Goal: Task Accomplishment & Management: Manage account settings

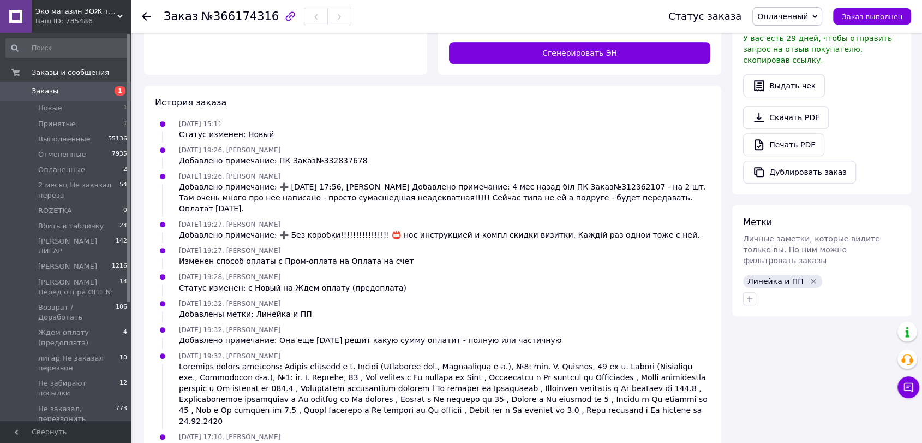
scroll to position [11, 0]
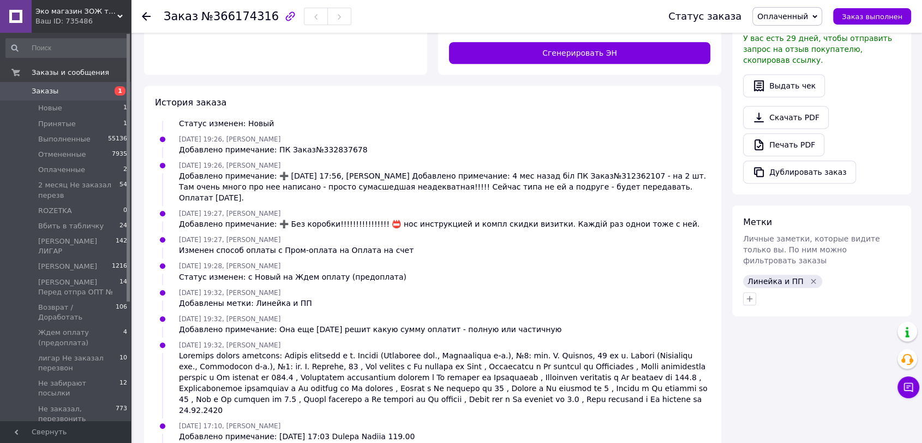
click at [867, 290] on div at bounding box center [822, 298] width 162 height 17
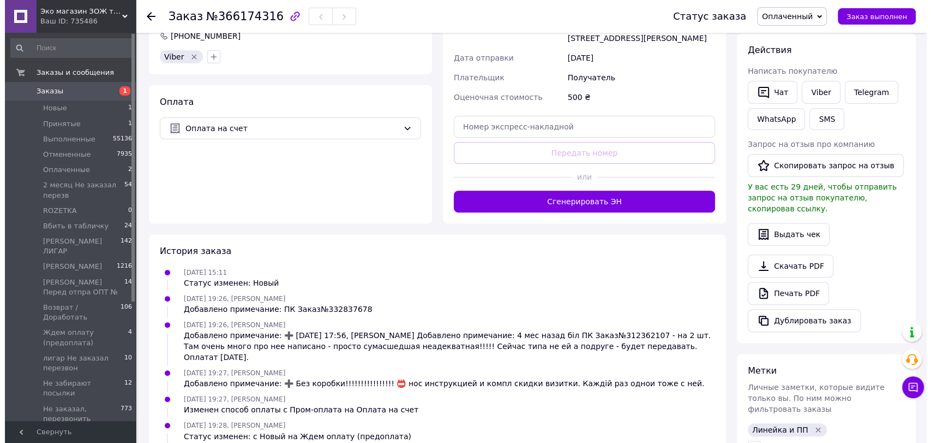
scroll to position [121, 0]
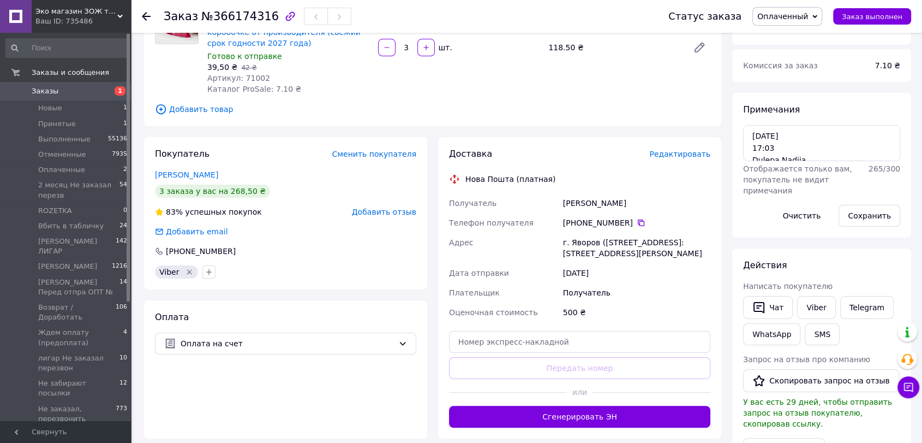
click at [684, 154] on span "Редактировать" at bounding box center [679, 154] width 61 height 9
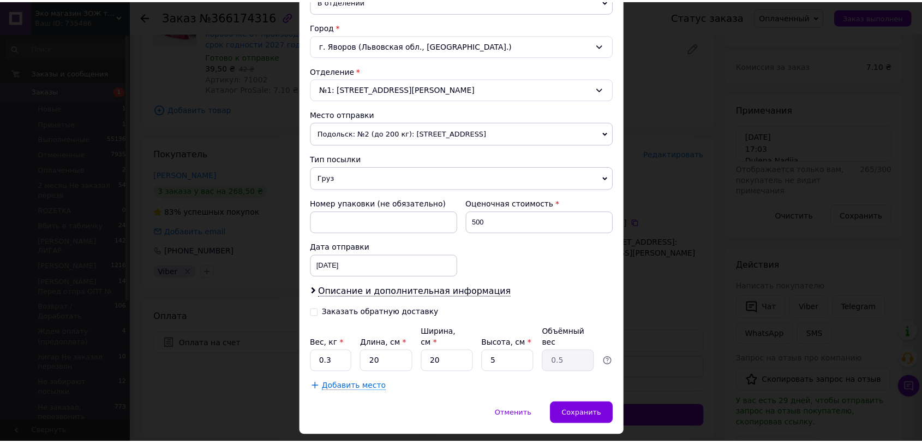
scroll to position [300, 0]
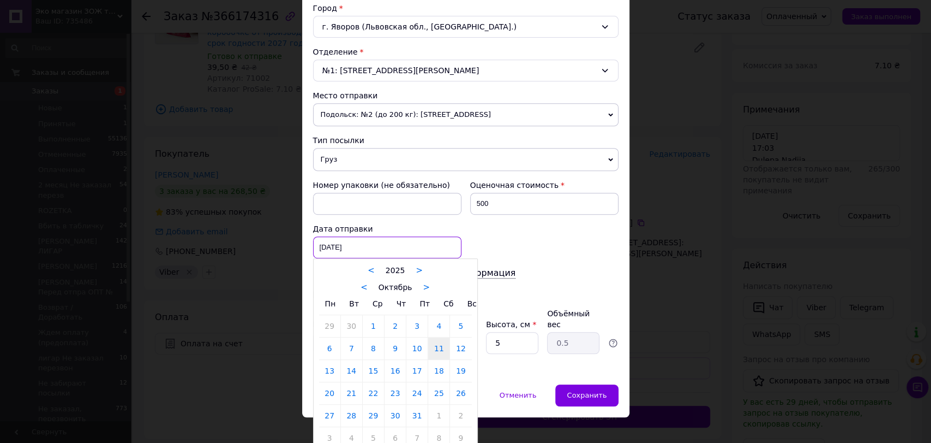
click at [360, 242] on div "11.10.2025 < 2025 > < Октябрь > Пн Вт Ср Чт Пт Сб Вс 29 30 1 2 3 4 5 6 7 8 9 10…" at bounding box center [387, 247] width 148 height 22
click at [466, 343] on link "12" at bounding box center [460, 348] width 21 height 22
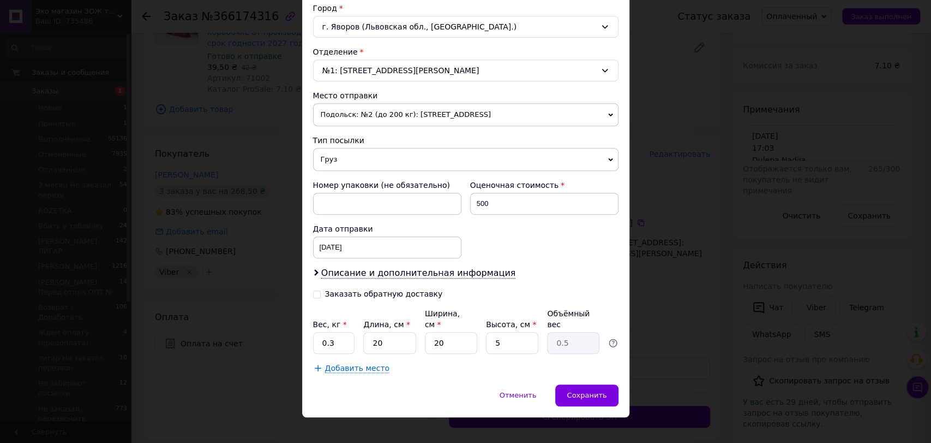
type input "12.10.2025"
drag, startPoint x: 333, startPoint y: 331, endPoint x: 327, endPoint y: 329, distance: 6.4
click at [327, 332] on input "0.3" at bounding box center [334, 343] width 42 height 22
type input "0.5"
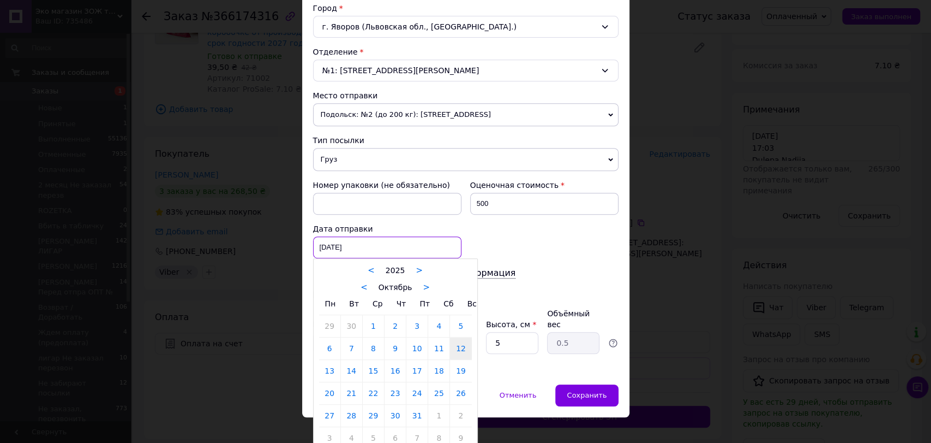
click at [330, 249] on div "12.10.2025 < 2025 > < Октябрь > Пн Вт Ср Чт Пт Сб Вс 29 30 1 2 3 4 5 6 7 8 9 10…" at bounding box center [387, 247] width 148 height 22
click at [329, 372] on link "13" at bounding box center [329, 371] width 21 height 22
type input "13.10.2025"
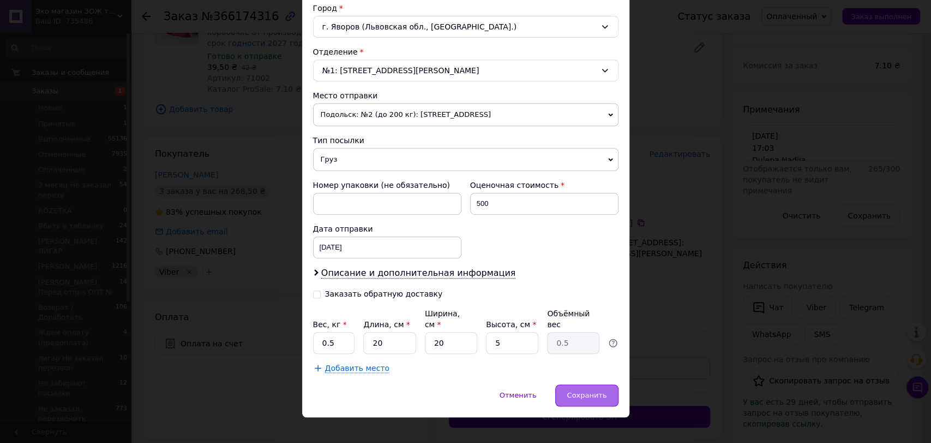
click at [582, 391] on span "Сохранить" at bounding box center [587, 395] width 40 height 8
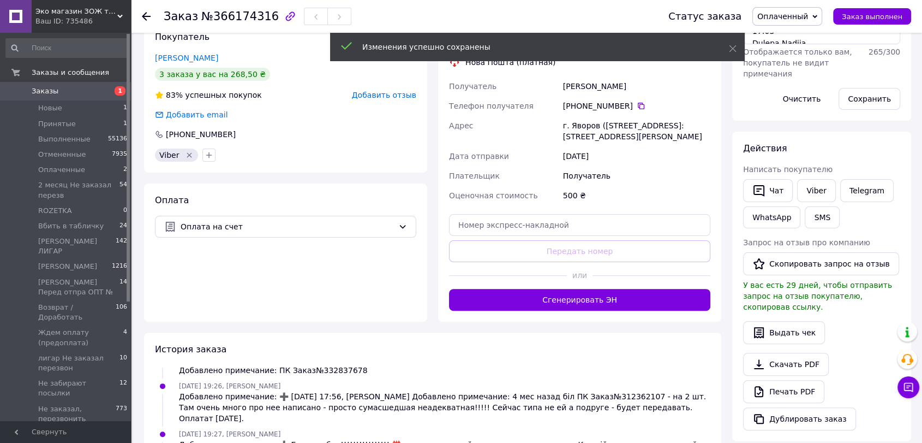
scroll to position [242, 0]
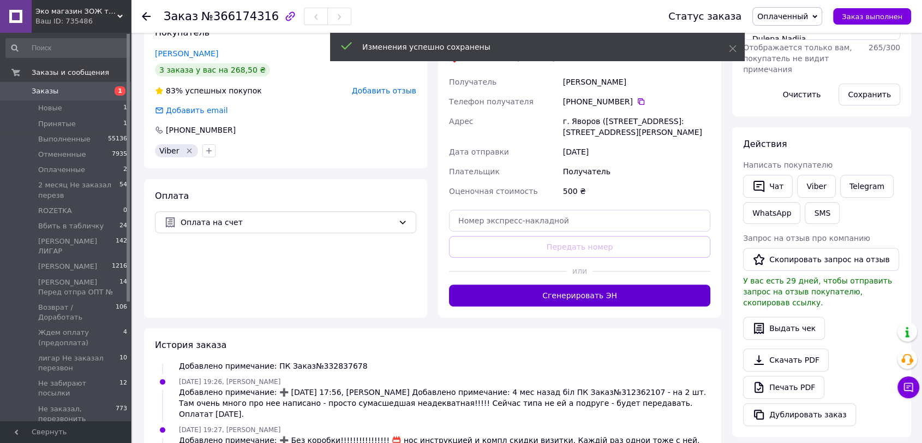
click at [583, 295] on button "Сгенерировать ЭН" at bounding box center [579, 295] width 261 height 22
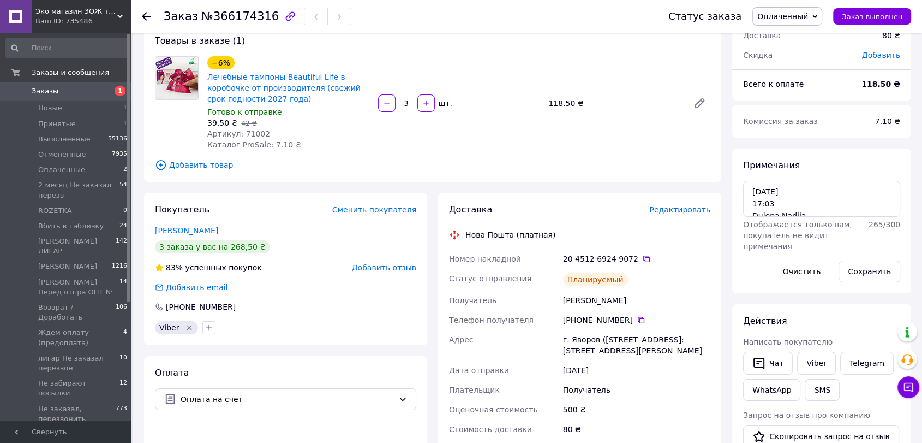
scroll to position [131, 0]
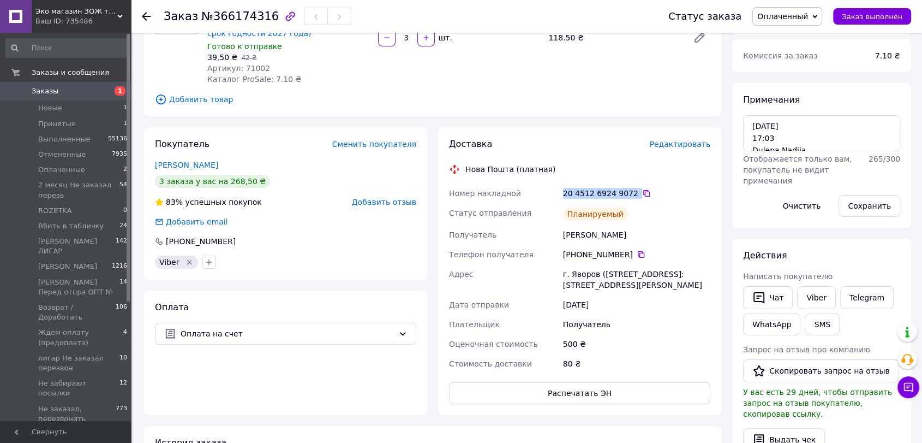
drag, startPoint x: 559, startPoint y: 191, endPoint x: 629, endPoint y: 190, distance: 69.8
click at [629, 190] on div "Номер накладной 20 4512 6924 9072   Статус отправления Планируемый Получатель Д…" at bounding box center [580, 278] width 266 height 190
copy div "Номер накладной 20 4512 6924 9072"
click at [810, 323] on button "SMS" at bounding box center [822, 324] width 35 height 22
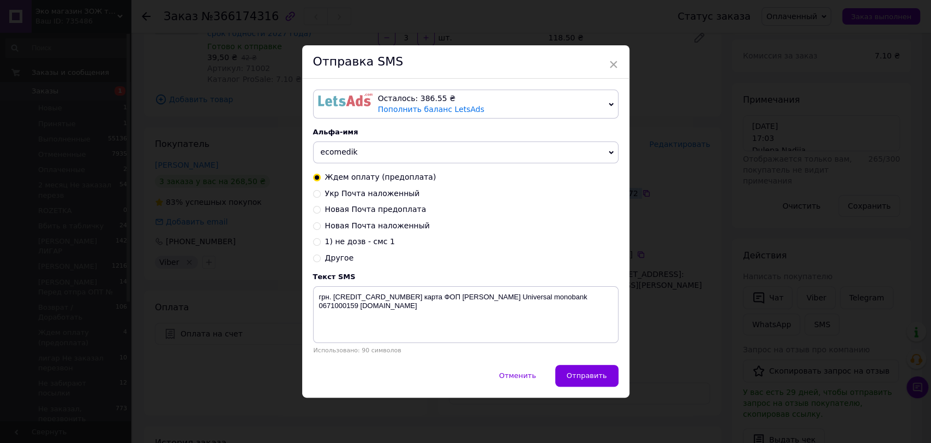
click at [314, 208] on input "Новая Почта предоплата" at bounding box center [317, 209] width 8 height 8
radio input "true"
radio input "false"
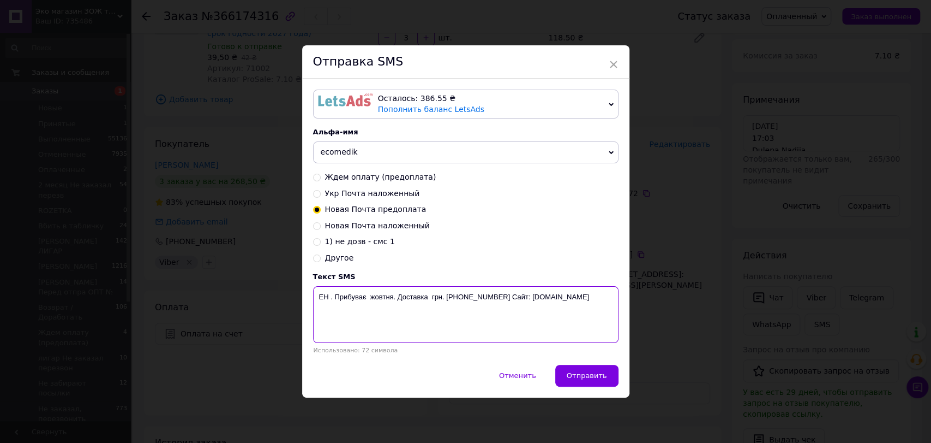
click at [328, 297] on textarea "ЕН . Прибуває жовтня. Доставка грн. 067-1000-159 Сайт: ecomedik.com.ua" at bounding box center [466, 314] width 306 height 57
paste textarea "20 4512 6924 9072"
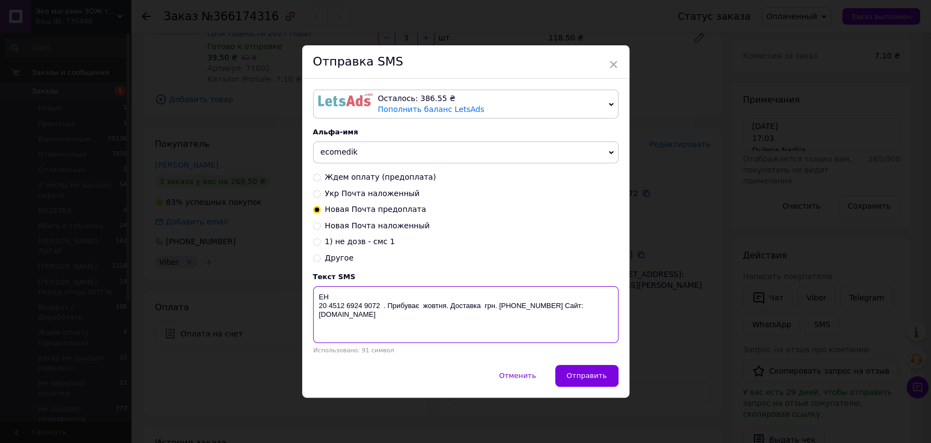
click at [419, 310] on textarea "ЕН 20 4512 6924 9072 . Прибуває жовтня. Доставка грн. 067-1000-159 Сайт: ecomed…" at bounding box center [466, 314] width 306 height 57
click at [488, 308] on textarea "ЕН 20 4512 6924 9072 . Прибуває 14 жовтня. Доставка грн. 067-1000-159 Сайт: eco…" at bounding box center [466, 314] width 306 height 57
click at [319, 306] on textarea "ЕН 20 4512 6924 9072 . Прибуває 14 жовтня. Доставка 80 грн. 067-1000-159 Сайт: …" at bounding box center [466, 314] width 306 height 57
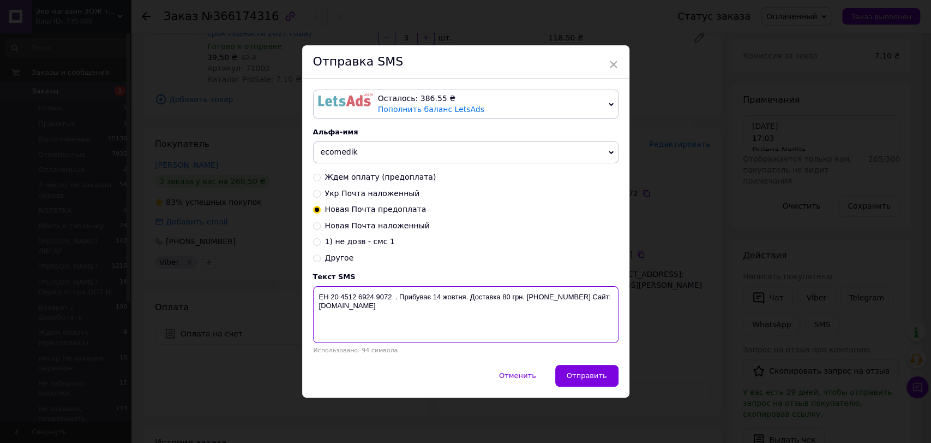
drag, startPoint x: 313, startPoint y: 295, endPoint x: 386, endPoint y: 325, distance: 79.3
click at [386, 325] on textarea "ЕН 20 4512 6924 9072 . Прибуває 14 жовтня. Доставка 80 грн. 067-1000-159 Сайт: …" at bounding box center [466, 314] width 306 height 57
type textarea "ЕН 20 4512 6924 9072 . Прибуває 14 жовтня. Доставка 80 грн. 067-1000-159 Сайт: …"
click at [672, 249] on div "× Отправка SMS Осталось: 386.55 ₴ Пополнить баланс LetsAds Подключить SMSClub А…" at bounding box center [465, 221] width 931 height 443
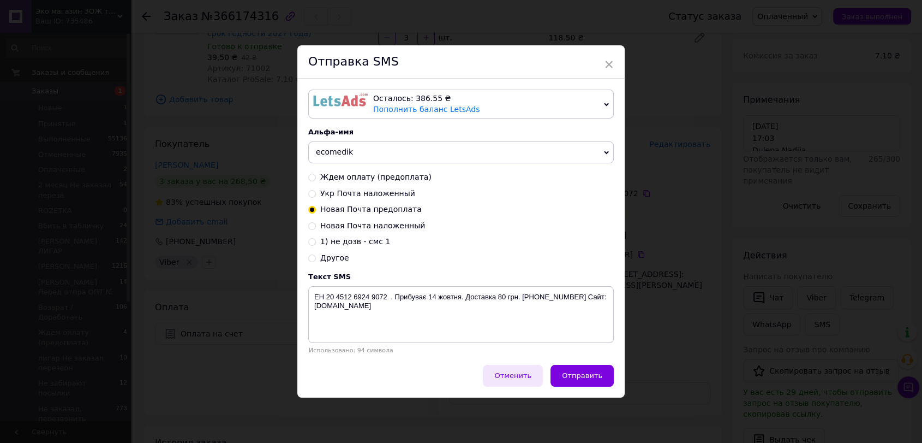
click at [514, 372] on span "Отменить" at bounding box center [512, 375] width 37 height 8
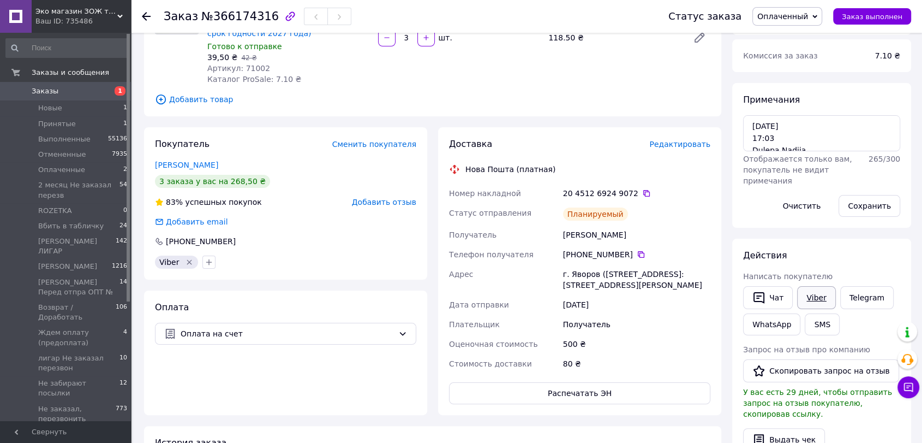
click at [816, 297] on link "Viber" at bounding box center [816, 297] width 38 height 23
click at [883, 255] on div "Действия" at bounding box center [821, 255] width 157 height 13
click at [880, 254] on div "Действия" at bounding box center [821, 255] width 157 height 13
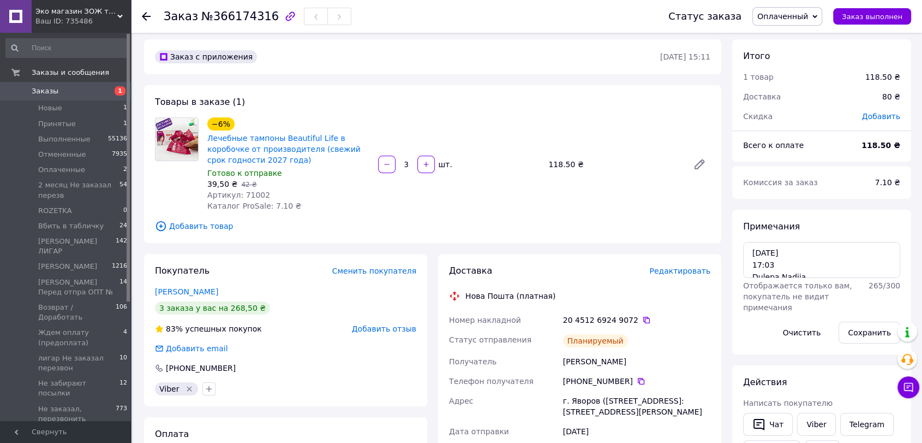
scroll to position [0, 0]
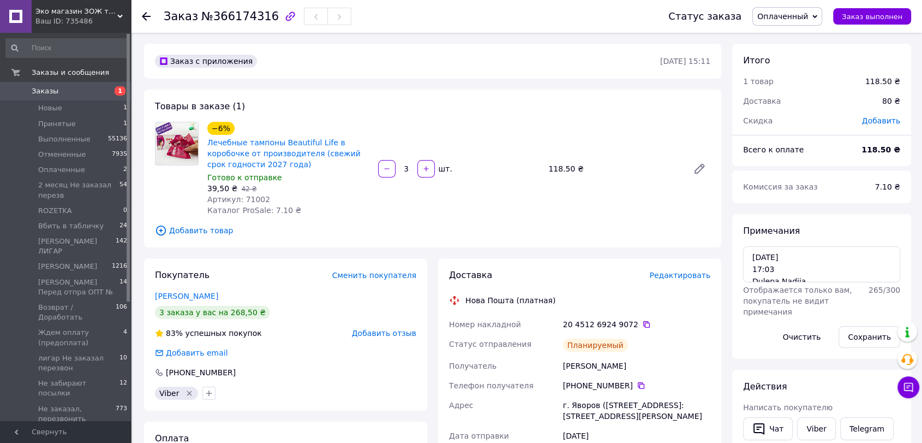
click at [857, 240] on div "Примечания 12.10.25 17:03 Dulepa Nadiia 119.00 Отображается только вам, покупат…" at bounding box center [821, 286] width 157 height 123
drag, startPoint x: 152, startPoint y: 297, endPoint x: 207, endPoint y: 295, distance: 55.7
click at [207, 295] on div "Покупатель Сменить покупателя Дулепа Надія 3 заказа у вас на 268,50 ₴ 83% успеш…" at bounding box center [285, 334] width 283 height 152
copy link "Дулепа Надія"
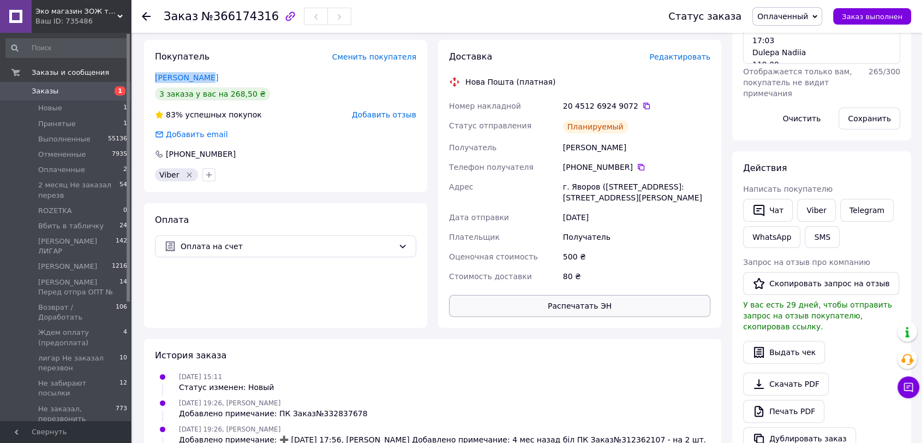
scroll to position [70, 0]
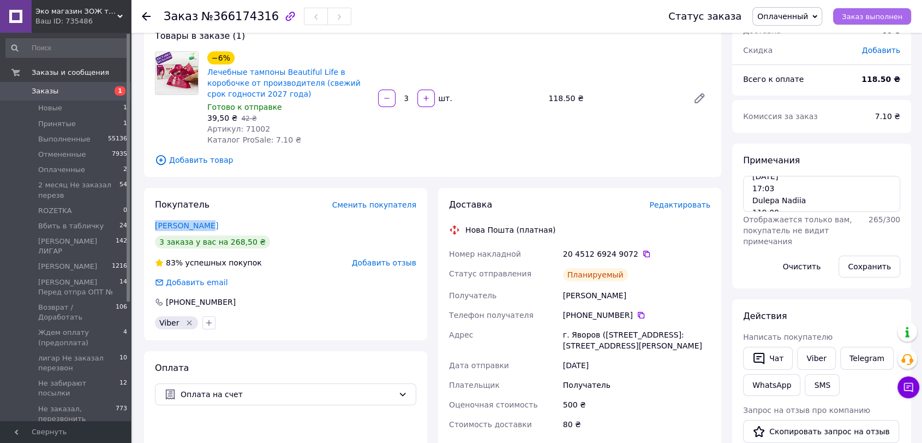
drag, startPoint x: 851, startPoint y: 10, endPoint x: 842, endPoint y: 14, distance: 10.0
click at [849, 11] on button "Заказ выполнен" at bounding box center [872, 16] width 78 height 16
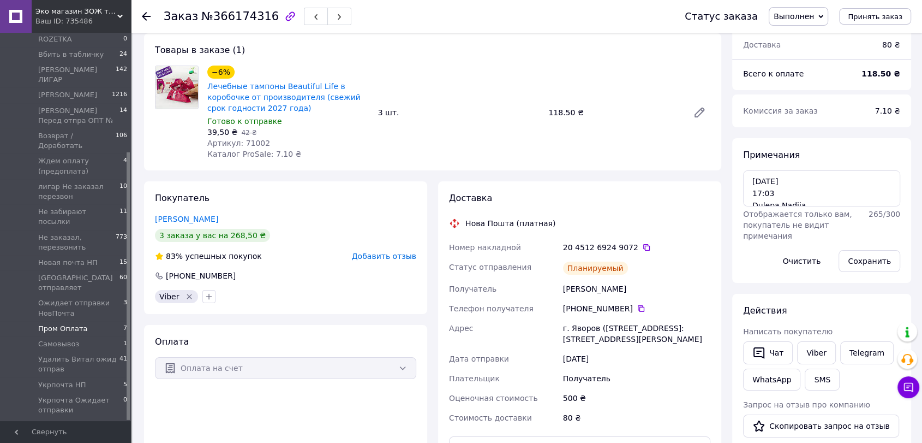
scroll to position [89, 0]
click at [74, 298] on span "Ожидает отправки НовПочта" at bounding box center [80, 308] width 85 height 20
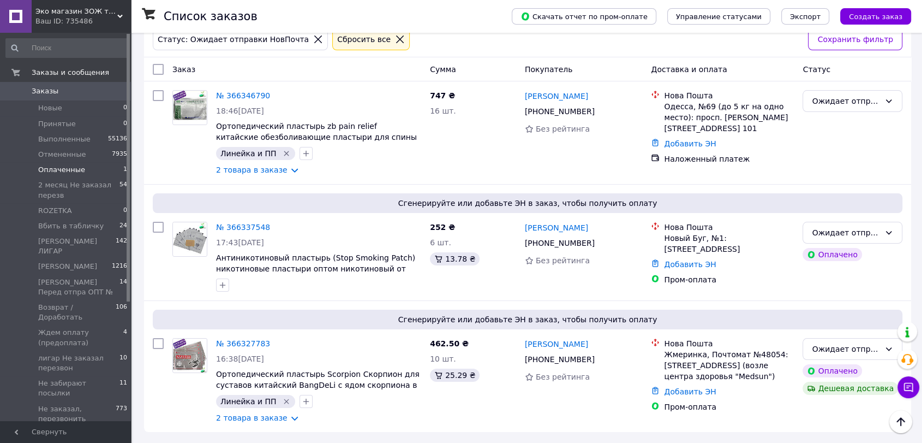
click at [68, 166] on span "Оплаченные" at bounding box center [61, 170] width 47 height 10
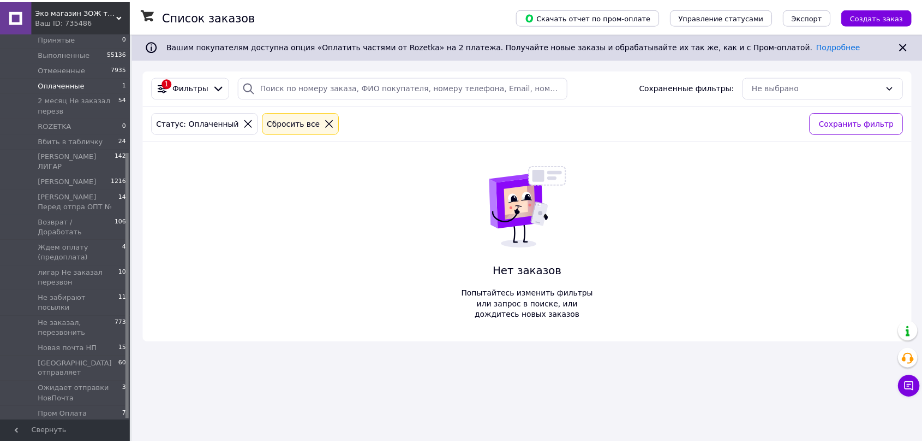
scroll to position [171, 0]
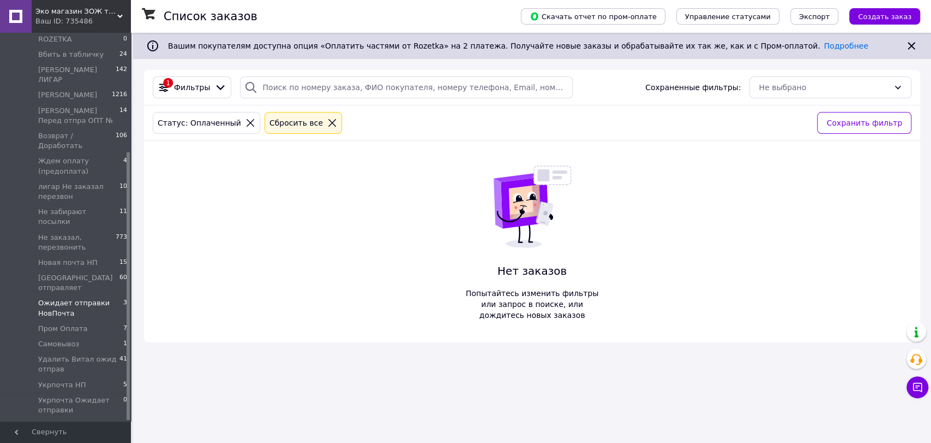
click at [70, 298] on span "Ожидает отправки НовПочта" at bounding box center [80, 308] width 85 height 20
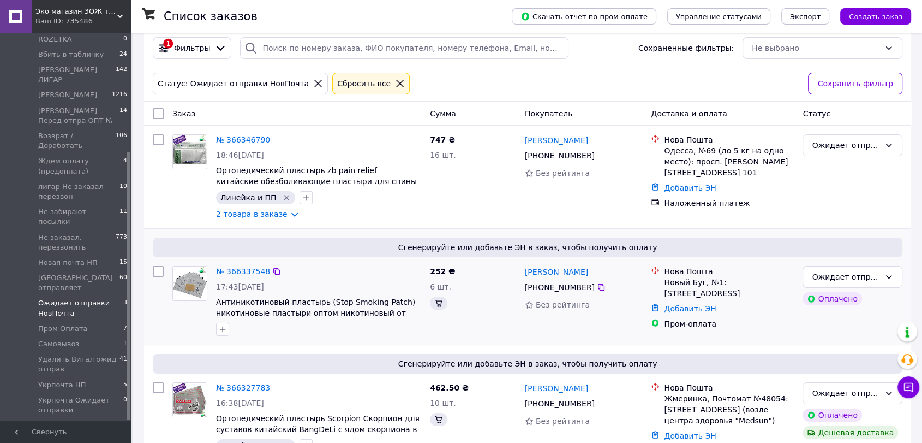
scroll to position [84, 0]
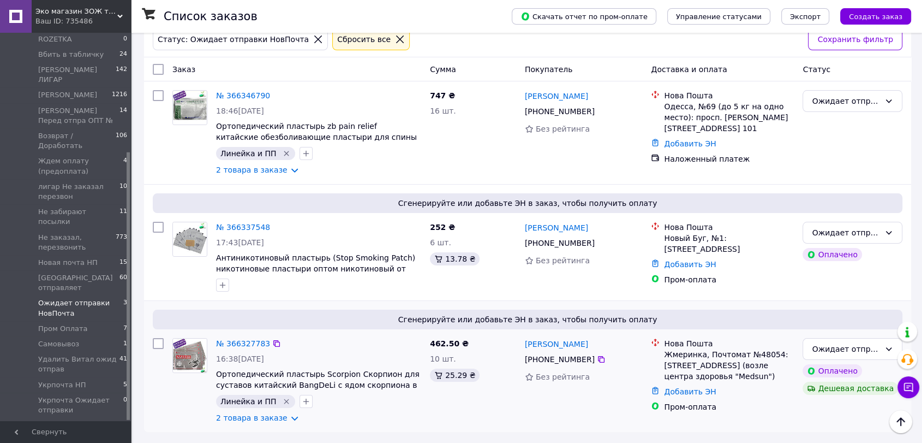
click at [190, 357] on img at bounding box center [190, 355] width 34 height 34
click at [190, 232] on img at bounding box center [190, 239] width 34 height 34
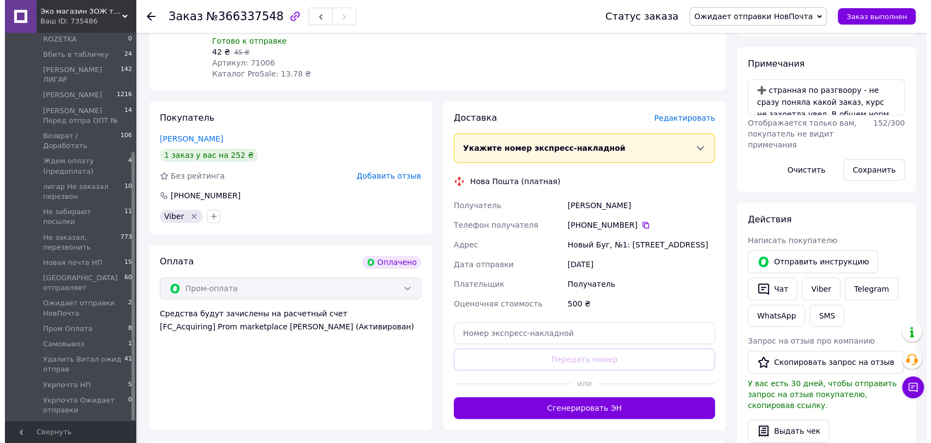
scroll to position [437, 0]
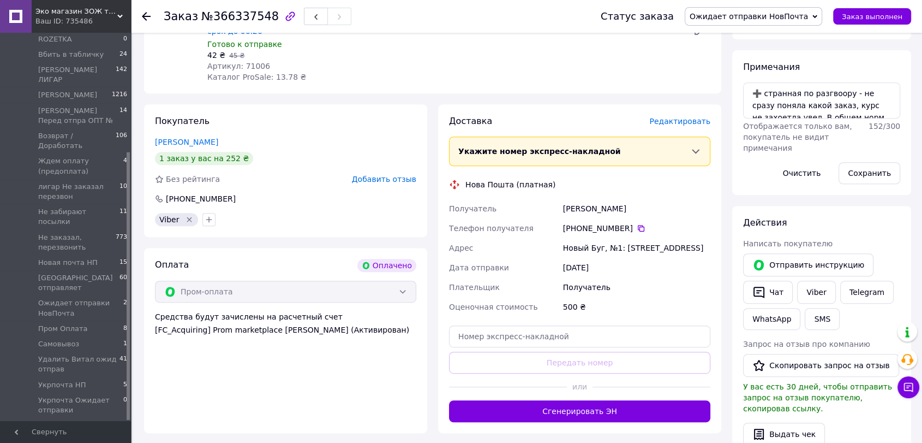
click at [672, 117] on span "Редактировать" at bounding box center [679, 121] width 61 height 9
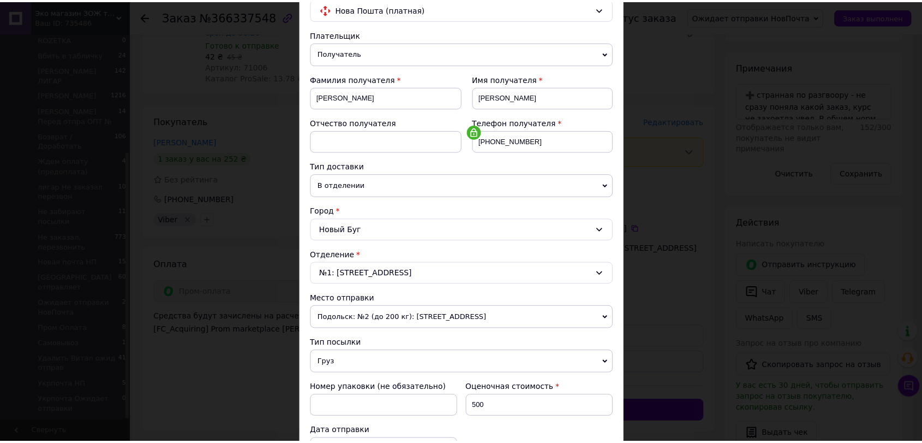
scroll to position [242, 0]
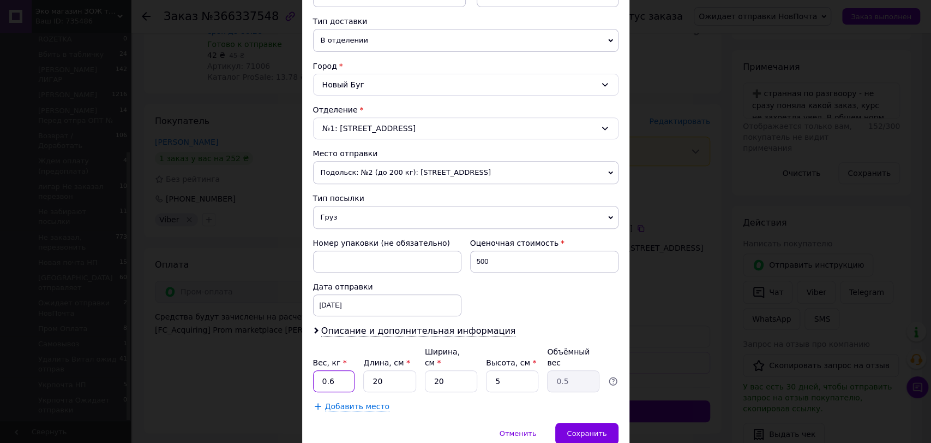
drag, startPoint x: 332, startPoint y: 371, endPoint x: 326, endPoint y: 372, distance: 6.2
click at [326, 372] on input "0.6" at bounding box center [334, 381] width 42 height 22
type input "0.5"
click at [583, 422] on div "Сохранить" at bounding box center [587, 433] width 63 height 22
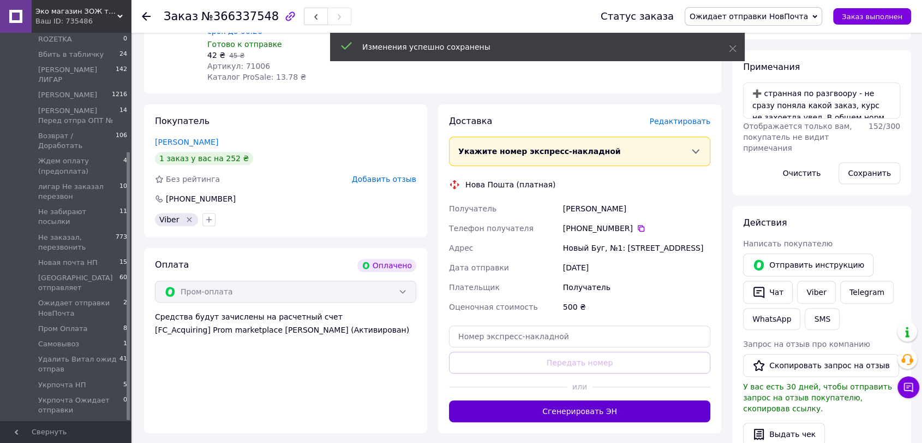
click at [594, 400] on button "Сгенерировать ЭН" at bounding box center [579, 411] width 261 height 22
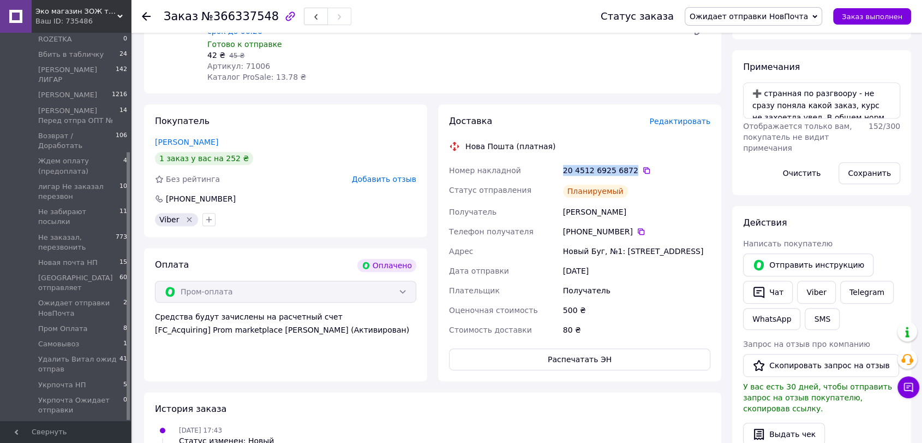
drag, startPoint x: 563, startPoint y: 145, endPoint x: 625, endPoint y: 144, distance: 62.8
click at [625, 165] on div "20 4512 6925 6872" at bounding box center [636, 170] width 147 height 11
copy div "20 4512 6925 6872"
click at [818, 308] on button "SMS" at bounding box center [822, 319] width 35 height 22
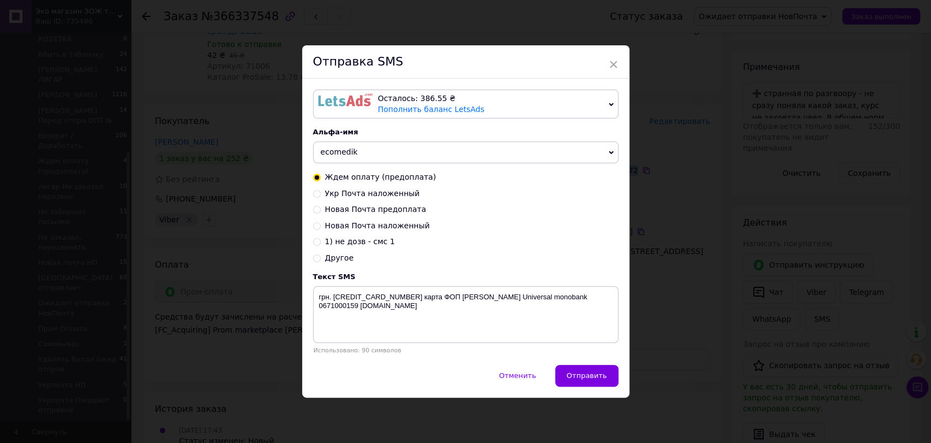
click at [314, 208] on input "Новая Почта предоплата" at bounding box center [317, 209] width 8 height 8
radio input "true"
radio input "false"
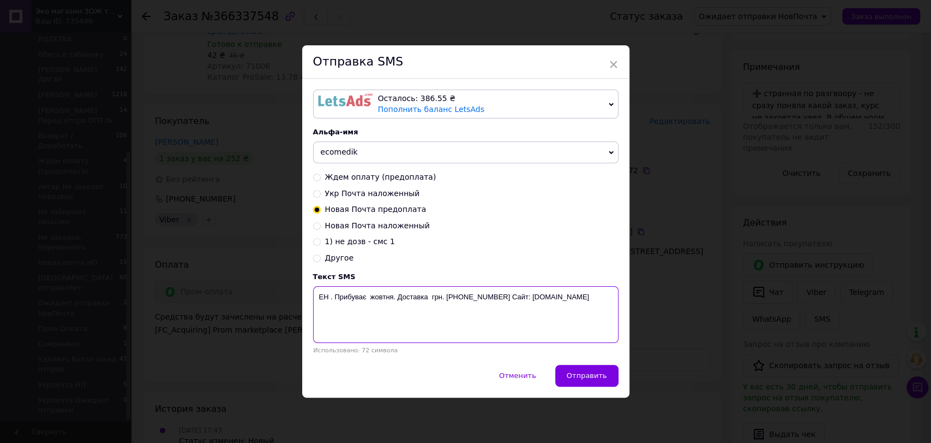
click at [329, 299] on textarea "ЕН . Прибуває жовтня. Доставка грн. [PHONE_NUMBER] Сайт: [DOMAIN_NAME]" at bounding box center [466, 314] width 306 height 57
paste textarea "20 4512 6925 6872"
click at [428, 298] on textarea "ЕН 20 4512 6925 6872. Прибуває жовтня. Доставка грн. 067-1000-159 Сайт: ecomedi…" at bounding box center [466, 314] width 306 height 57
click at [497, 298] on textarea "ЕН 20 4512 6925 6872. Прибуває 14 жовтня. Доставка грн. 067-1000-159 Сайт: ecom…" at bounding box center [466, 314] width 306 height 57
drag, startPoint x: 314, startPoint y: 296, endPoint x: 403, endPoint y: 319, distance: 91.3
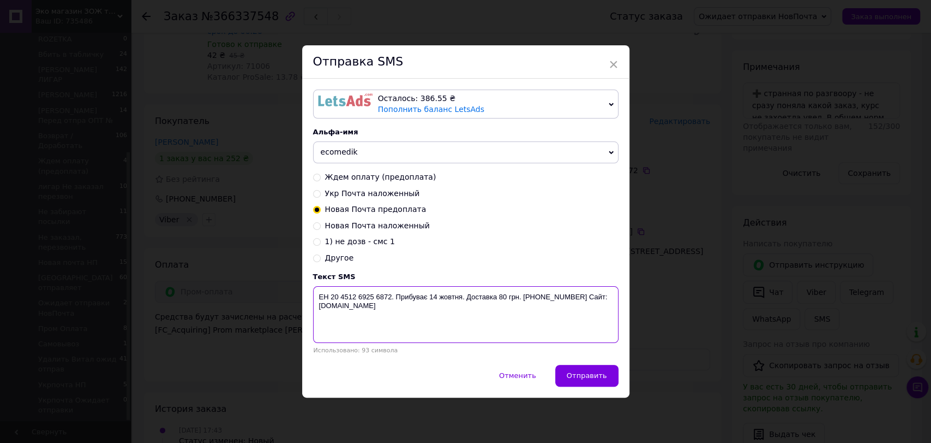
click at [403, 319] on textarea "ЕН 20 4512 6925 6872. Прибуває 14 жовтня. Доставка 80 грн. 067-1000-159 Сайт: e…" at bounding box center [466, 314] width 306 height 57
type textarea "ЕН 20 4512 6925 6872. Прибуває 14 жовтня. Доставка 80 грн. 067-1000-159 Сайт: e…"
drag, startPoint x: 243, startPoint y: 230, endPoint x: 433, endPoint y: 253, distance: 191.3
click at [243, 230] on div "× Отправка SMS Осталось: 386.55 ₴ Пополнить баланс LetsAds Подключить SMSClub А…" at bounding box center [465, 221] width 931 height 443
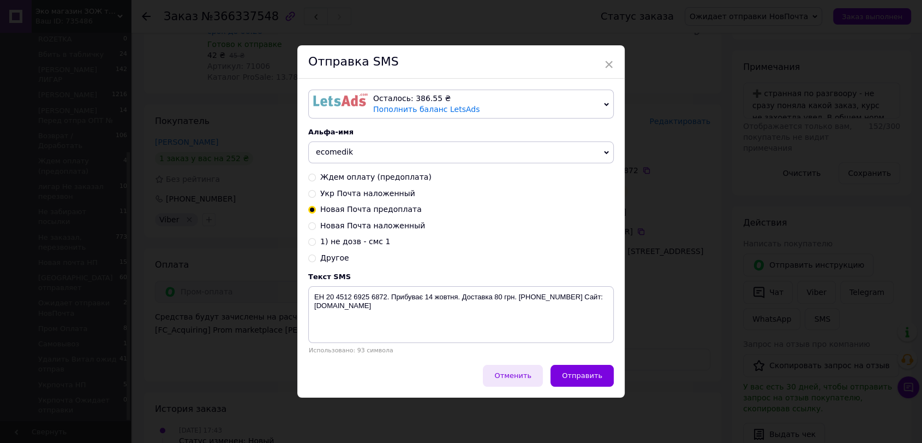
click at [519, 373] on span "Отменить" at bounding box center [512, 375] width 37 height 8
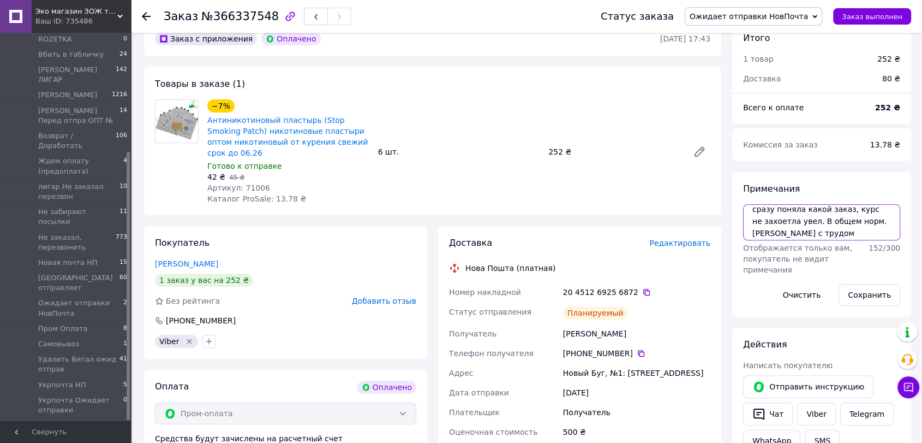
scroll to position [22, 0]
drag, startPoint x: 751, startPoint y: 188, endPoint x: 894, endPoint y: 224, distance: 147.4
click at [894, 224] on textarea "➕ странная по разгвоору - не сразу поняла какой заказ, курс не захоетла увел. В…" at bounding box center [821, 222] width 157 height 36
paste textarea "ЕН 20 4512 6925 6872. Прибуває 14 жовтня. Доставка 80 грн. 067-1000-159 Сайт: e…"
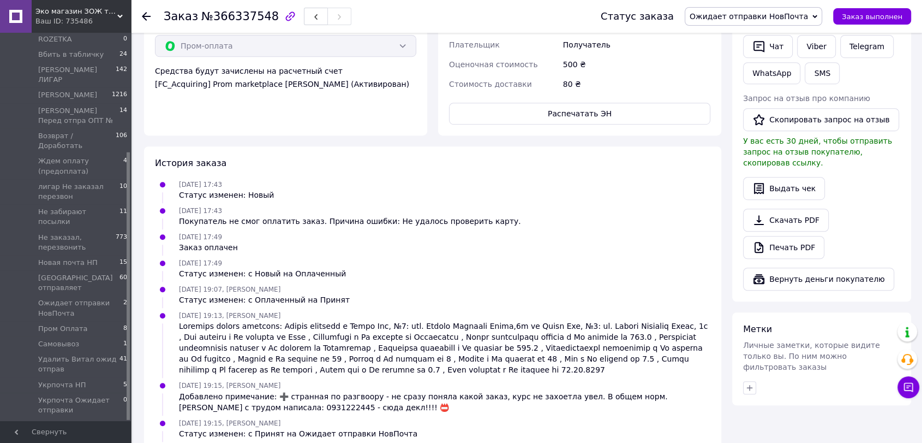
scroll to position [740, 0]
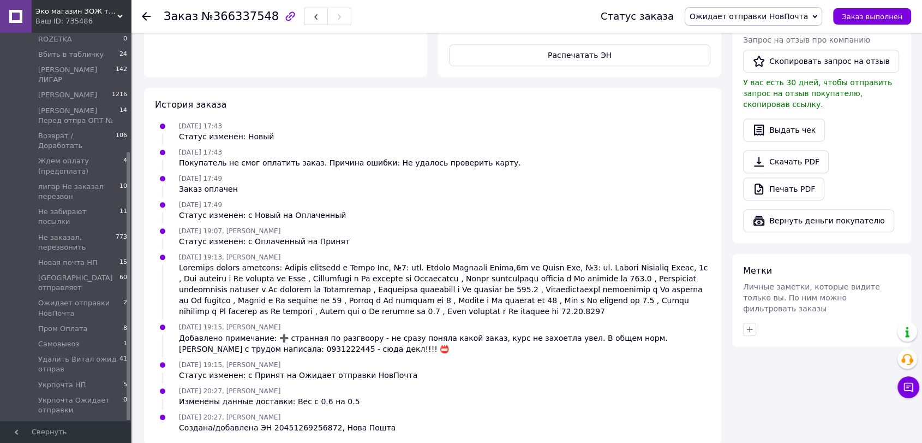
type textarea "ЕН 20 4512 6925 6872. Прибуває 14 жовтня. Доставка 80 грн. 067-1000-159 Сайт: e…"
drag, startPoint x: 178, startPoint y: 335, endPoint x: 219, endPoint y: 337, distance: 41.0
click at [219, 337] on div "12.10.2025 19:15, Николай Кравец Добавлено примечание: ➕ странная по разгвоору …" at bounding box center [445, 337] width 540 height 33
copy div "0931222445"
click at [862, 118] on div "Выдать чек" at bounding box center [821, 129] width 157 height 23
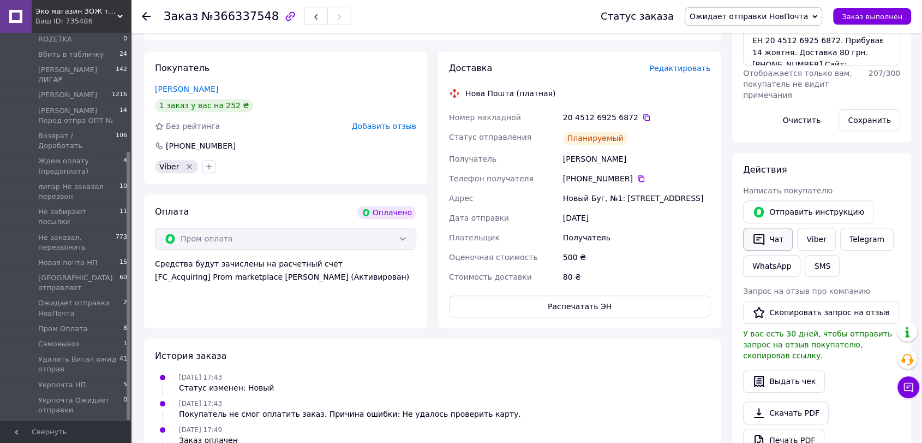
scroll to position [437, 0]
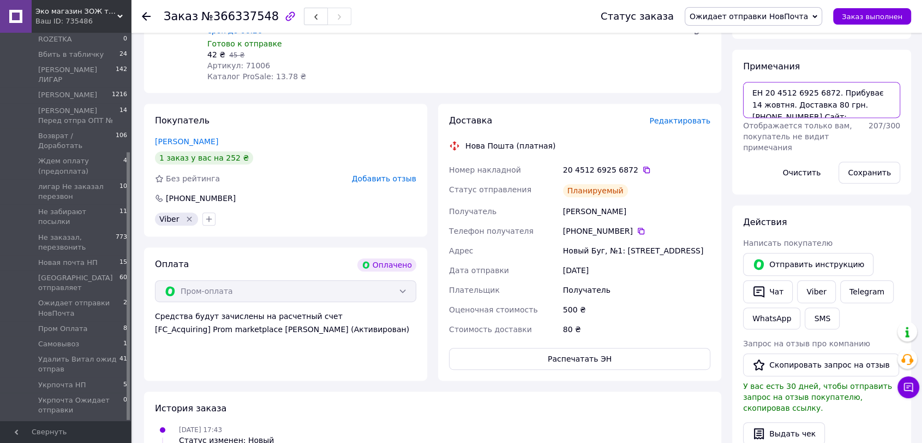
drag, startPoint x: 746, startPoint y: 68, endPoint x: 846, endPoint y: 102, distance: 105.1
click at [846, 102] on textarea "ЕН 20 4512 6925 6872. Прибуває 14 жовтня. Доставка 80 грн. 067-1000-159 Сайт: e…" at bounding box center [821, 100] width 157 height 36
click at [881, 237] on div "Написать покупателю" at bounding box center [821, 242] width 157 height 11
drag, startPoint x: 152, startPoint y: 117, endPoint x: 239, endPoint y: 117, distance: 87.3
click at [239, 117] on div "Покупатель Проскура Валентина 1 заказ у вас на 252 ₴ Без рейтинга Добавить отзы…" at bounding box center [285, 170] width 283 height 133
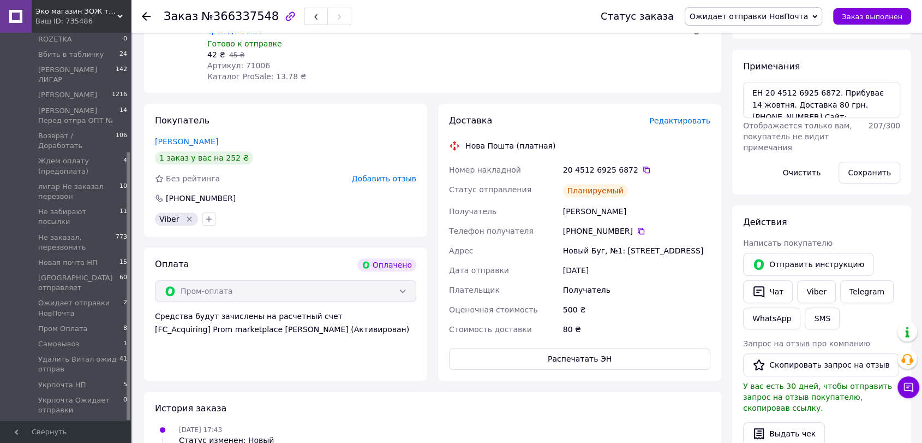
copy link "Проскура Валентина"
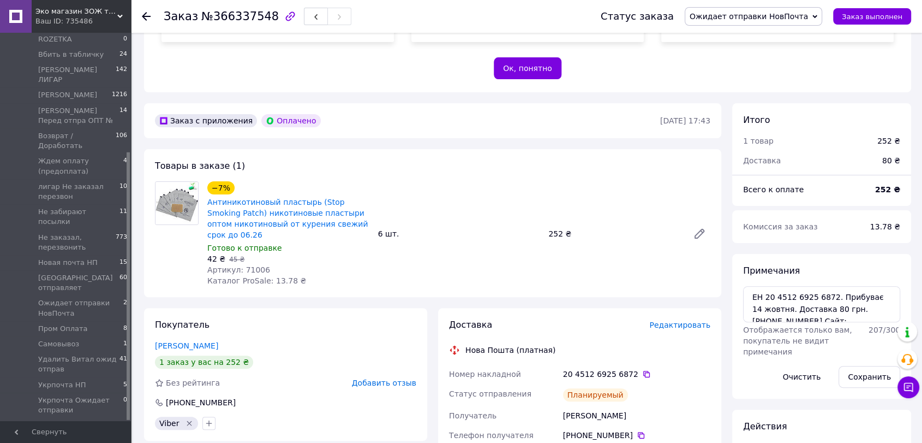
scroll to position [182, 0]
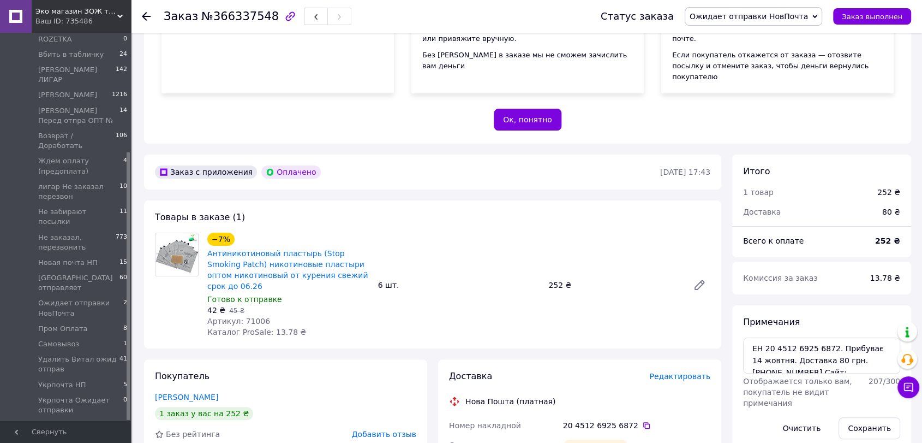
click at [817, 15] on icon at bounding box center [815, 16] width 5 height 5
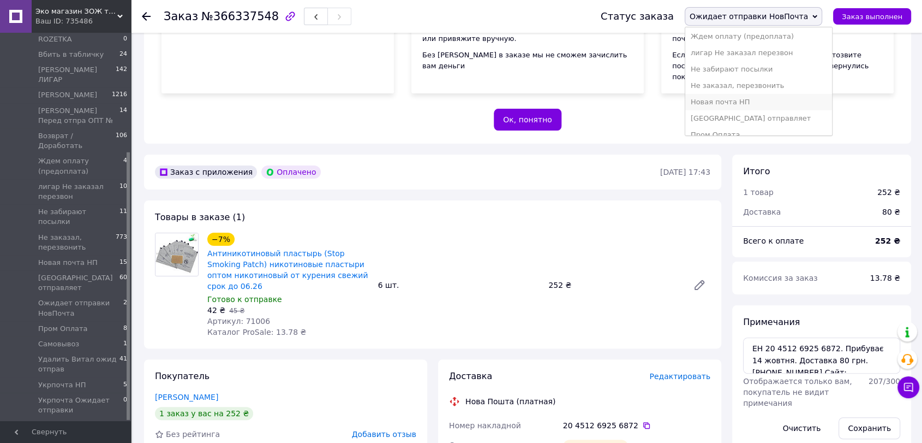
scroll to position [242, 0]
click at [735, 71] on li "Пром Оплата" at bounding box center [758, 74] width 147 height 16
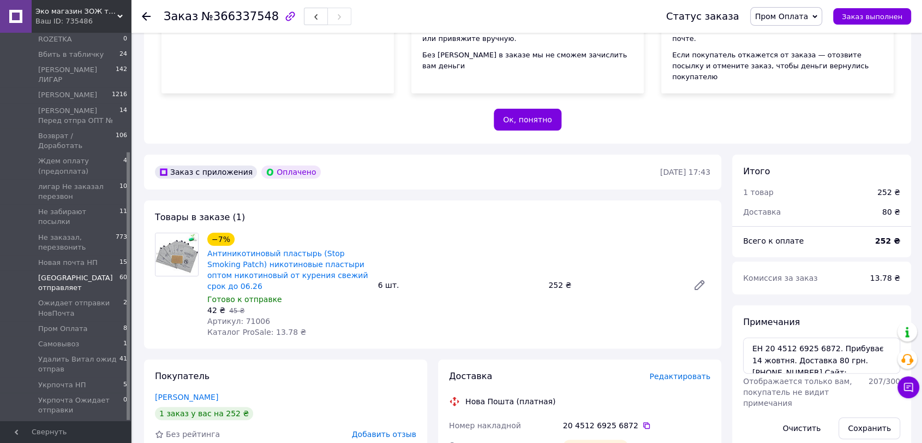
scroll to position [303, 0]
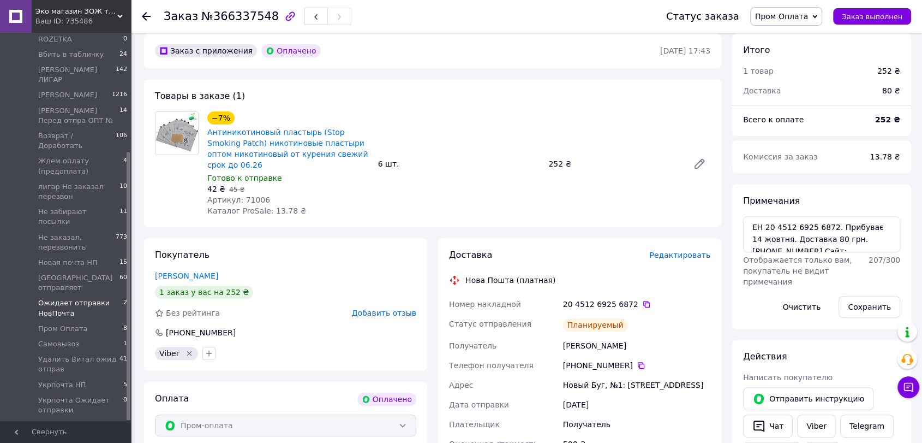
click at [80, 298] on span "Ожидает отправки НовПочта" at bounding box center [80, 308] width 85 height 20
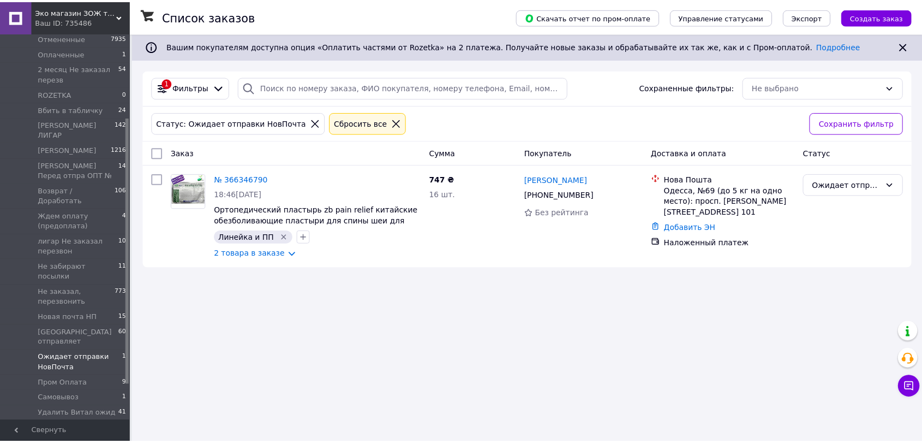
scroll to position [121, 0]
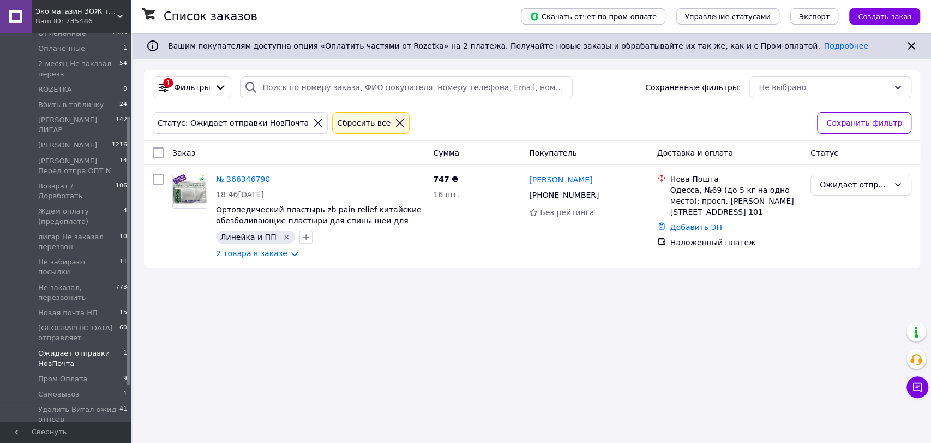
click at [78, 348] on span "Ожидает отправки НовПочта" at bounding box center [80, 358] width 85 height 20
click at [193, 192] on img at bounding box center [190, 191] width 34 height 34
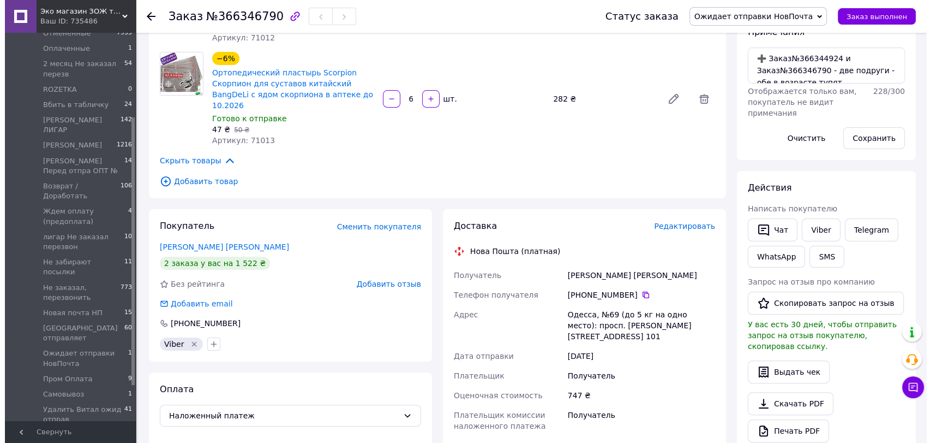
scroll to position [182, 0]
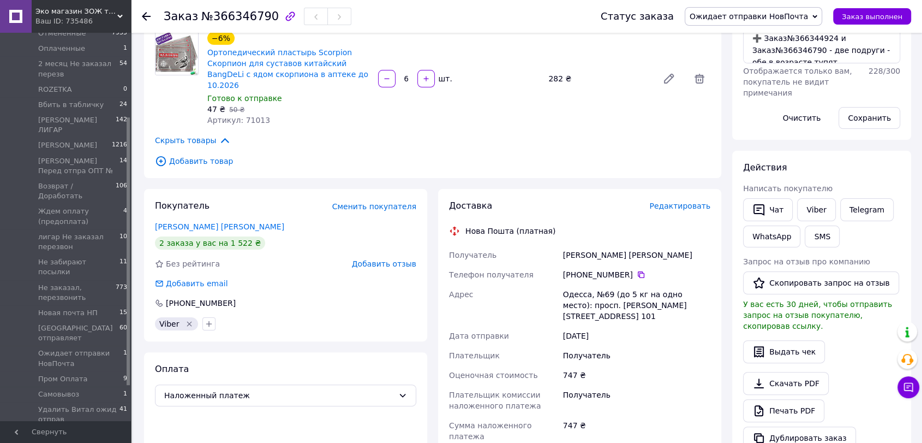
click at [685, 201] on span "Редактировать" at bounding box center [679, 205] width 61 height 9
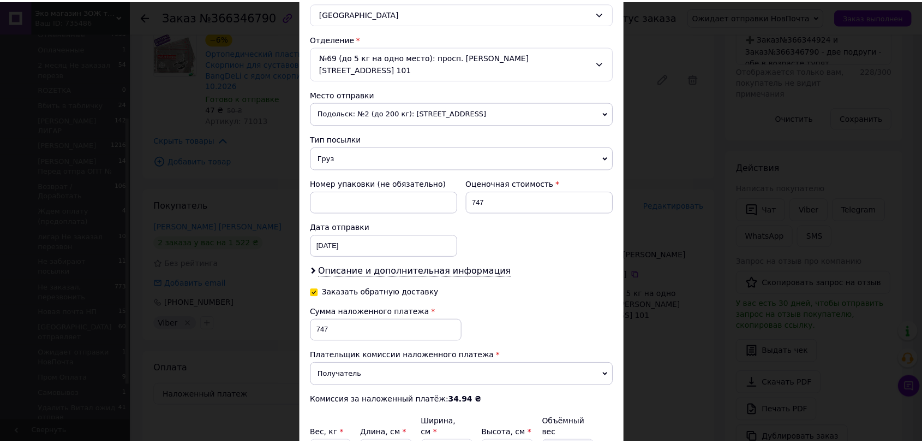
scroll to position [363, 0]
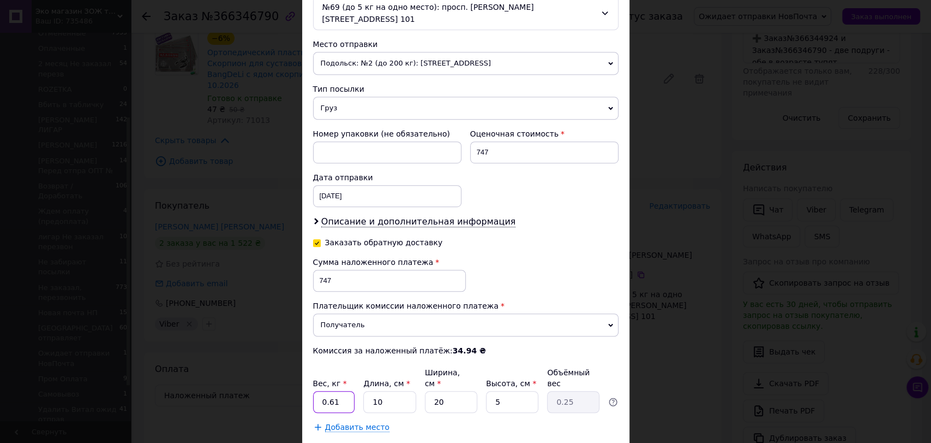
drag, startPoint x: 338, startPoint y: 373, endPoint x: 328, endPoint y: 381, distance: 12.4
click at [328, 391] on input "0.61" at bounding box center [334, 402] width 42 height 22
type input "0.5"
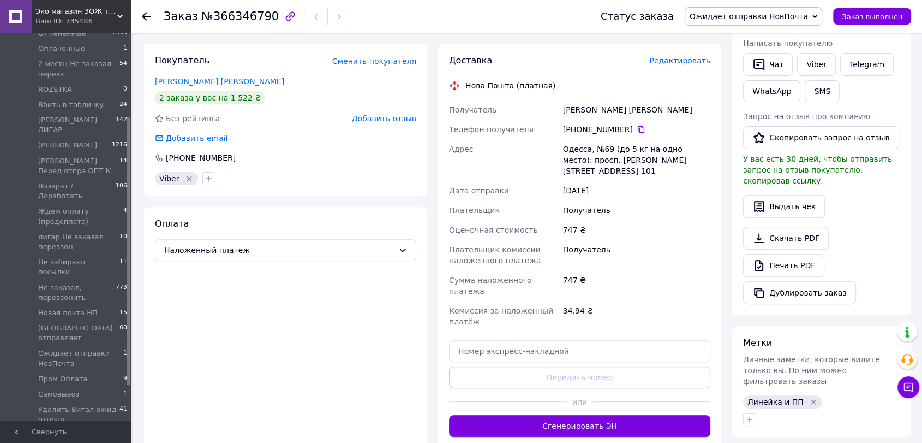
scroll to position [509, 0]
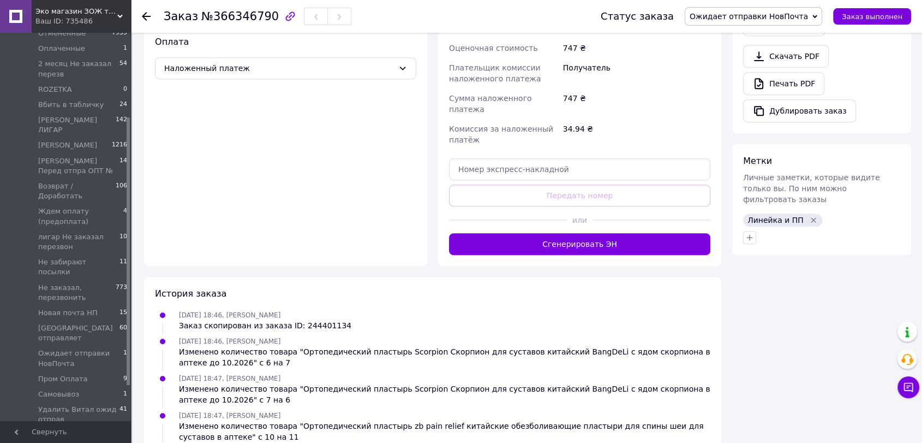
click at [566, 233] on button "Сгенерировать ЭН" at bounding box center [579, 244] width 261 height 22
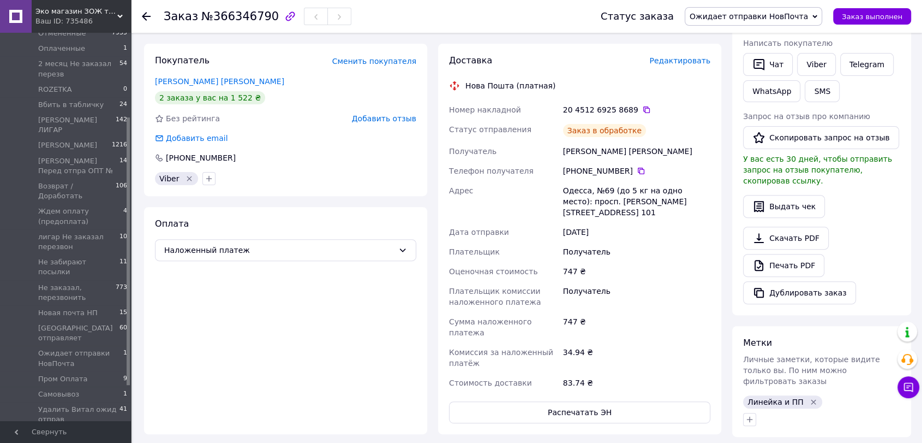
scroll to position [148, 0]
drag, startPoint x: 563, startPoint y: 99, endPoint x: 627, endPoint y: 105, distance: 64.1
click at [627, 105] on div "20 4512 6925 8689" at bounding box center [637, 110] width 152 height 20
copy div "20 4512 6925 8689"
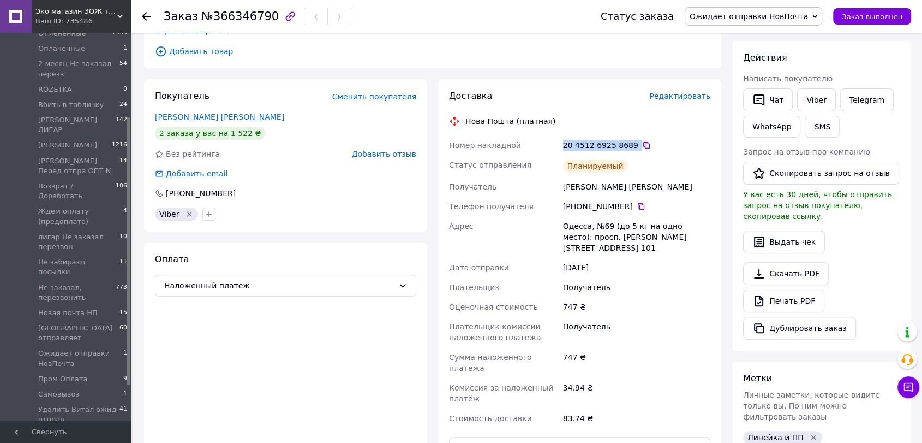
scroll to position [205, 0]
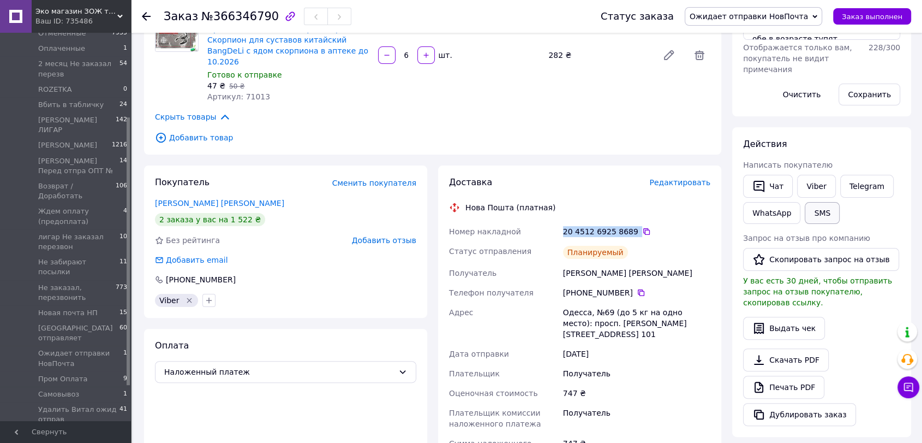
click at [821, 212] on button "SMS" at bounding box center [822, 213] width 35 height 22
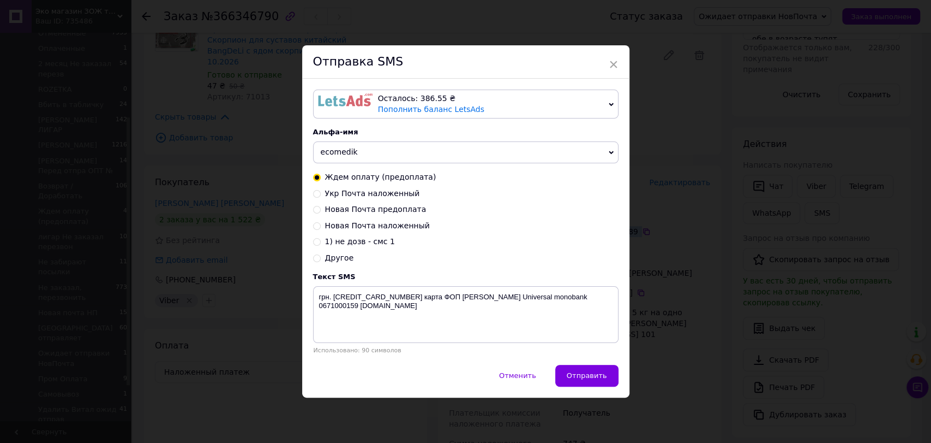
click at [316, 225] on input "Новая Почта наложенный" at bounding box center [317, 225] width 8 height 8
radio input "true"
radio input "false"
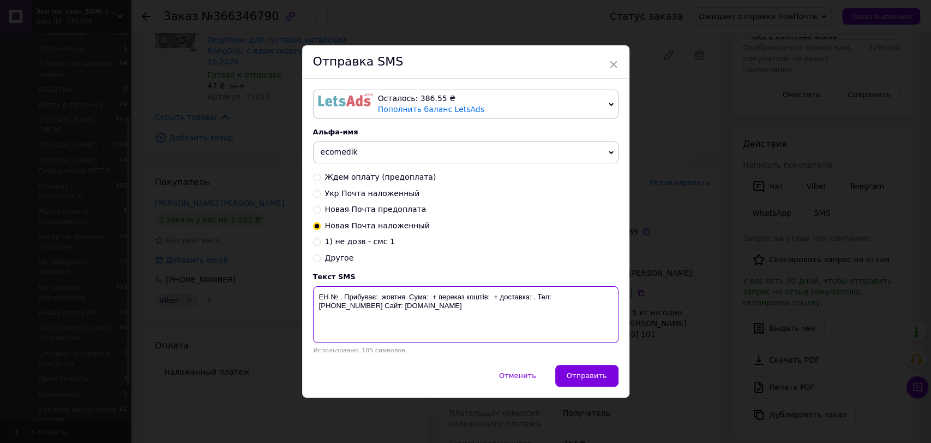
click at [338, 298] on textarea "ЕН № . Прибуває: жовтня. Сума: + переказ коштів: + доставка: . Тел: 067-1000-15…" at bounding box center [466, 314] width 306 height 57
paste textarea "20 4512 6925 8689"
click at [554, 298] on textarea "ЕН № 20 4512 6925 8689 . Прибуває: жовтня. Сума: + переказ коштів: + доставка: …" at bounding box center [466, 314] width 306 height 57
click at [604, 298] on textarea "ЕН № 20 4512 6925 8689 . Прибуває: жовтня. Сума: + переказ коштів: 35 + доставк…" at bounding box center [466, 314] width 306 height 57
click at [493, 299] on textarea "ЕН № 20 4512 6925 8689 . Прибуває: жовтня. Сума: + переказ коштів: 35 + доставк…" at bounding box center [466, 314] width 306 height 57
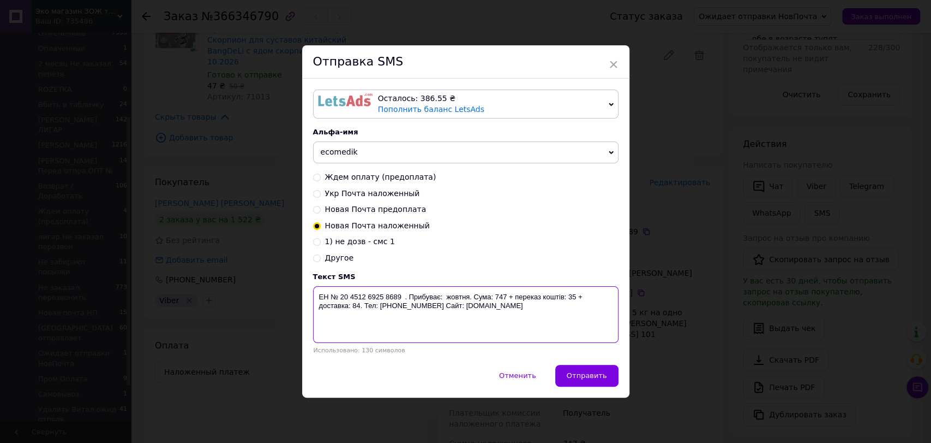
click at [442, 298] on textarea "ЕН № 20 4512 6925 8689 . Прибуває: жовтня. Сума: 747 + переказ коштів: 35 + дос…" at bounding box center [466, 314] width 306 height 57
drag, startPoint x: 314, startPoint y: 294, endPoint x: 562, endPoint y: 315, distance: 248.1
click at [562, 315] on textarea "ЕН № 20 4512 6925 8689 . Прибуває: 14 жовтня. Сума: 747 + переказ коштів: 35 + …" at bounding box center [466, 314] width 306 height 57
type textarea "ЕН № 20 4512 6925 8689 . Прибуває: 14 жовтня. Сума: 747 + переказ коштів: 35 + …"
click at [699, 293] on div "× Отправка SMS Осталось: 386.55 ₴ Пополнить баланс LetsAds Подключить SMSClub А…" at bounding box center [465, 221] width 931 height 443
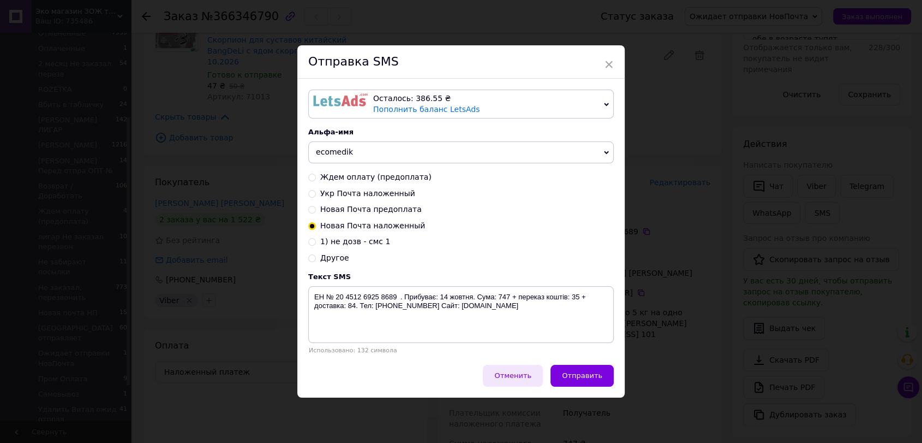
click at [519, 379] on span "Отменить" at bounding box center [512, 375] width 37 height 8
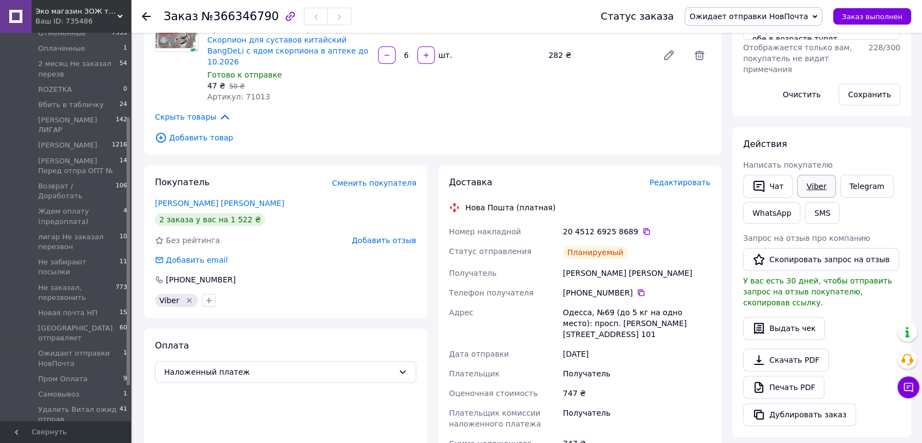
click at [806, 180] on link "Viber" at bounding box center [816, 186] width 38 height 23
click at [859, 348] on div "Скачать PDF   Печать PDF   Дублировать заказ" at bounding box center [821, 386] width 157 height 77
click at [171, 199] on link "Богданська Людмила Александровна" at bounding box center [219, 203] width 129 height 9
click at [83, 377] on li "Укрпочта НП 5" at bounding box center [67, 384] width 134 height 15
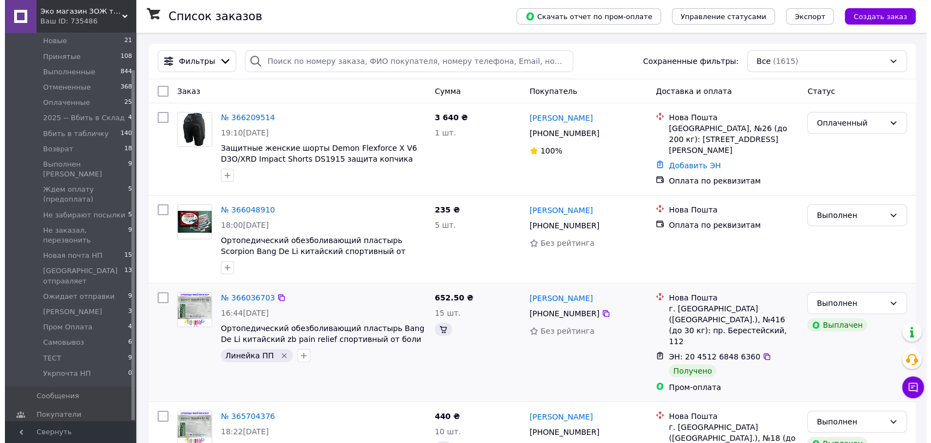
scroll to position [40, 0]
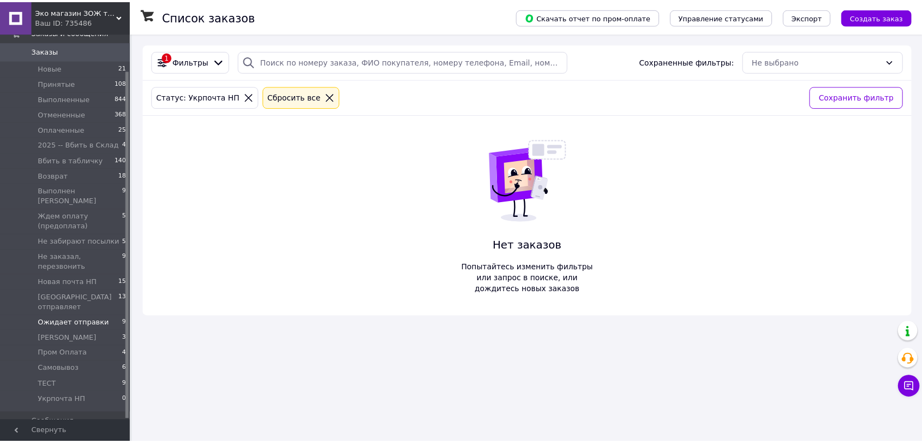
scroll to position [40, 0]
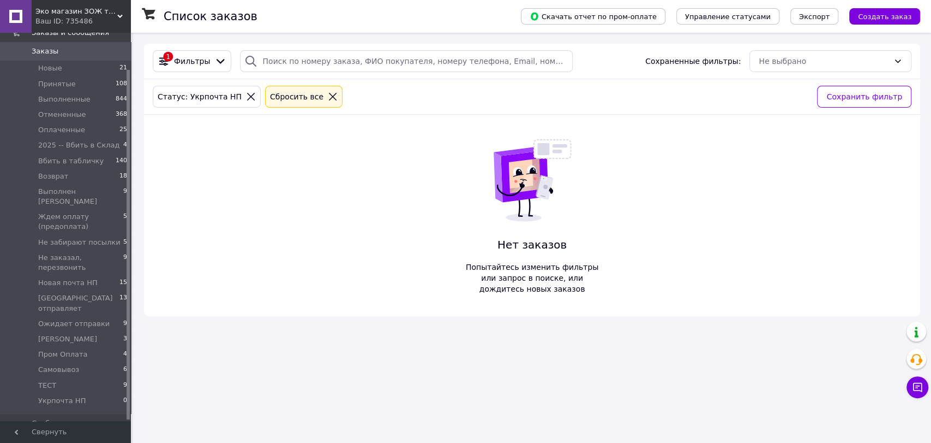
click at [52, 49] on span "Заказы" at bounding box center [45, 51] width 27 height 10
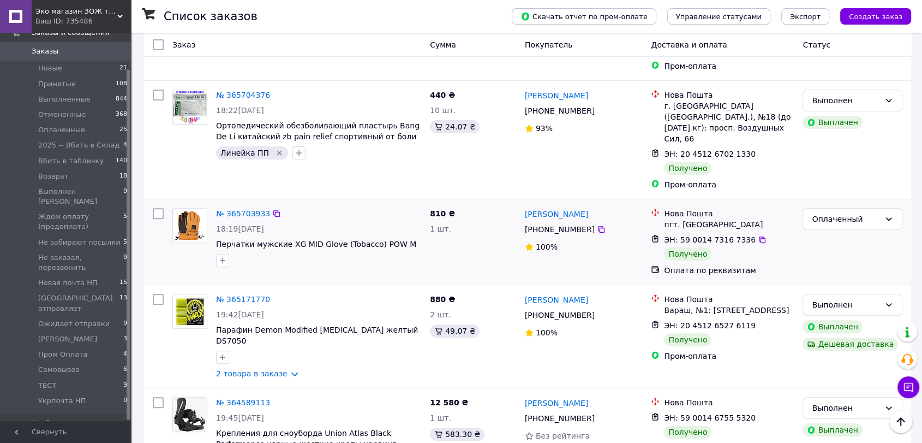
scroll to position [485, 0]
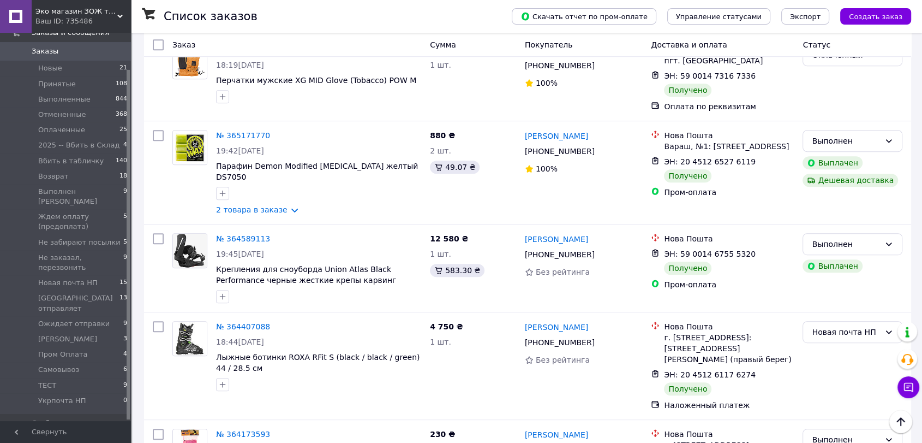
click at [118, 17] on icon at bounding box center [119, 16] width 5 height 5
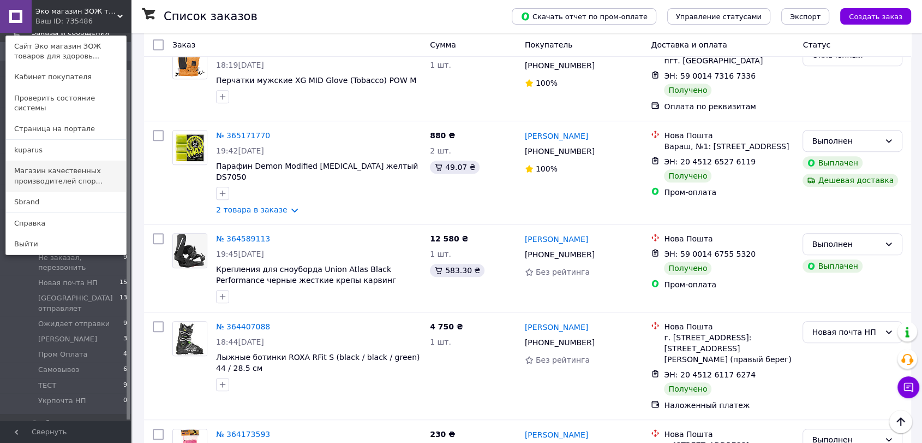
click at [69, 171] on link "Магазин качественных производителей спор..." at bounding box center [66, 175] width 120 height 31
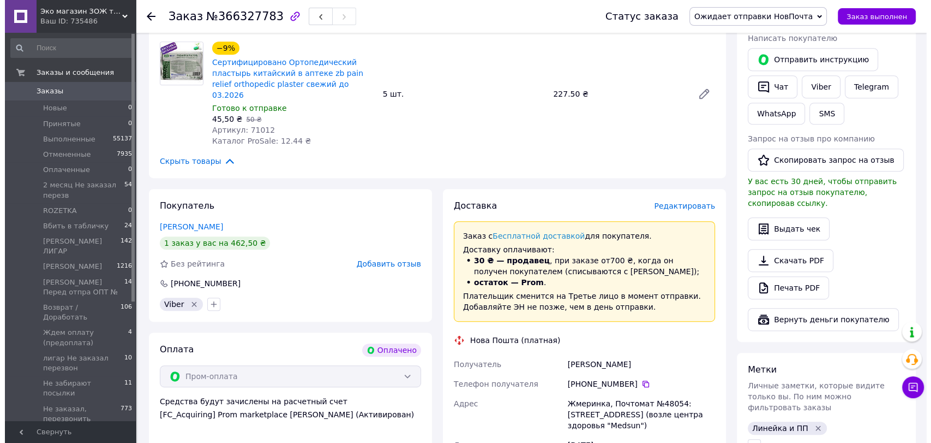
scroll to position [485, 0]
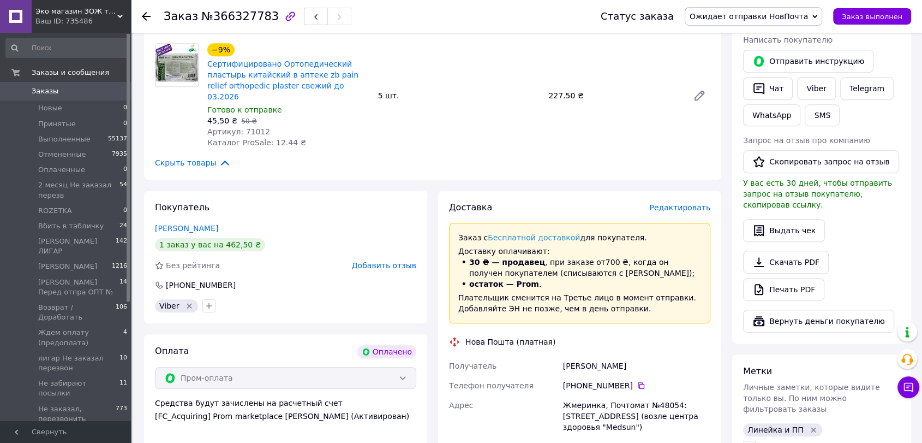
click at [667, 203] on span "Редактировать" at bounding box center [679, 207] width 61 height 9
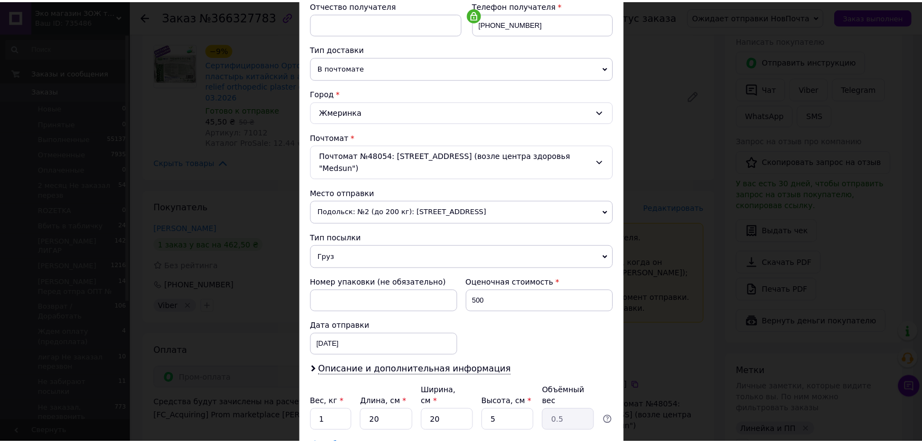
scroll to position [280, 0]
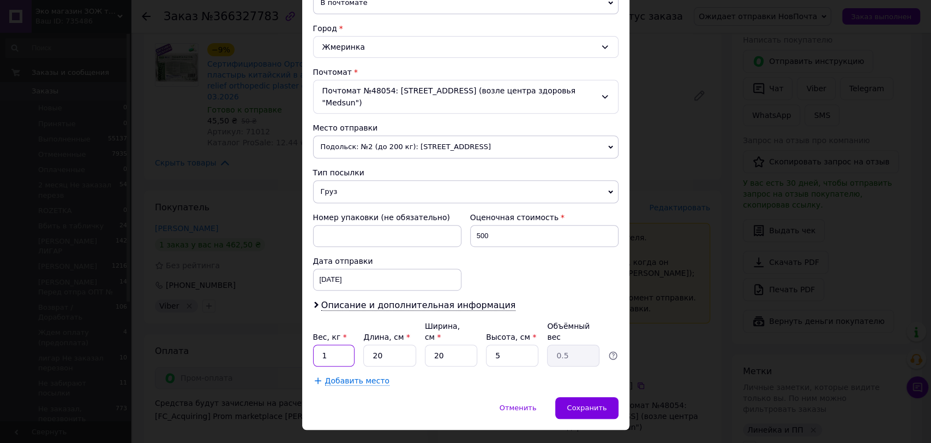
drag, startPoint x: 329, startPoint y: 329, endPoint x: 315, endPoint y: 331, distance: 13.7
click at [315, 344] on input "1" at bounding box center [334, 355] width 42 height 22
type input "0.5"
click at [589, 403] on span "Сохранить" at bounding box center [587, 407] width 40 height 8
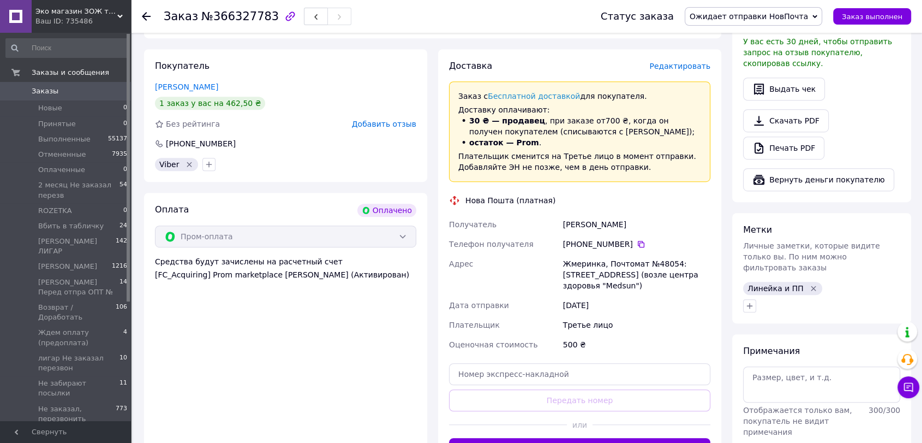
scroll to position [691, 0]
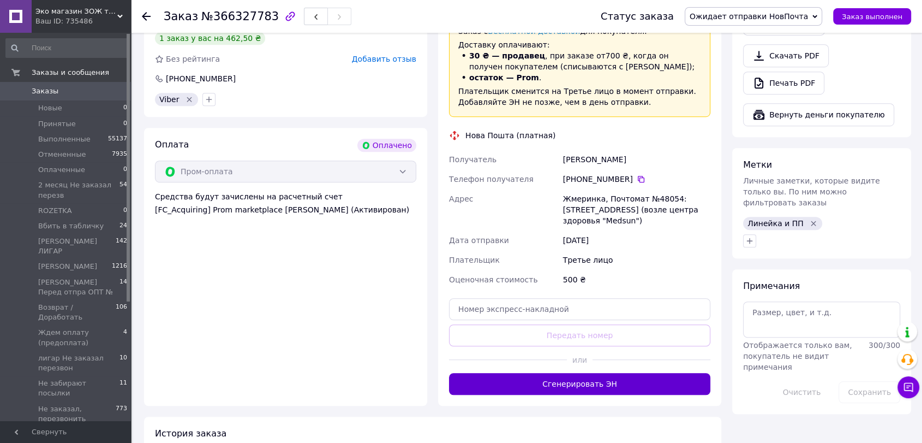
click at [584, 373] on button "Сгенерировать ЭН" at bounding box center [579, 384] width 261 height 22
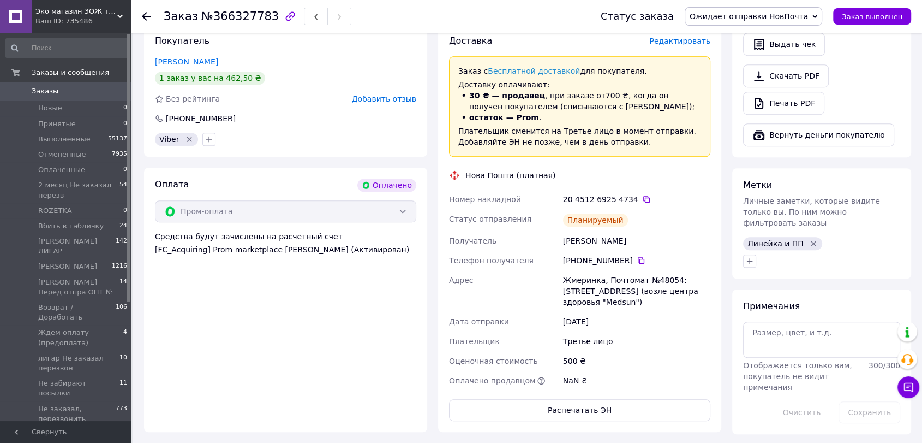
scroll to position [630, 0]
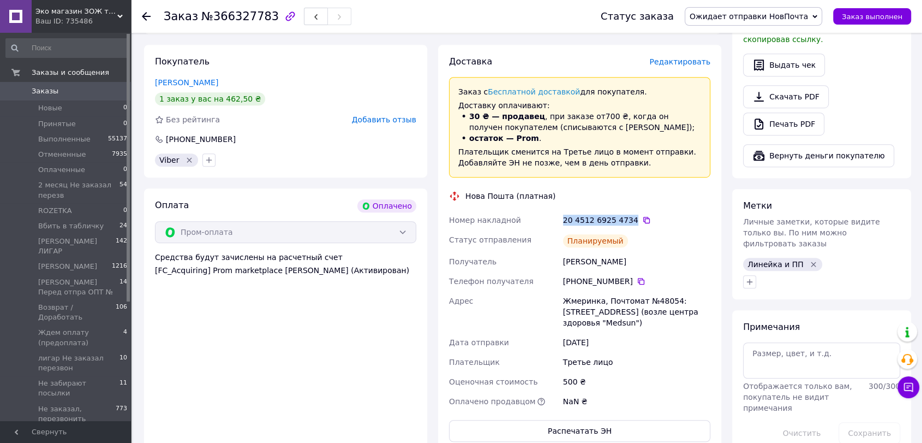
drag, startPoint x: 562, startPoint y: 175, endPoint x: 627, endPoint y: 170, distance: 65.7
click at [627, 210] on div "20 4512 6925 4734" at bounding box center [637, 220] width 152 height 20
copy div "20 4512 6925 4734"
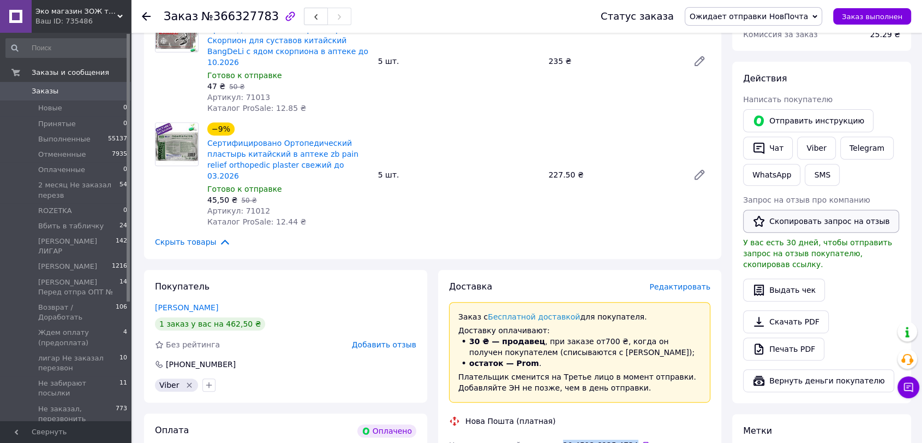
scroll to position [388, 0]
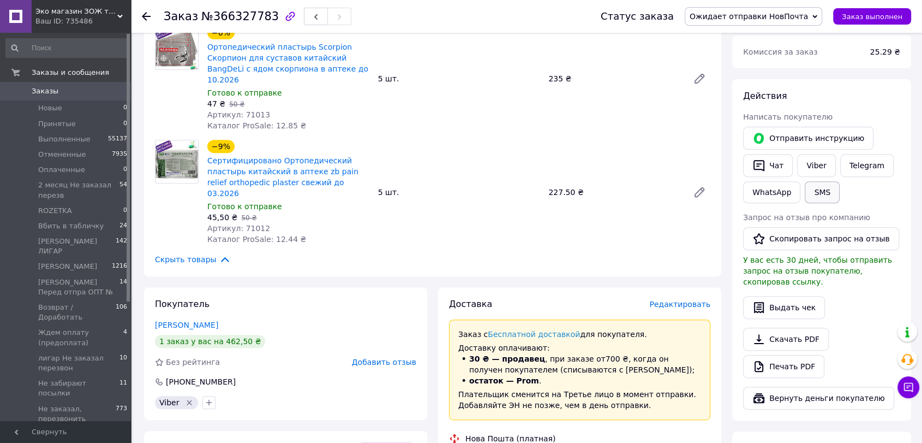
click at [820, 181] on button "SMS" at bounding box center [822, 192] width 35 height 22
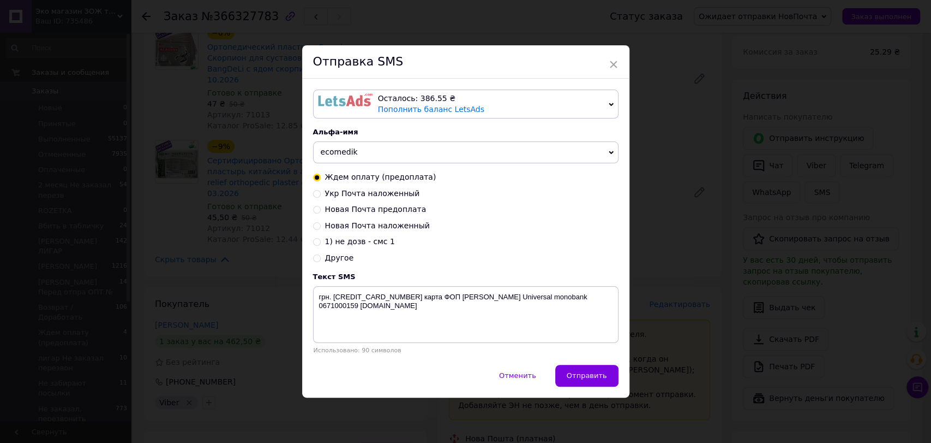
click at [316, 209] on input "Новая Почта предоплата" at bounding box center [317, 209] width 8 height 8
radio input "true"
radio input "false"
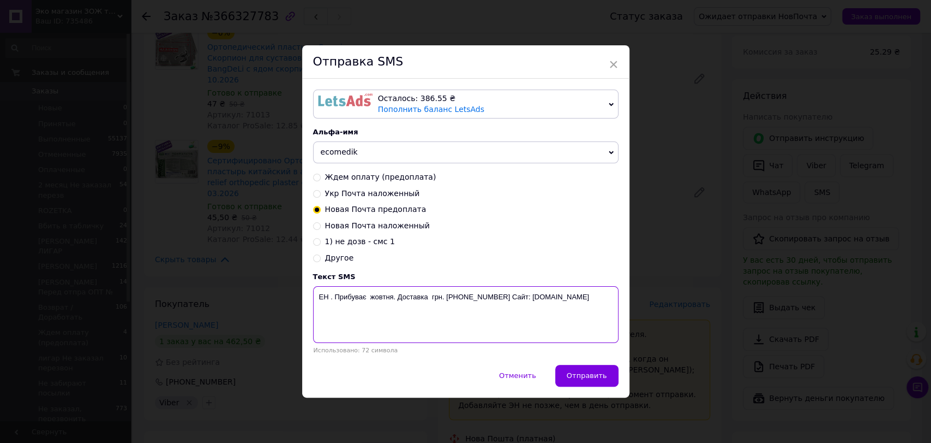
click at [331, 297] on textarea "ЕН . Прибуває жовтня. Доставка грн. 067-1000-159 Сайт: ecomedik.com.ua" at bounding box center [466, 314] width 306 height 57
paste textarea "20 4512 6925 4734"
click at [428, 294] on textarea "ЕН .20 4512 6925 4734 Прибуває жовтня. Доставка грн. 067-1000-159 Сайт: ecomedi…" at bounding box center [466, 314] width 306 height 57
drag, startPoint x: 467, startPoint y: 298, endPoint x: 511, endPoint y: 301, distance: 44.9
click at [511, 301] on textarea "ЕН .20 4512 6925 4734 Прибуває 14 жовтня. Доставка грн. 067-1000-159 Сайт: ecom…" at bounding box center [466, 314] width 306 height 57
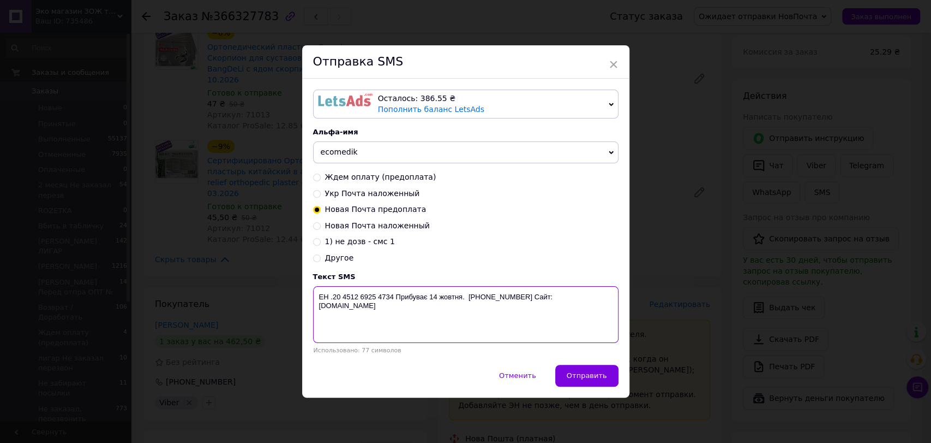
drag, startPoint x: 313, startPoint y: 297, endPoint x: 611, endPoint y: 294, distance: 298.5
click at [611, 294] on textarea "ЕН .20 4512 6925 4734 Прибуває 14 жовтня. 067-1000-159 Сайт: ecomedik.com.ua" at bounding box center [466, 314] width 306 height 57
type textarea "ЕН .20 4512 6925 4734 Прибуває 14 жовтня. 067-1000-159 Сайт: ecomedik.com.ua"
drag, startPoint x: 688, startPoint y: 176, endPoint x: 696, endPoint y: 180, distance: 8.8
click at [696, 180] on div "× Отправка SMS Осталось: 386.55 ₴ Пополнить баланс LetsAds Подключить SMSClub А…" at bounding box center [465, 221] width 931 height 443
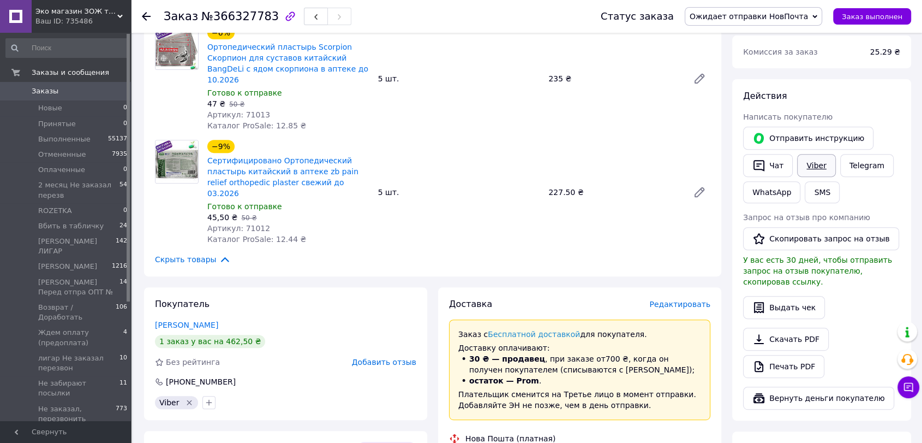
click at [814, 154] on link "Viber" at bounding box center [816, 165] width 38 height 23
click at [868, 327] on div "Скачать PDF   Печать PDF" at bounding box center [821, 352] width 157 height 50
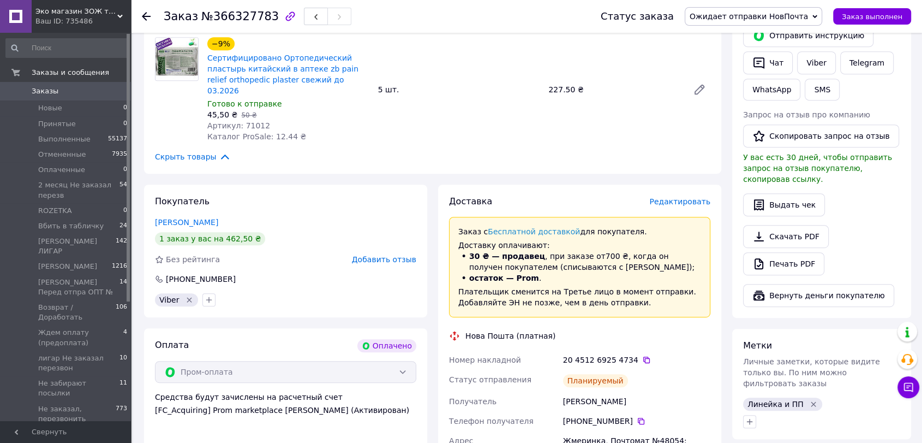
scroll to position [509, 0]
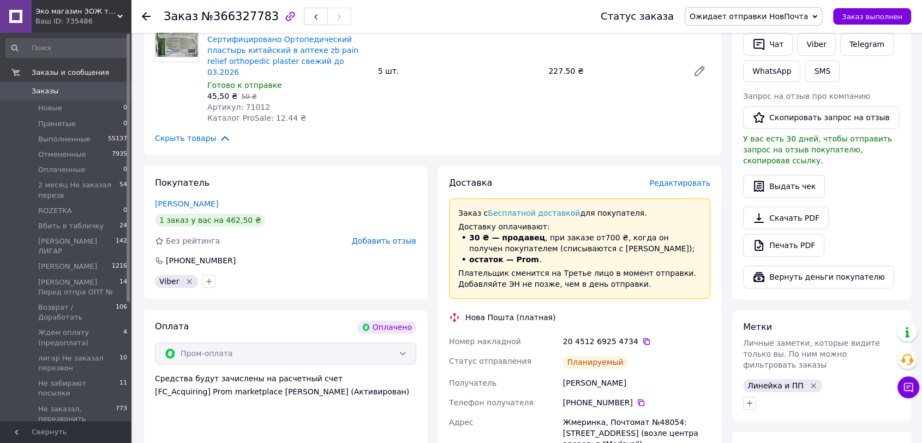
drag, startPoint x: 151, startPoint y: 157, endPoint x: 230, endPoint y: 158, distance: 78.6
click at [230, 166] on div "Покупатель Дубовой Алексей 1 заказ у вас на 462,50 ₴ Без рейтинга Добавить отзы…" at bounding box center [285, 232] width 283 height 133
copy link "Дубовой Алексей"
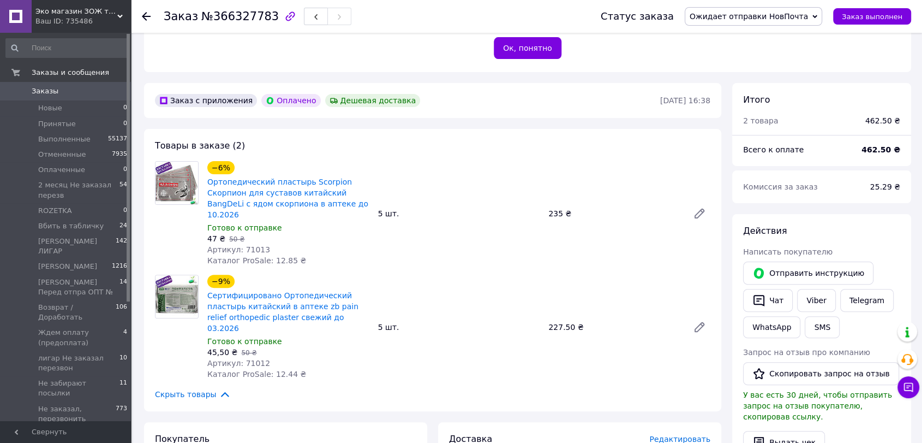
scroll to position [245, 0]
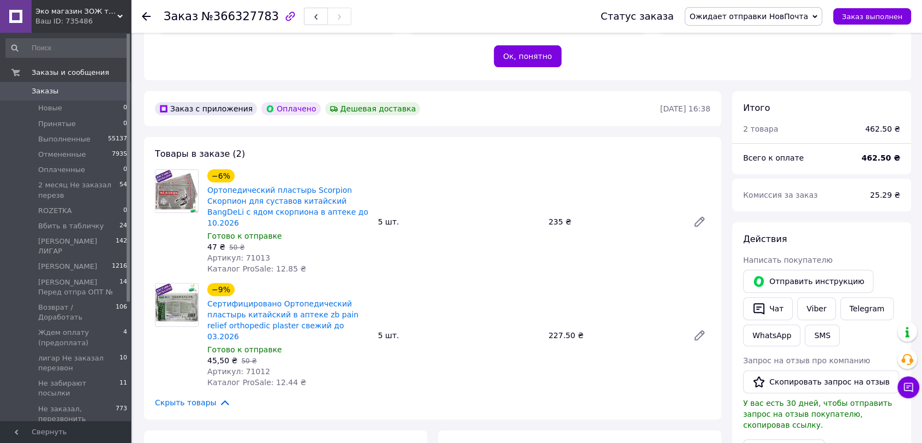
click at [817, 16] on icon at bounding box center [815, 16] width 5 height 5
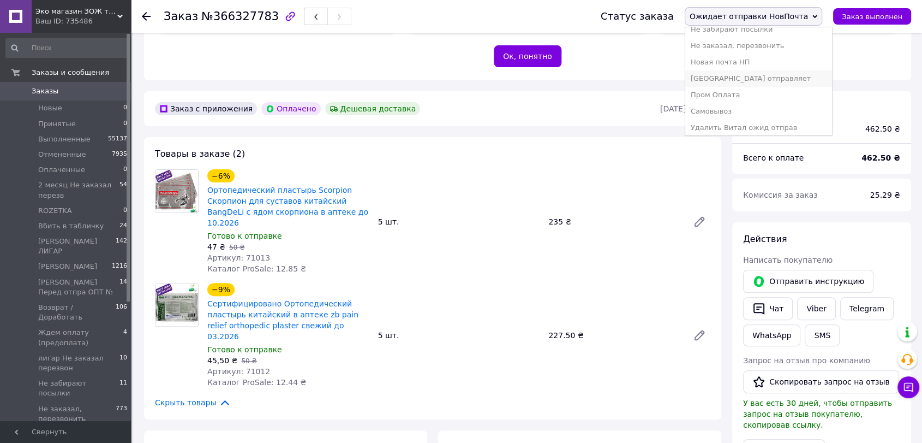
scroll to position [242, 0]
click at [743, 74] on li "Пром Оплата" at bounding box center [758, 74] width 147 height 16
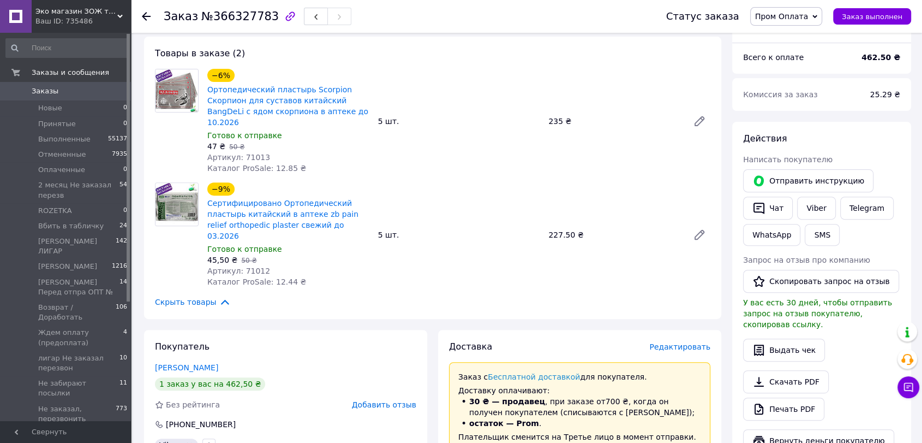
scroll to position [367, 0]
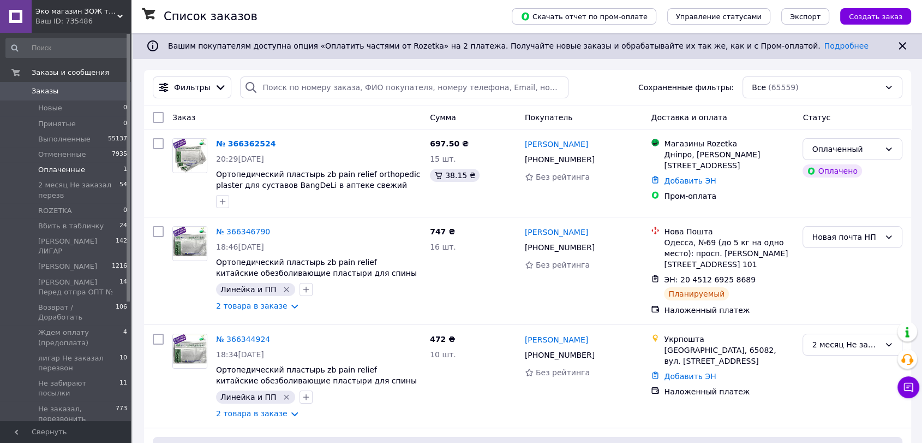
click at [75, 168] on span "Оплаченные" at bounding box center [61, 170] width 47 height 10
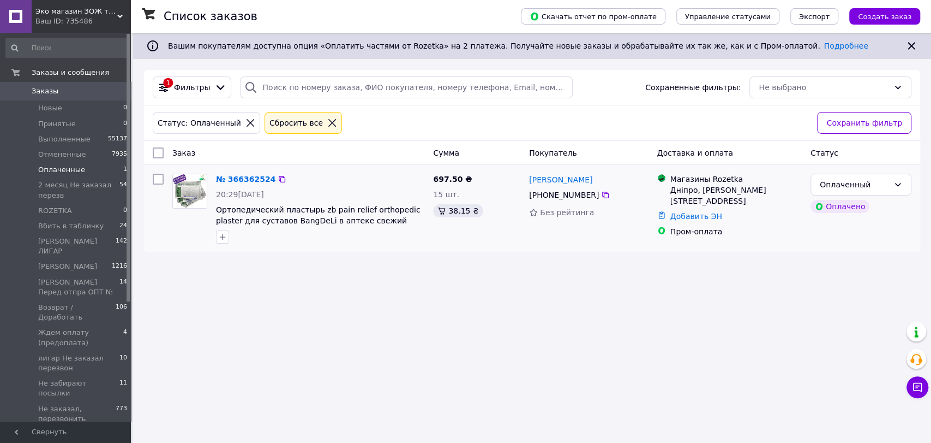
click at [188, 190] on img at bounding box center [190, 191] width 34 height 34
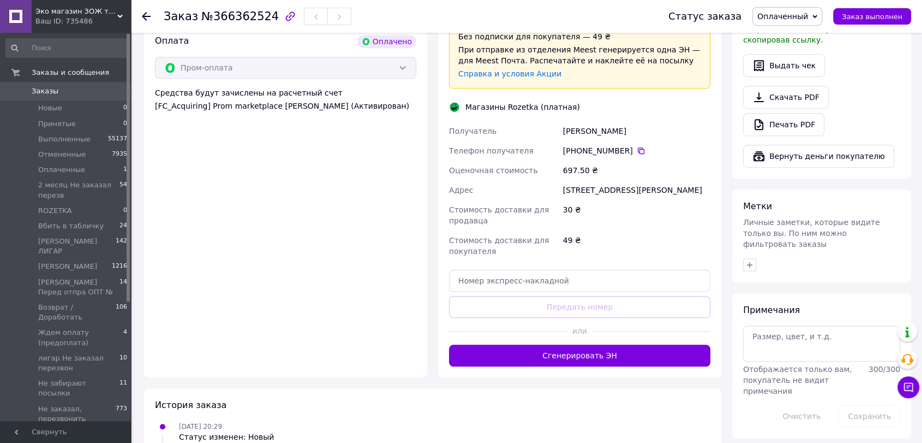
scroll to position [689, 0]
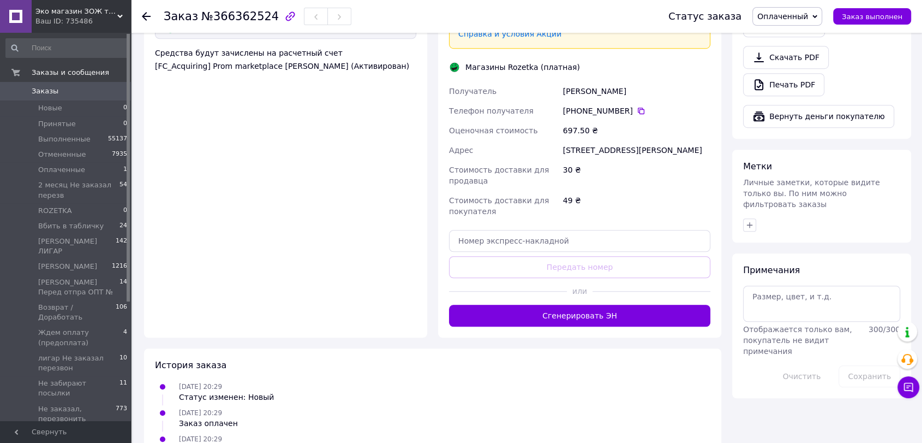
click at [822, 16] on span "Оплаченный" at bounding box center [788, 16] width 70 height 19
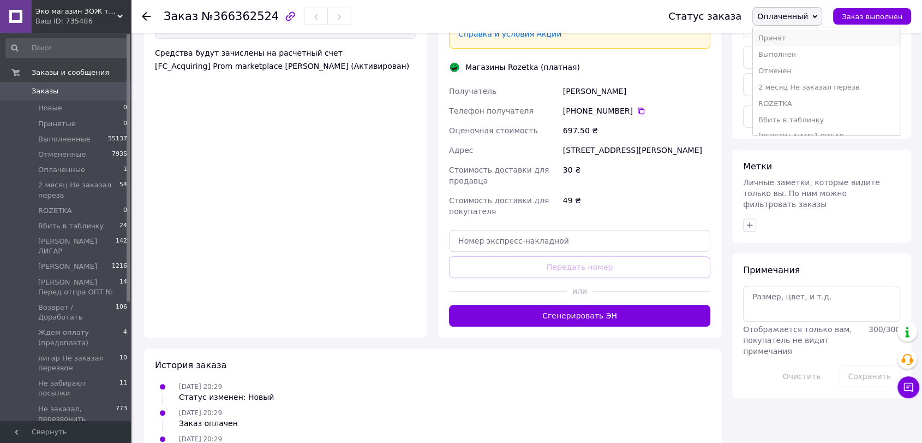
click at [790, 40] on li "Принят" at bounding box center [826, 38] width 147 height 16
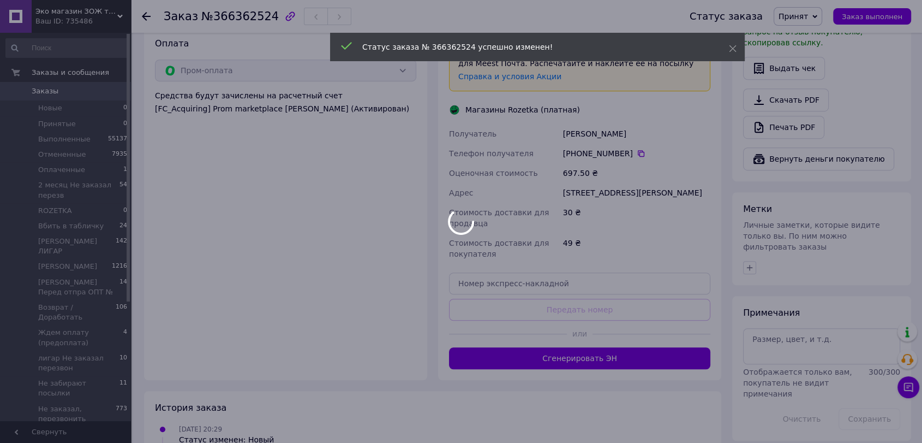
scroll to position [446, 0]
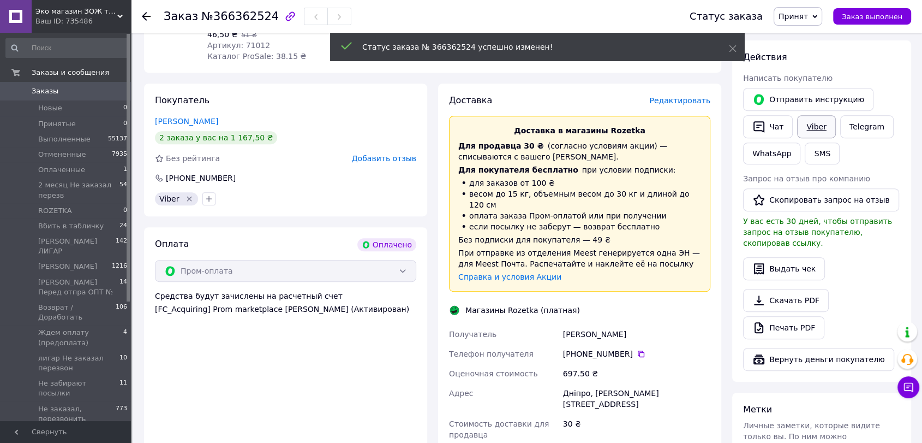
click at [813, 115] on link "Viber" at bounding box center [816, 126] width 38 height 23
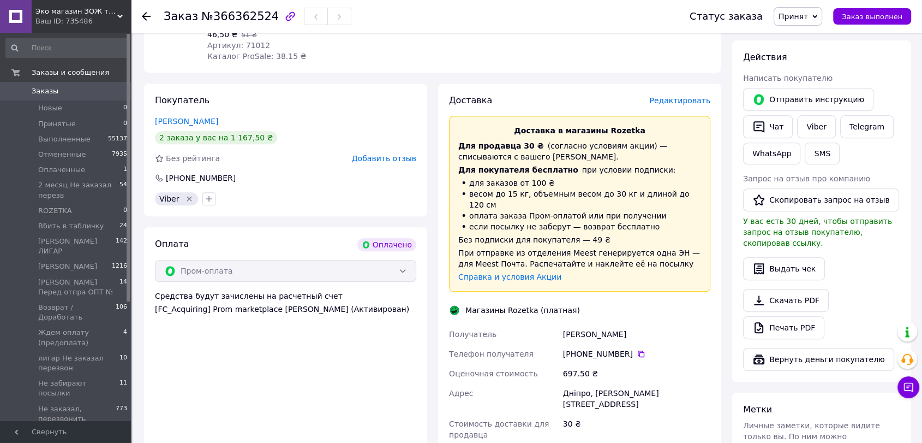
click at [873, 289] on div "Скачать PDF   Печать PDF" at bounding box center [821, 314] width 157 height 50
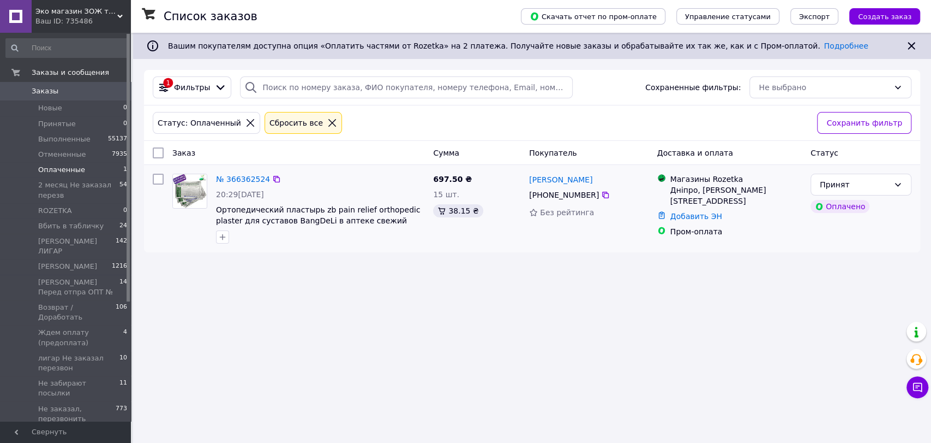
click at [188, 183] on img at bounding box center [190, 191] width 34 height 34
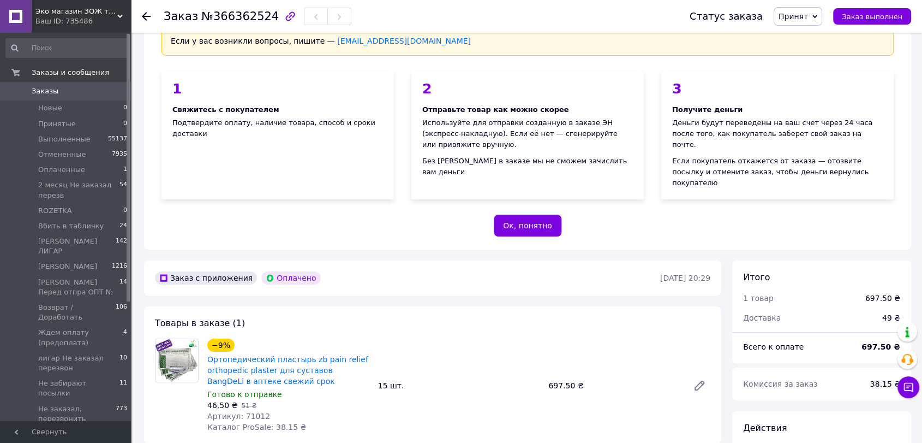
scroll to position [303, 0]
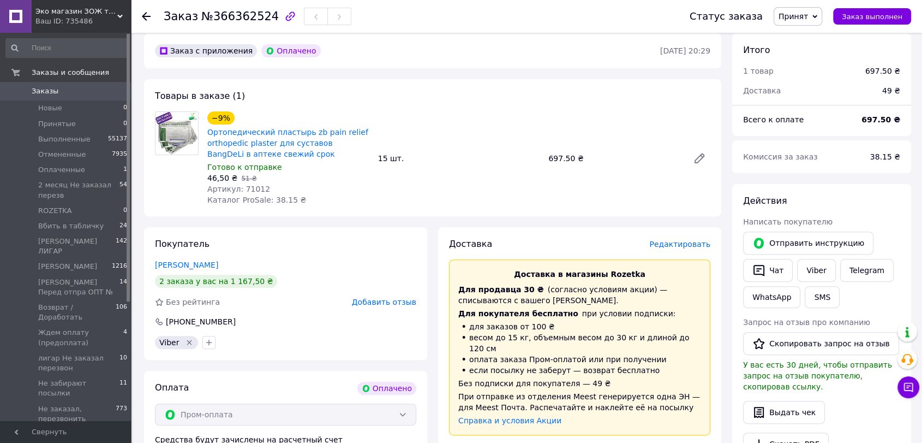
click at [175, 112] on img at bounding box center [177, 133] width 43 height 43
click at [255, 128] on link "Ортопедический пластырь zb pain relief orthopedic plaster для суставов BangDeLi…" at bounding box center [287, 143] width 161 height 31
click at [187, 260] on link "козлов виктор" at bounding box center [186, 264] width 63 height 9
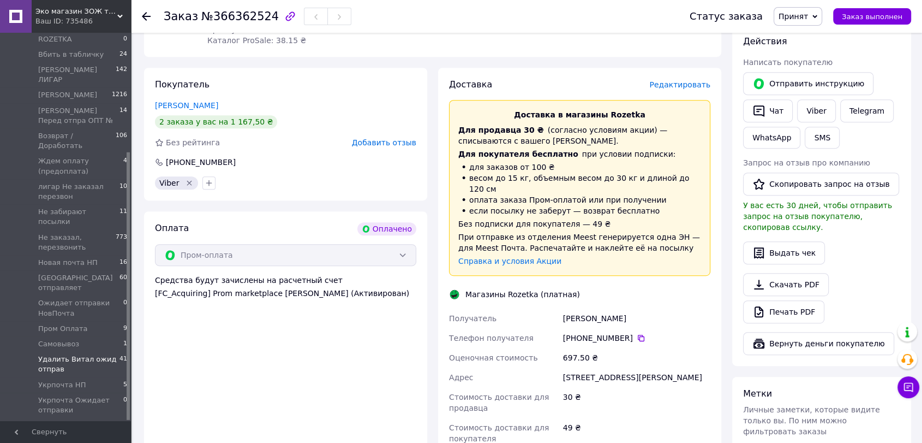
scroll to position [485, 0]
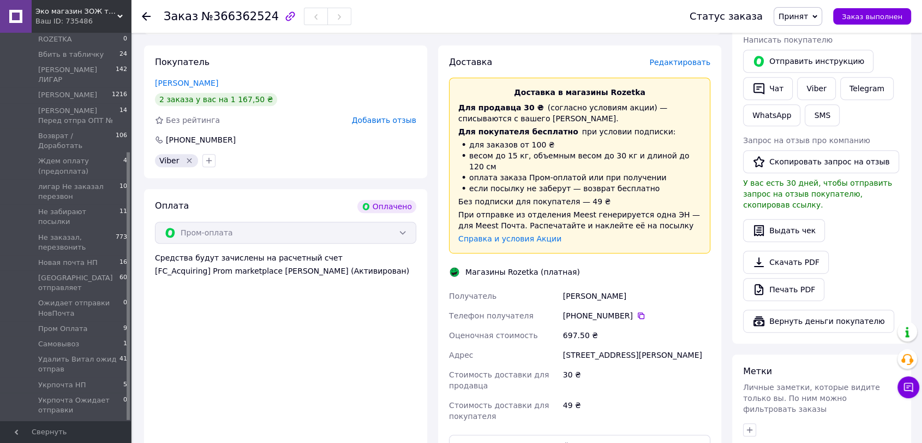
click at [119, 13] on div "Эко магазин ЗОЖ товаров для здоровья, красоты и спорта - Экомедик - ecomedik Ва…" at bounding box center [81, 16] width 99 height 33
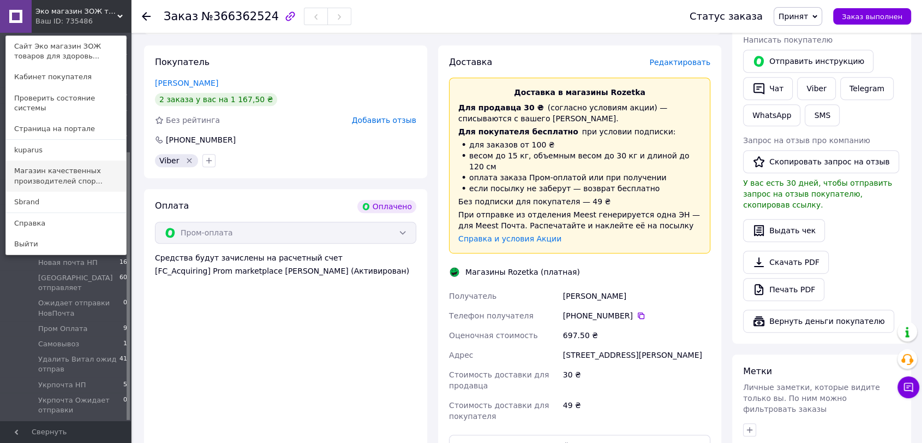
click at [75, 163] on link "Магазин качественных производителей спор..." at bounding box center [66, 175] width 120 height 31
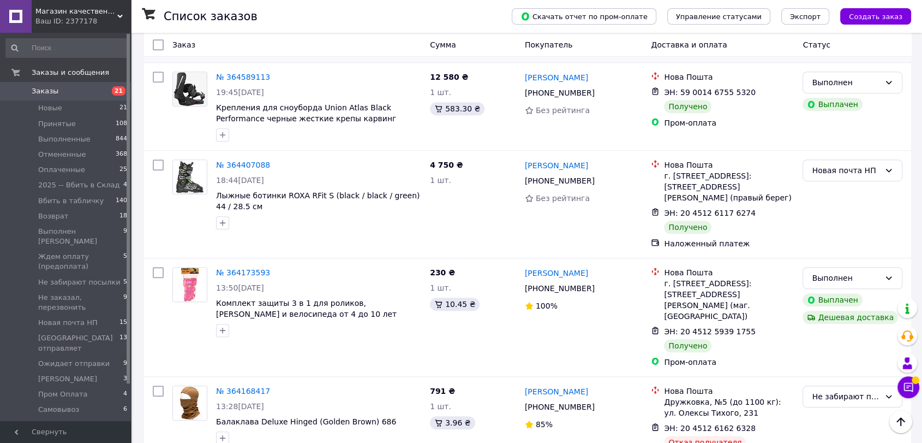
scroll to position [667, 0]
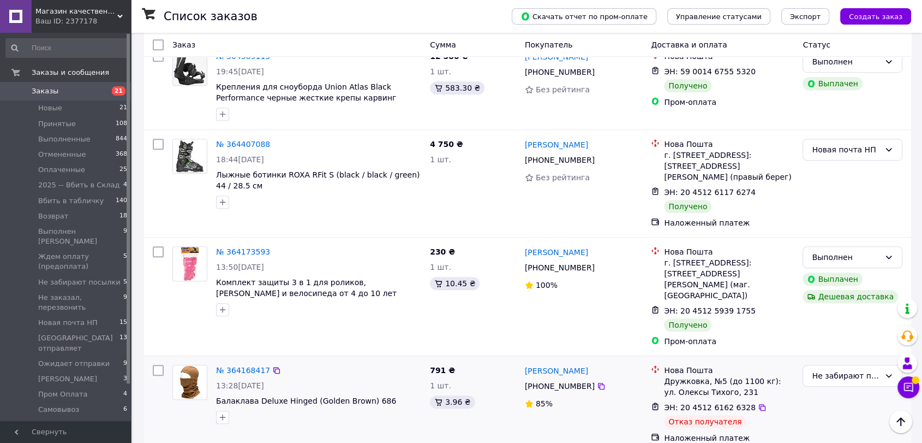
click at [186, 365] on img at bounding box center [190, 382] width 34 height 34
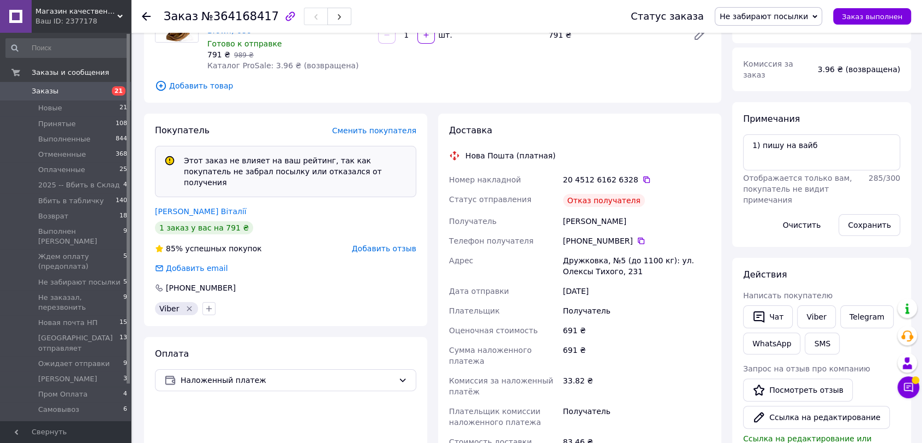
scroll to position [145, 0]
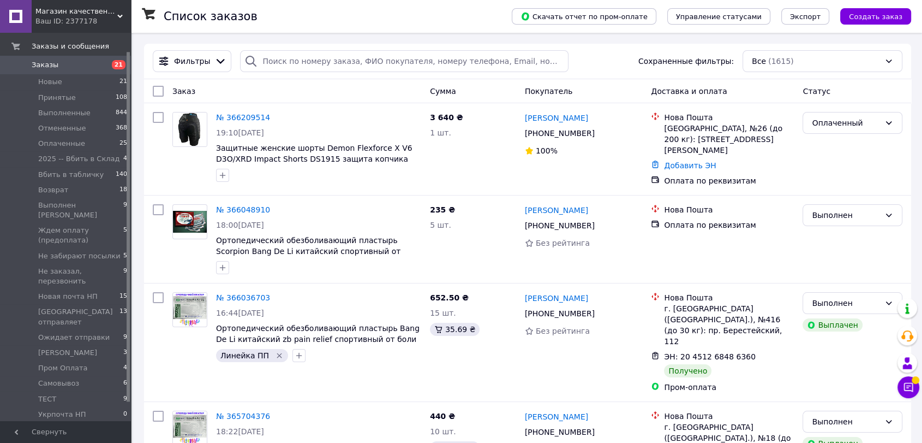
scroll to position [40, 0]
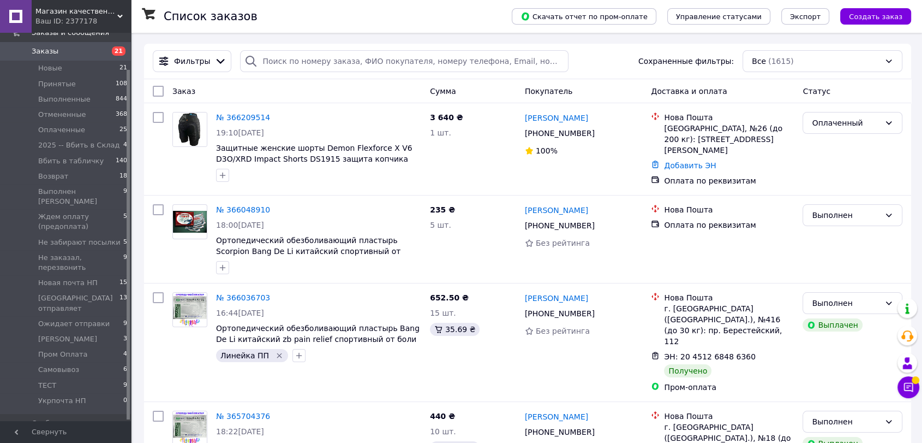
click at [121, 14] on icon at bounding box center [119, 16] width 5 height 5
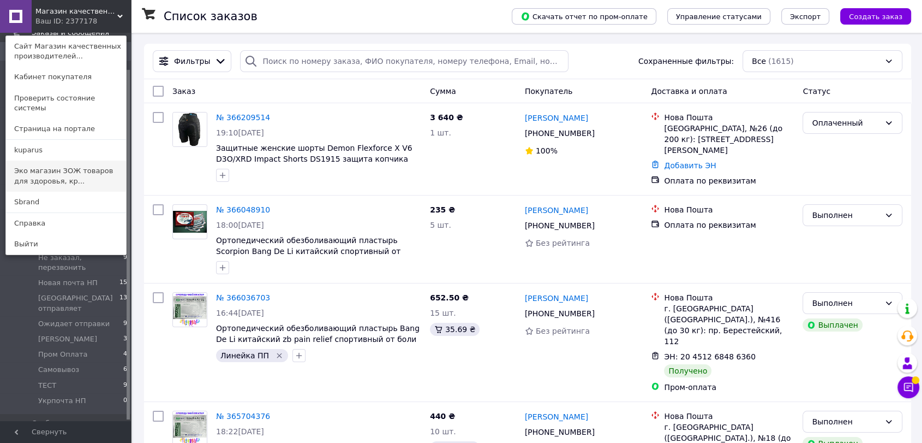
click at [75, 162] on link "Эко магазин ЗОЖ товаров для здоровья, кр..." at bounding box center [66, 175] width 120 height 31
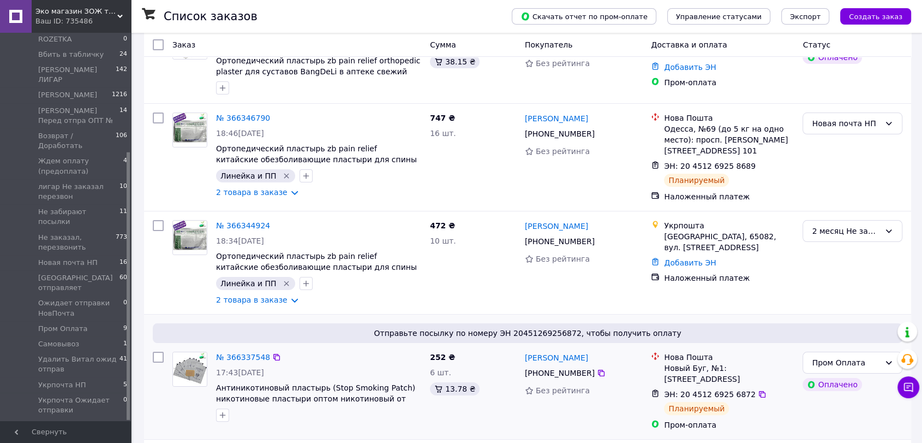
scroll to position [121, 0]
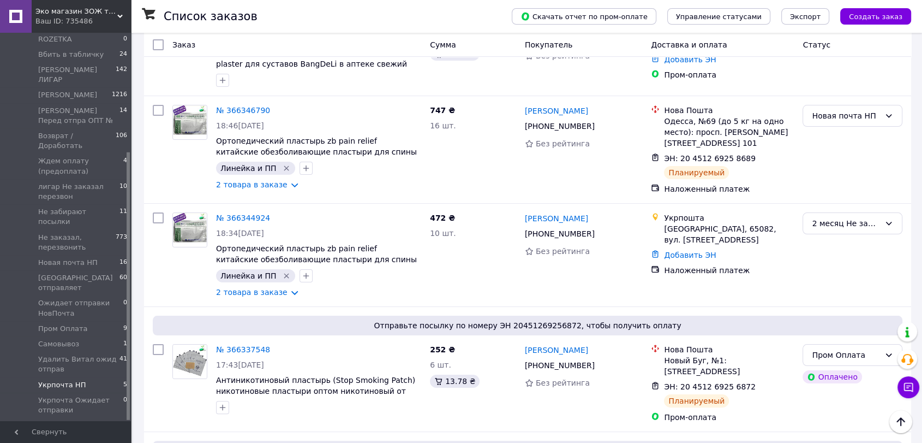
click at [75, 380] on span "Укрпочта НП" at bounding box center [61, 385] width 47 height 10
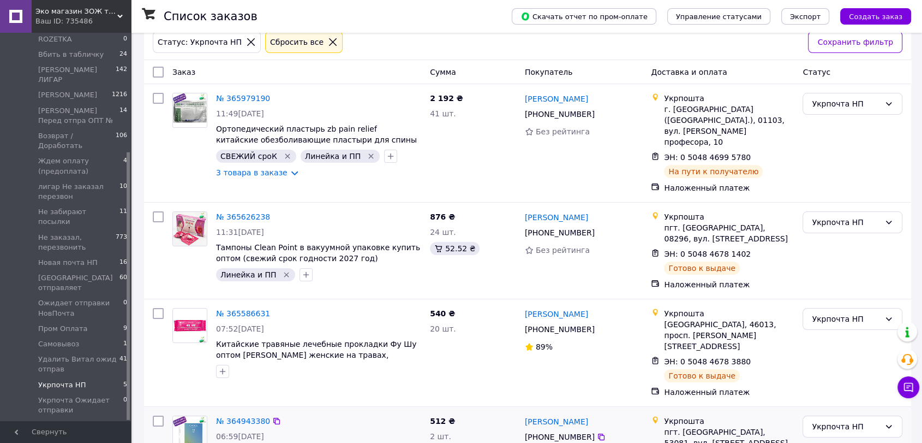
scroll to position [222, 0]
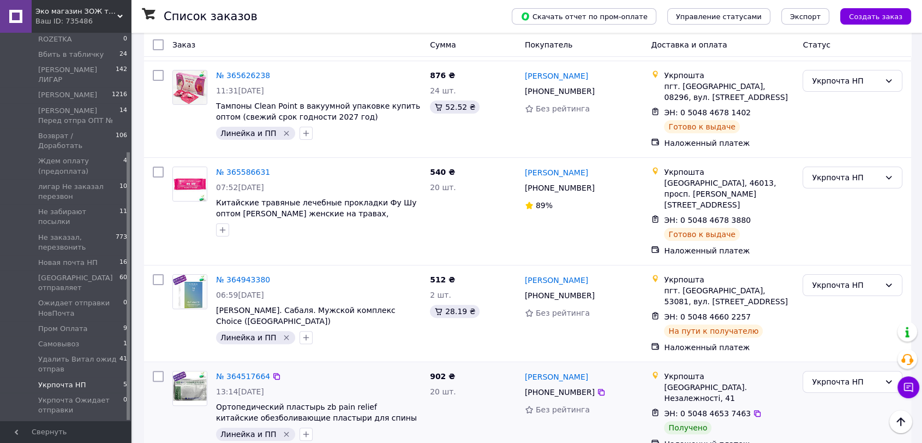
click at [195, 371] on img at bounding box center [190, 388] width 34 height 34
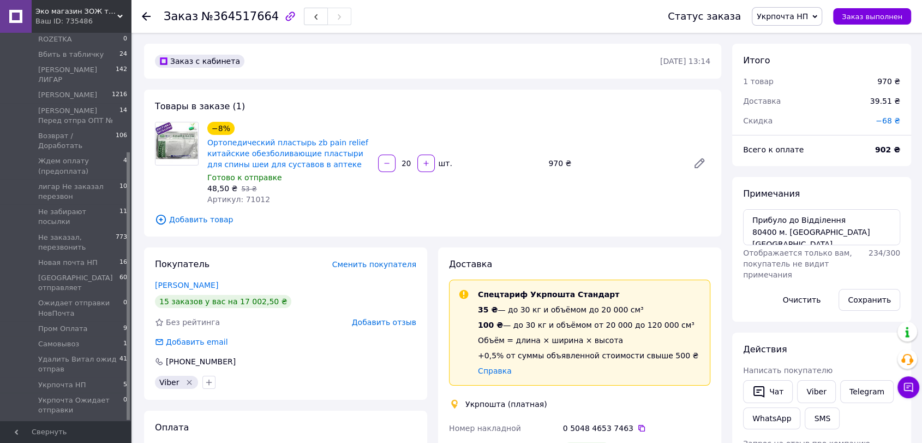
scroll to position [336, 0]
drag, startPoint x: 153, startPoint y: 284, endPoint x: 214, endPoint y: 278, distance: 61.4
click at [214, 278] on div "Покупатель Сменить покупателя Чернега Уляна 15 заказов у вас на 17 002,50 ₴ Без…" at bounding box center [285, 323] width 283 height 152
copy link "Чернега Уляна"
click at [871, 15] on span "Заказ выполнен" at bounding box center [872, 17] width 61 height 8
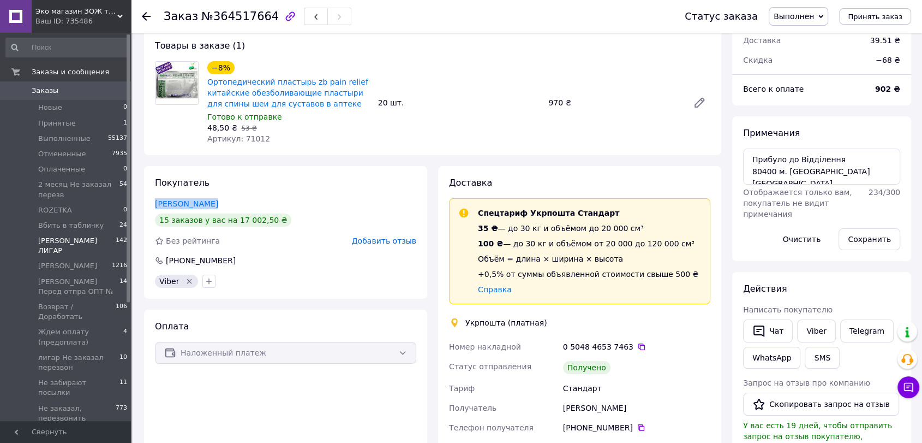
scroll to position [0, 0]
click at [52, 93] on span "Заказы" at bounding box center [45, 91] width 27 height 10
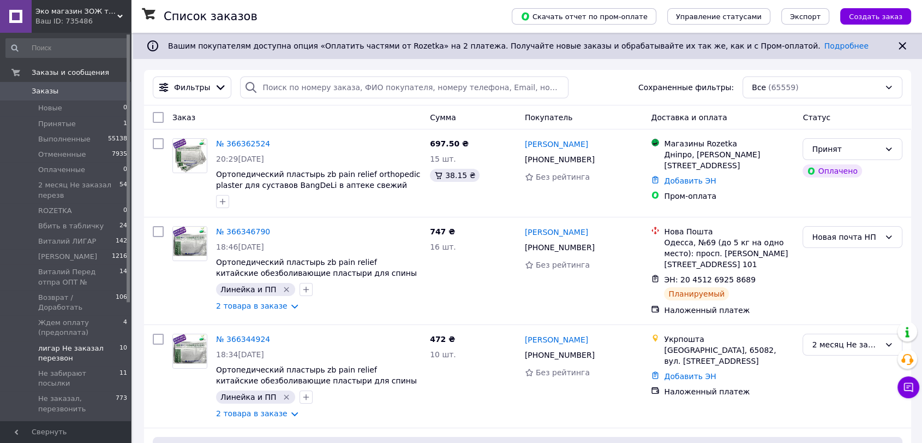
scroll to position [171, 0]
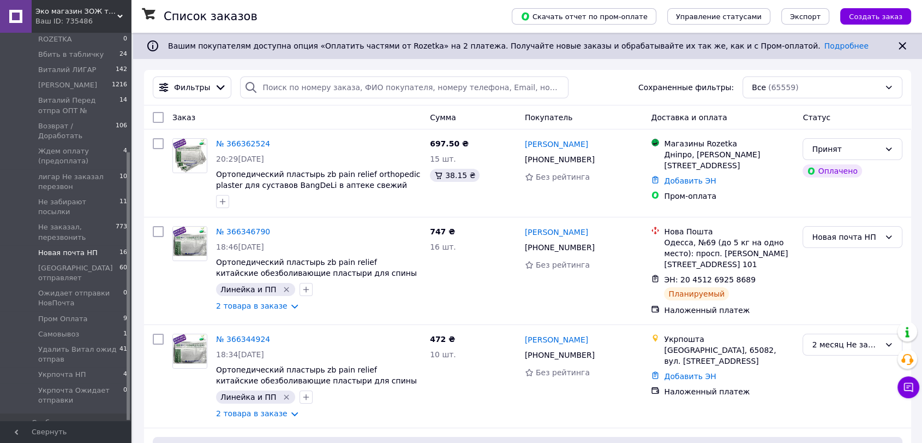
click at [75, 248] on span "Новая почта НП" at bounding box center [67, 253] width 59 height 10
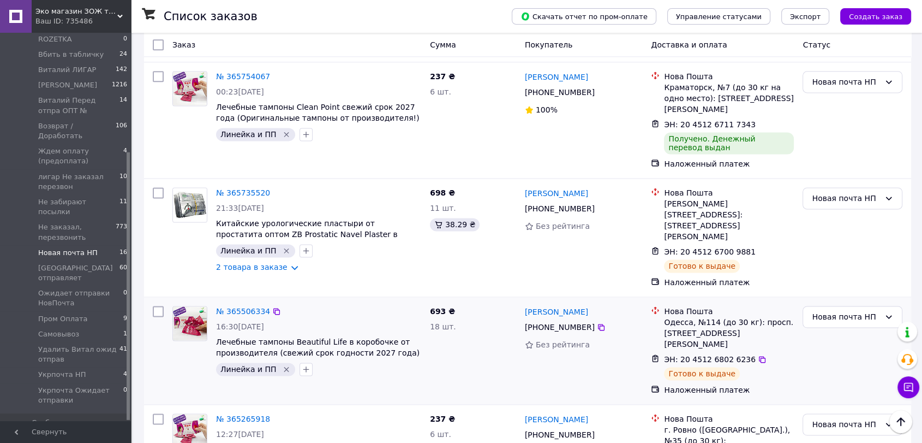
scroll to position [1472, 0]
click at [196, 305] on img at bounding box center [190, 322] width 34 height 34
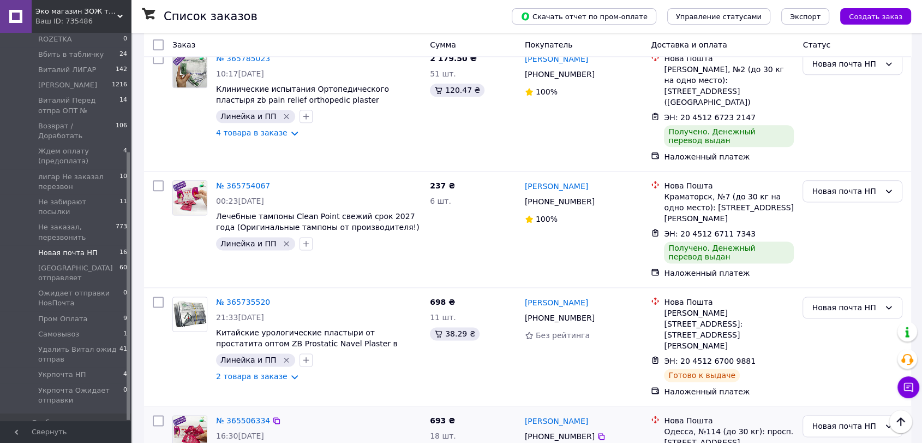
scroll to position [1351, 0]
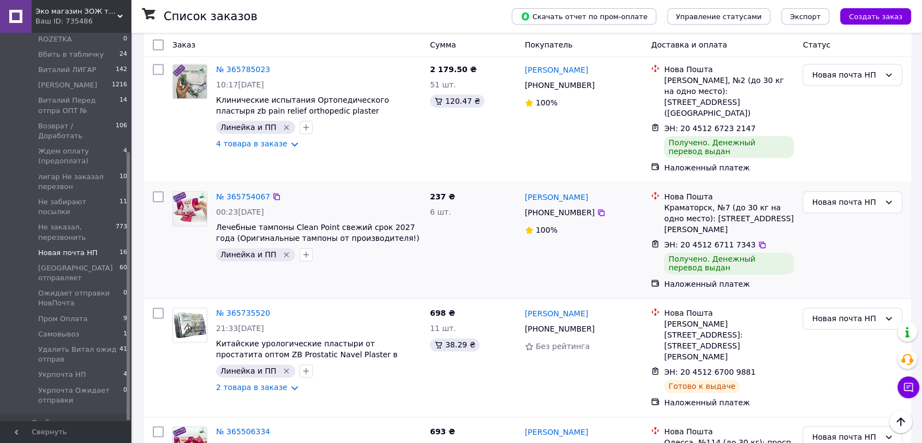
click at [192, 192] on img at bounding box center [190, 209] width 34 height 34
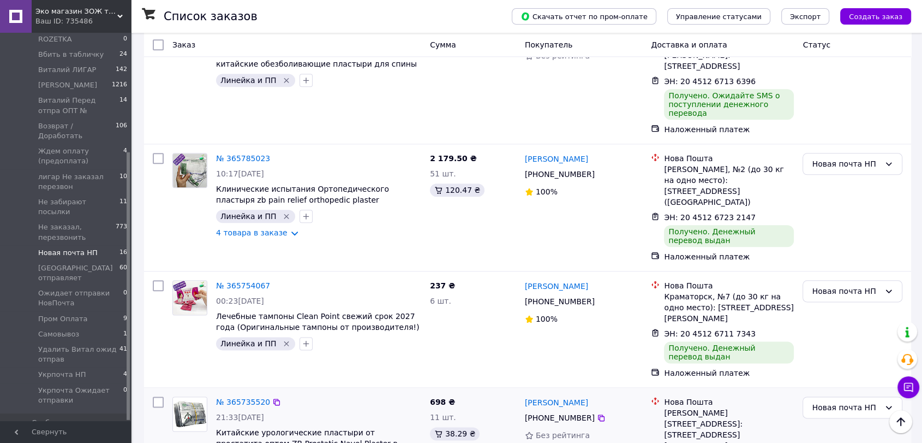
scroll to position [1230, 0]
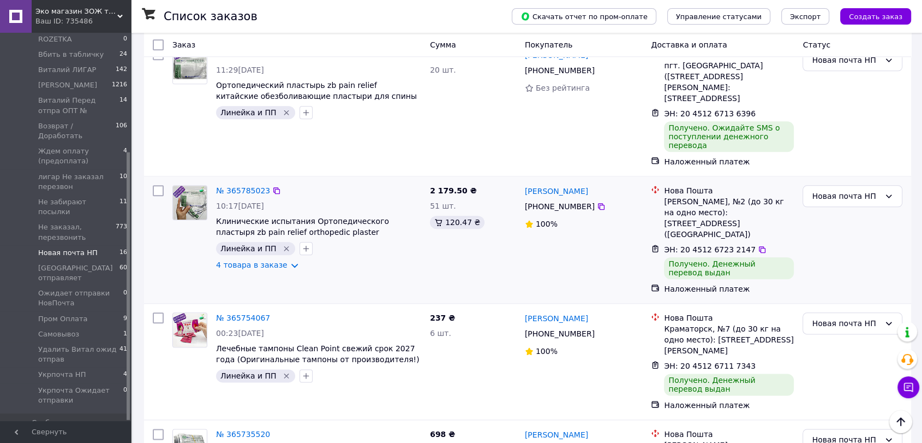
click at [204, 186] on img at bounding box center [190, 203] width 34 height 34
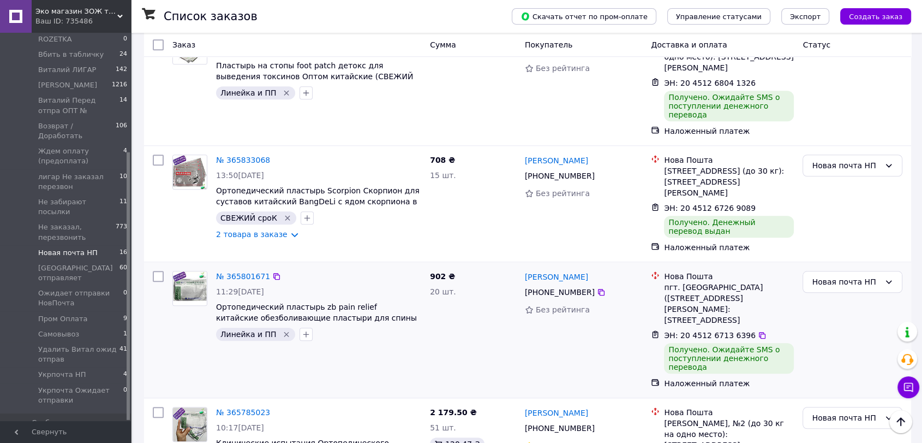
scroll to position [987, 0]
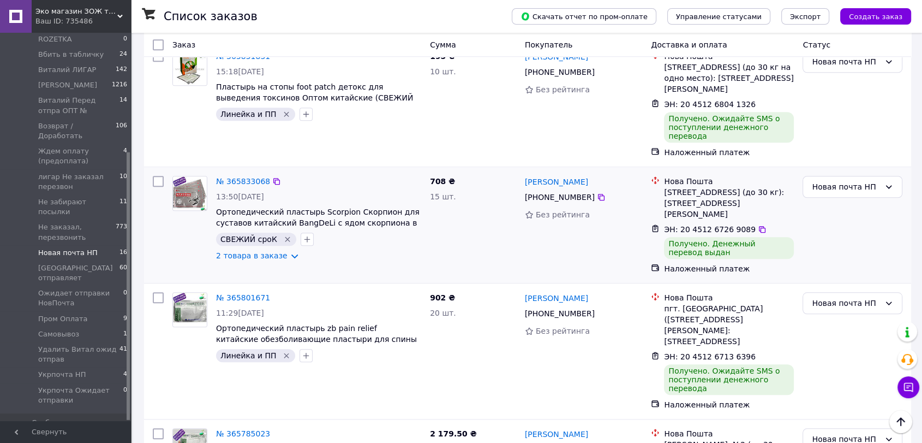
click at [190, 176] on img at bounding box center [190, 193] width 34 height 34
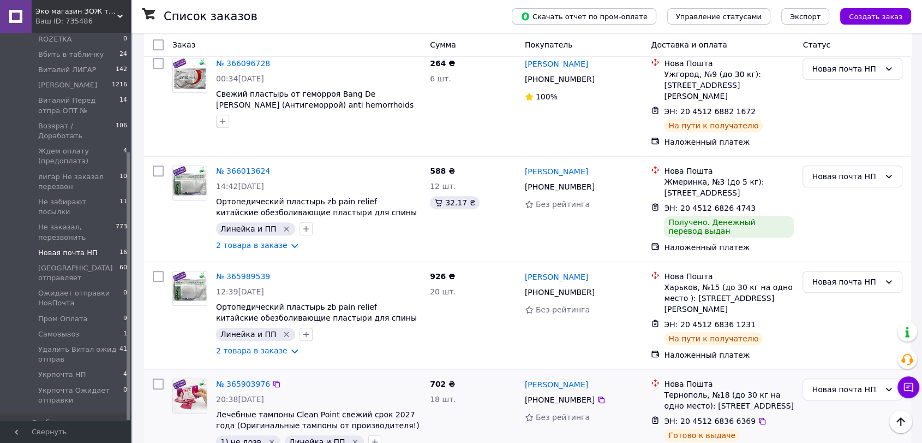
scroll to position [563, 0]
click at [201, 166] on img at bounding box center [190, 183] width 34 height 34
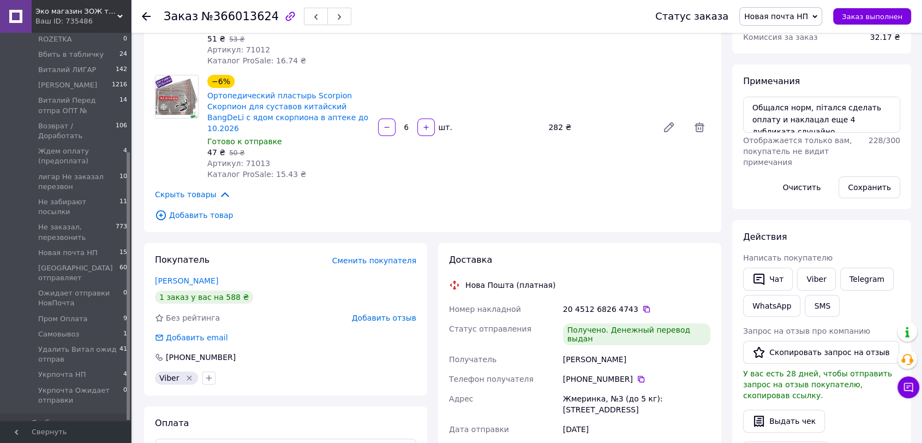
scroll to position [182, 0]
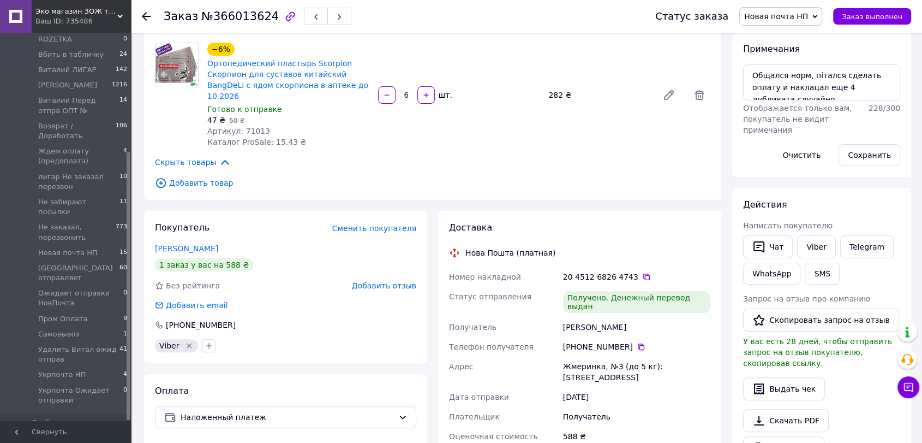
drag, startPoint x: 151, startPoint y: 234, endPoint x: 252, endPoint y: 241, distance: 101.2
click at [252, 241] on div "Покупатель Сменить покупателя [PERSON_NAME] 1 заказ у вас на 588 ₴ Без рейтинга…" at bounding box center [285, 287] width 283 height 152
copy link "[PERSON_NAME]"
click at [875, 20] on span "Заказ выполнен" at bounding box center [872, 17] width 61 height 8
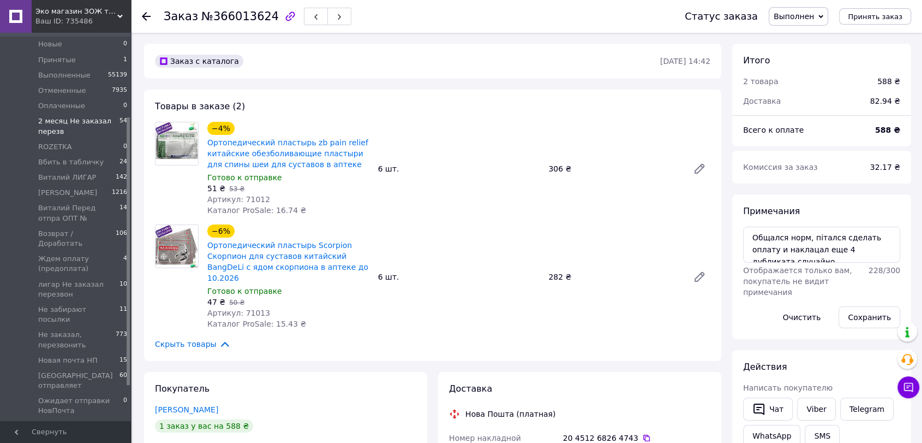
scroll to position [0, 0]
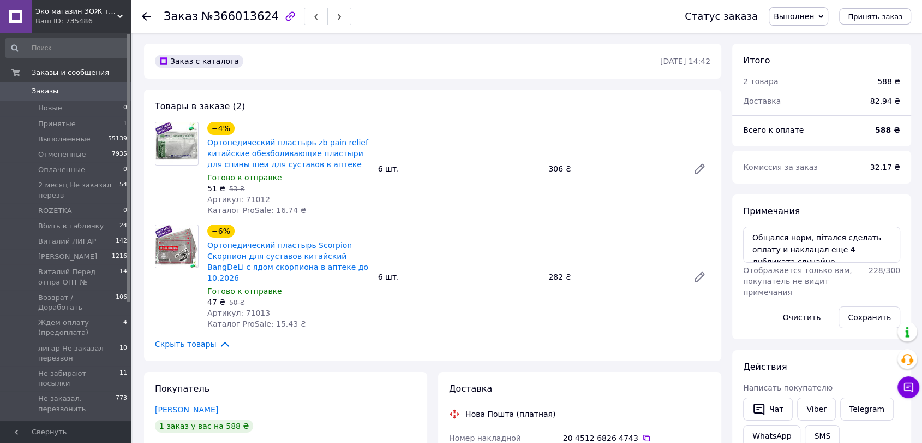
click at [40, 88] on span "Заказы" at bounding box center [45, 91] width 27 height 10
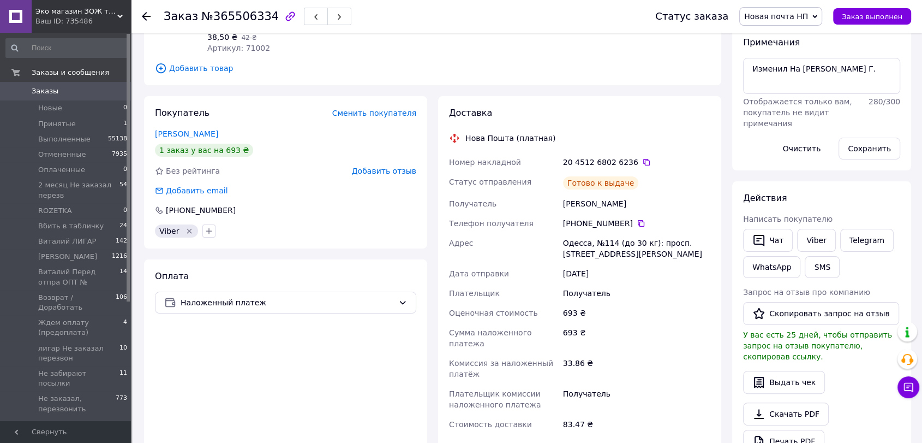
scroll to position [140, 0]
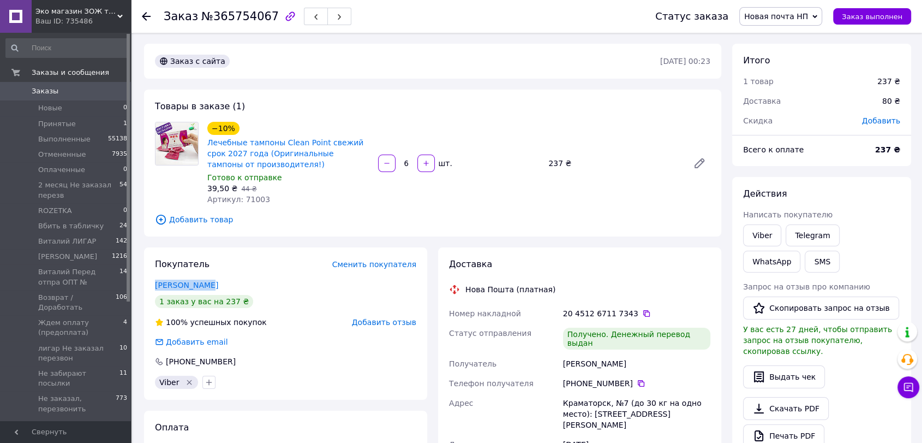
drag, startPoint x: 152, startPoint y: 281, endPoint x: 214, endPoint y: 284, distance: 62.3
click at [214, 284] on div "Покупатель Сменить покупателя [PERSON_NAME] 1 заказ у вас на 237 ₴ 100% успешны…" at bounding box center [285, 323] width 283 height 152
copy link "[PERSON_NAME]"
drag, startPoint x: 878, startPoint y: 18, endPoint x: 871, endPoint y: 15, distance: 7.8
click at [877, 18] on span "Заказ выполнен" at bounding box center [872, 17] width 61 height 8
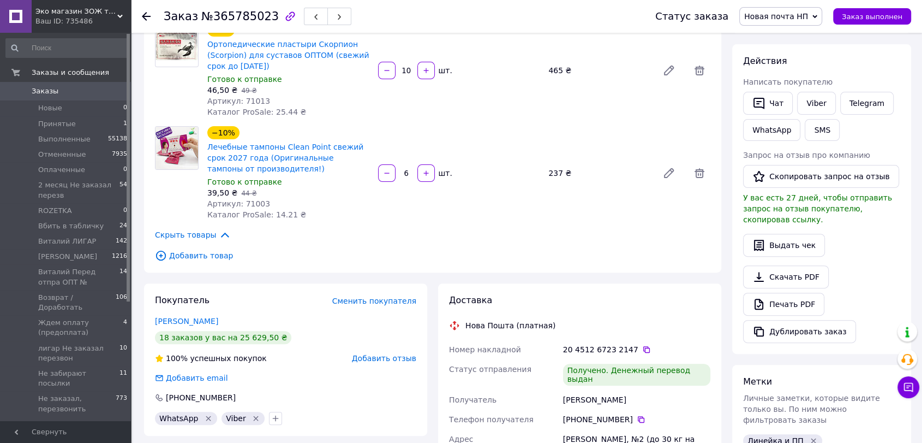
scroll to position [363, 0]
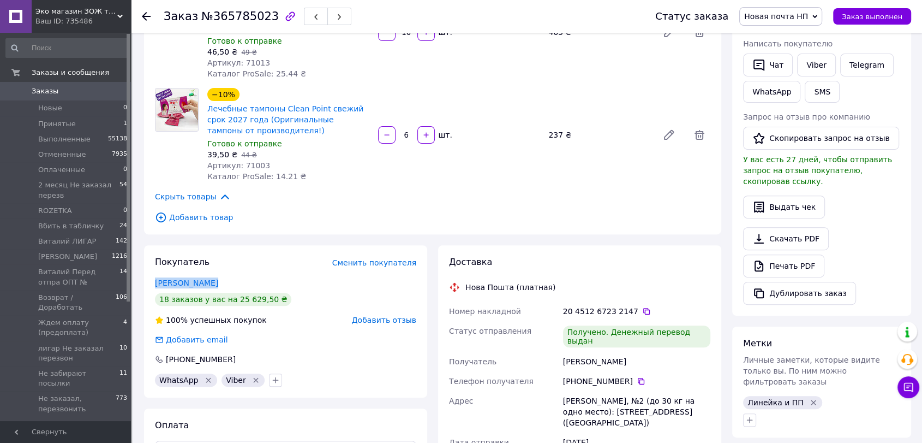
drag, startPoint x: 145, startPoint y: 260, endPoint x: 217, endPoint y: 259, distance: 72.0
click at [217, 259] on div "Покупатель Сменить покупателя [PERSON_NAME] 18 заказов у вас на 25 629,50 ₴ 100…" at bounding box center [285, 321] width 283 height 152
copy link "[PERSON_NAME]"
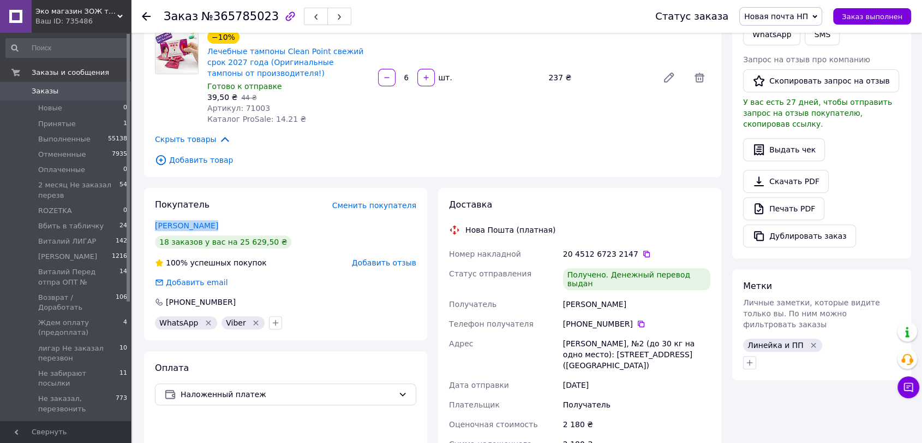
scroll to position [485, 0]
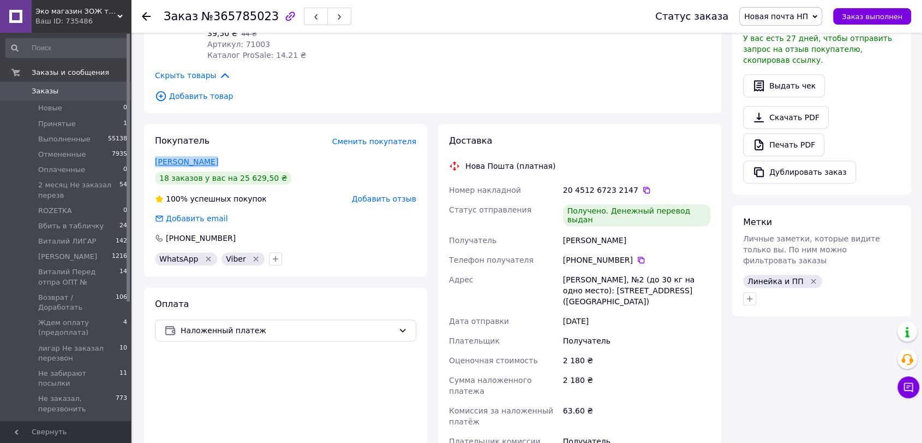
click at [198, 157] on link "[PERSON_NAME]" at bounding box center [186, 161] width 63 height 9
click at [864, 15] on span "Заказ выполнен" at bounding box center [872, 17] width 61 height 8
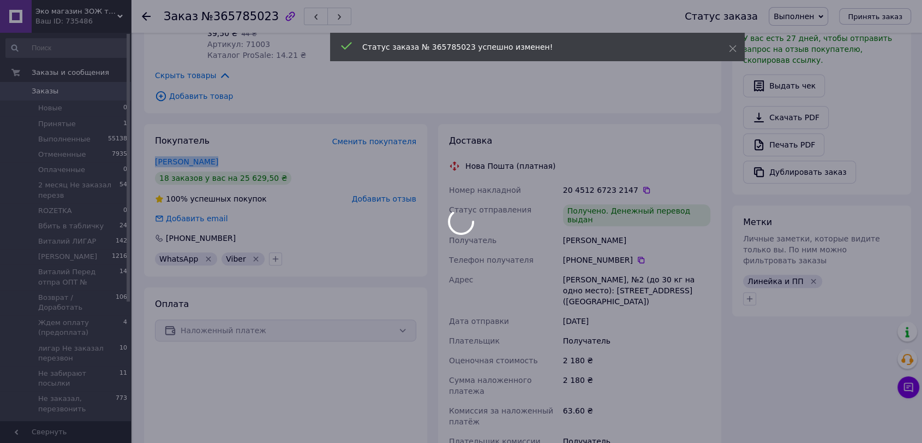
scroll to position [63, 0]
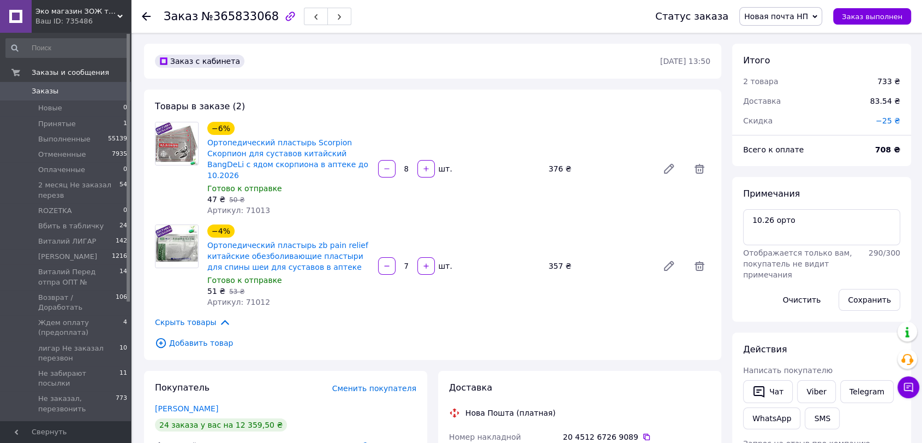
scroll to position [79, 0]
drag, startPoint x: 153, startPoint y: 393, endPoint x: 231, endPoint y: 391, distance: 77.5
click at [231, 391] on div "Покупатель Сменить покупателя [PERSON_NAME] 24 заказа у вас на 12 359,50 ₴ Без …" at bounding box center [285, 447] width 283 height 152
copy link "[PERSON_NAME]"
click at [870, 15] on span "Заказ выполнен" at bounding box center [872, 17] width 61 height 8
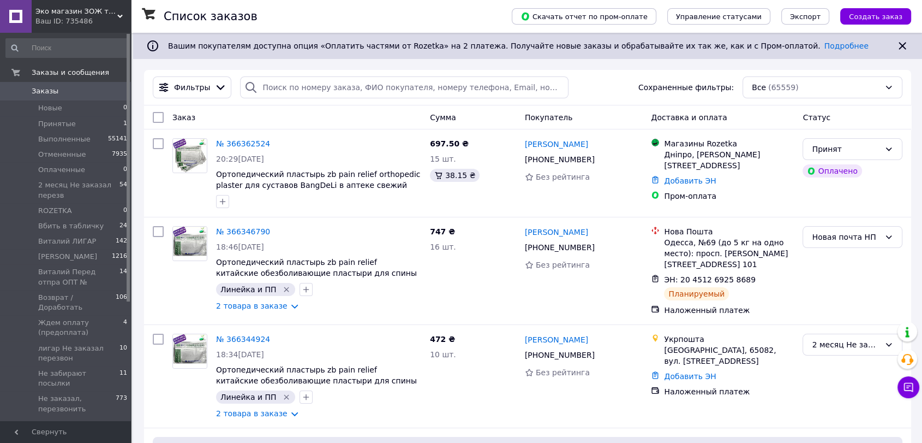
scroll to position [171, 0]
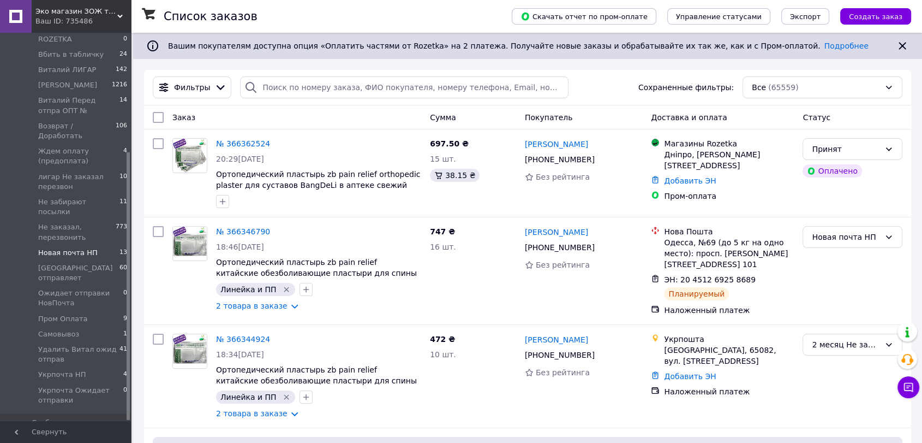
click at [70, 248] on span "Новая почта НП" at bounding box center [67, 253] width 59 height 10
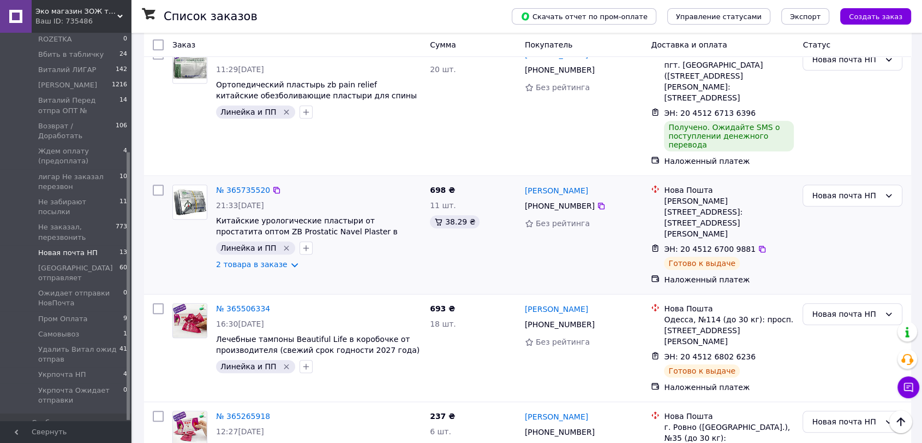
scroll to position [1145, 0]
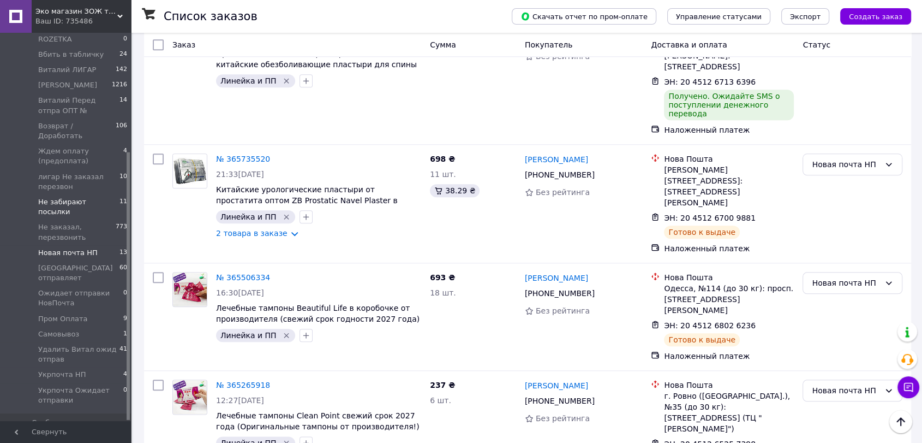
click at [66, 197] on span "Не забирают посылки" at bounding box center [78, 207] width 81 height 20
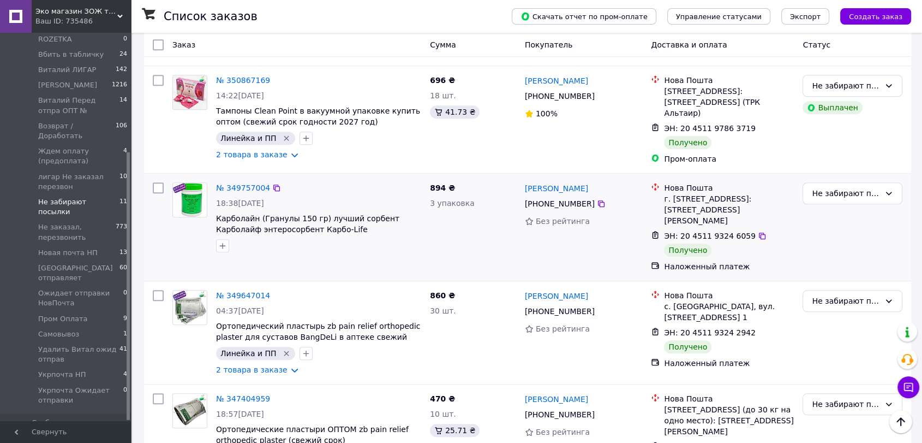
scroll to position [870, 0]
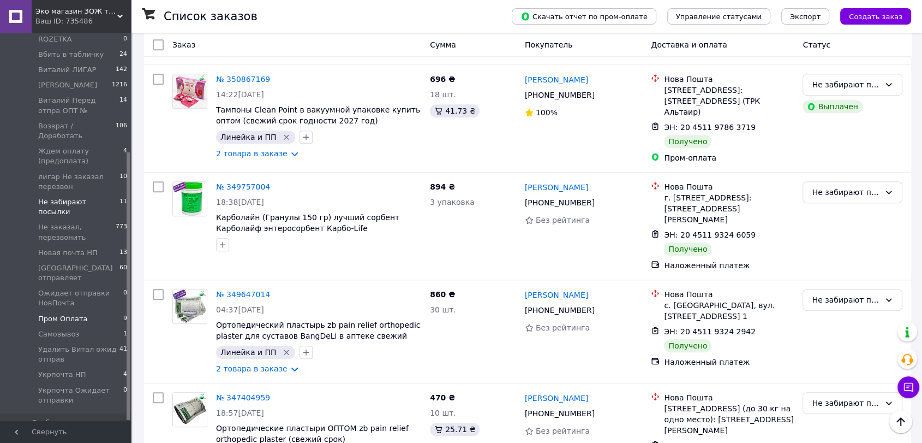
click at [67, 314] on span "Пром Оплата" at bounding box center [62, 319] width 49 height 10
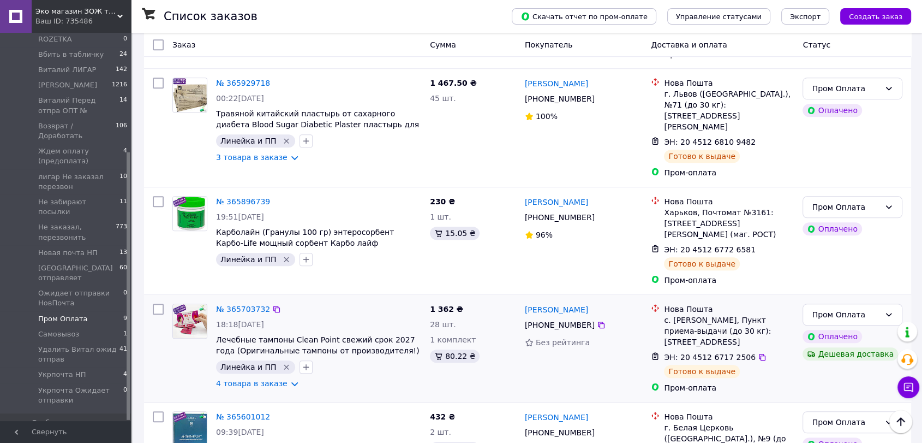
scroll to position [738, 0]
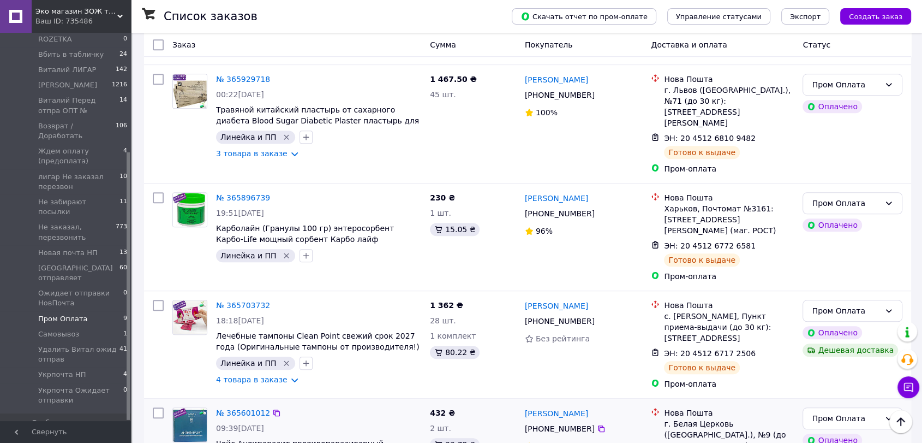
click at [201, 408] on img at bounding box center [190, 425] width 34 height 34
click at [188, 300] on img at bounding box center [190, 317] width 34 height 34
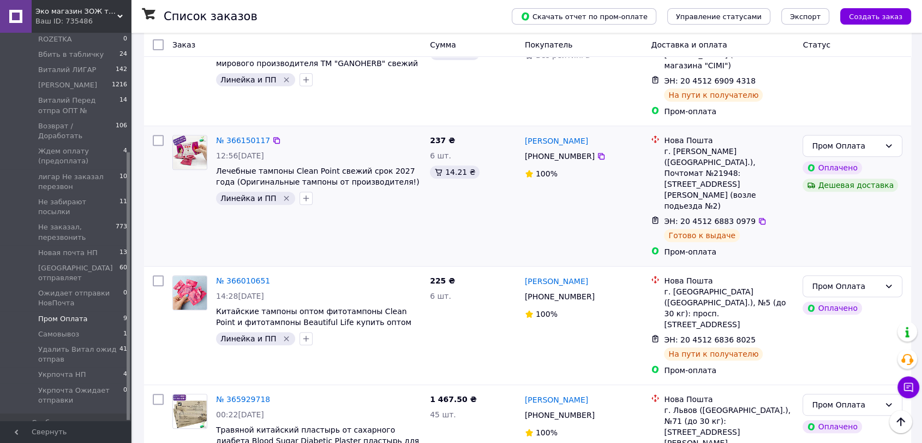
scroll to position [434, 0]
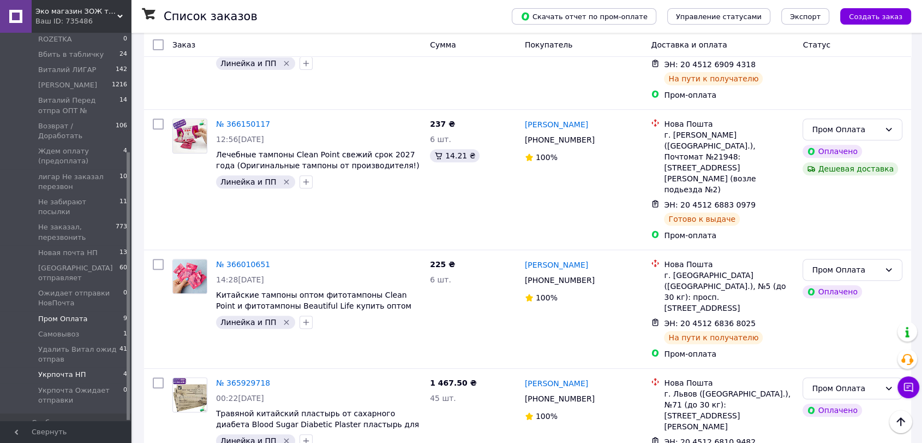
click at [58, 369] on span "Укрпочта НП" at bounding box center [61, 374] width 47 height 10
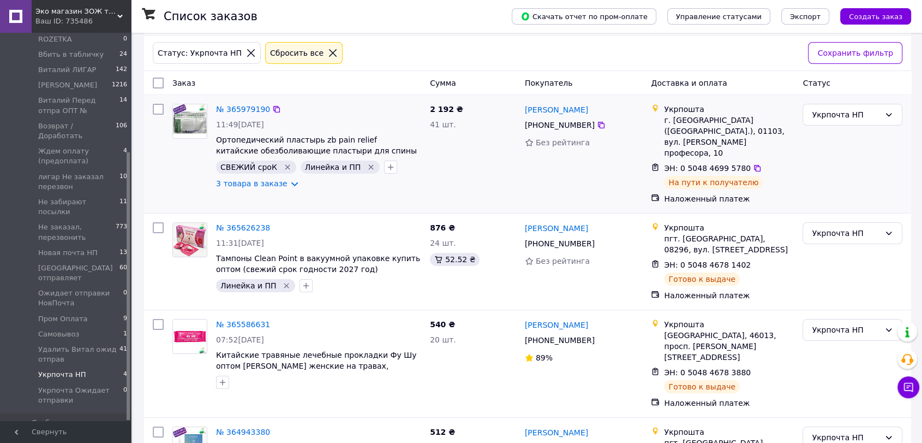
scroll to position [126, 0]
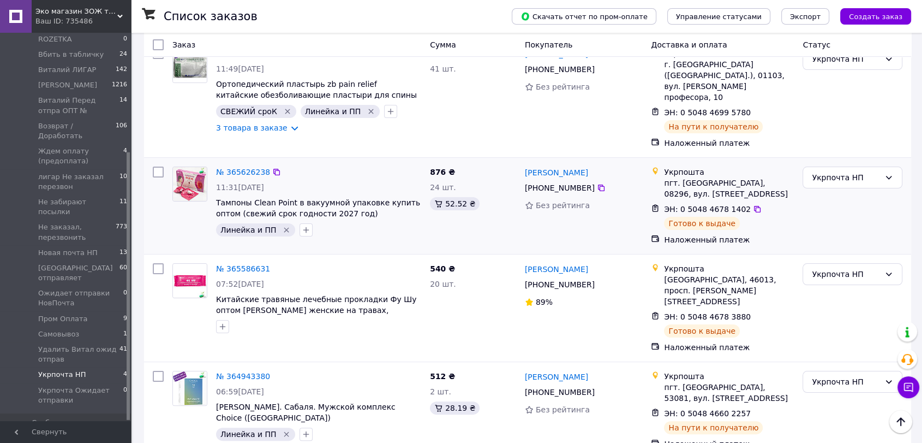
click at [196, 167] on img at bounding box center [190, 184] width 34 height 34
click at [196, 264] on img at bounding box center [190, 281] width 34 height 34
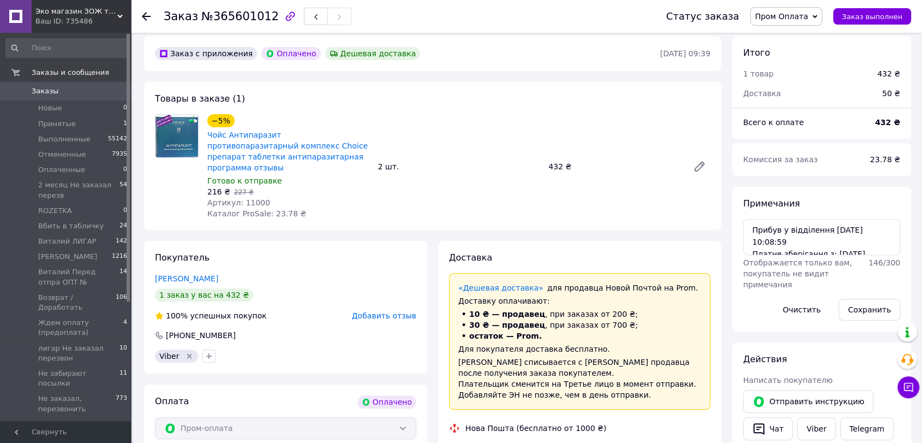
scroll to position [303, 0]
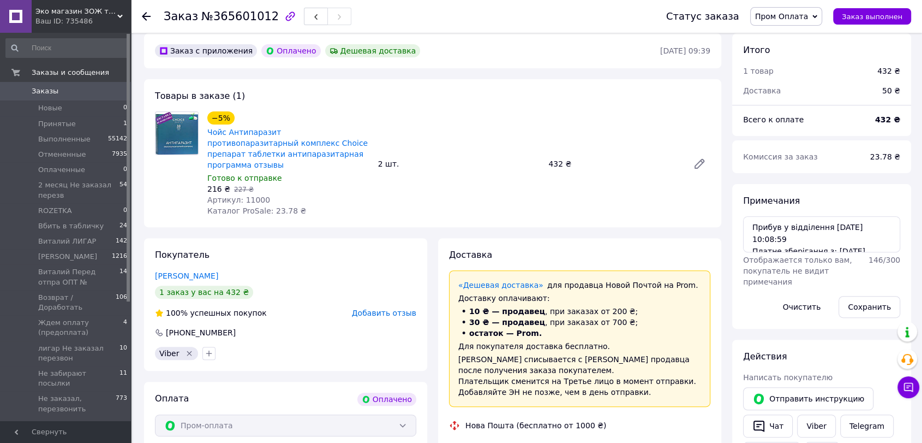
click at [822, 14] on span "Пром Оплата" at bounding box center [786, 16] width 72 height 19
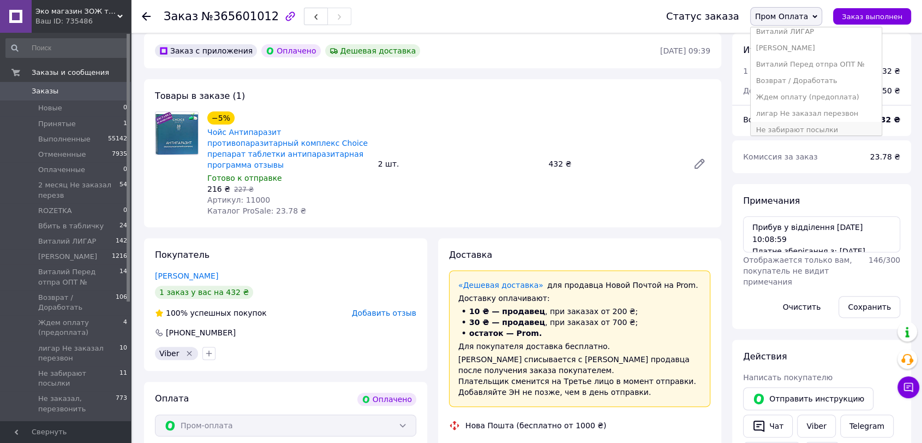
click at [825, 126] on li "Не забирают посылки" at bounding box center [816, 130] width 131 height 16
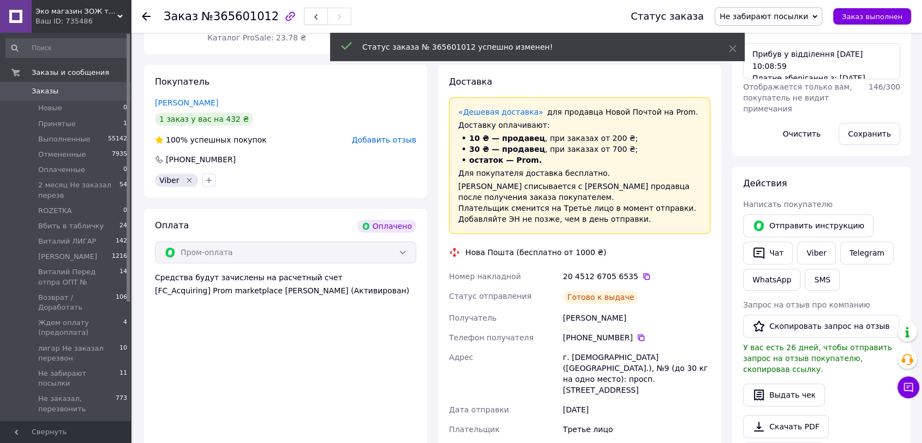
scroll to position [485, 0]
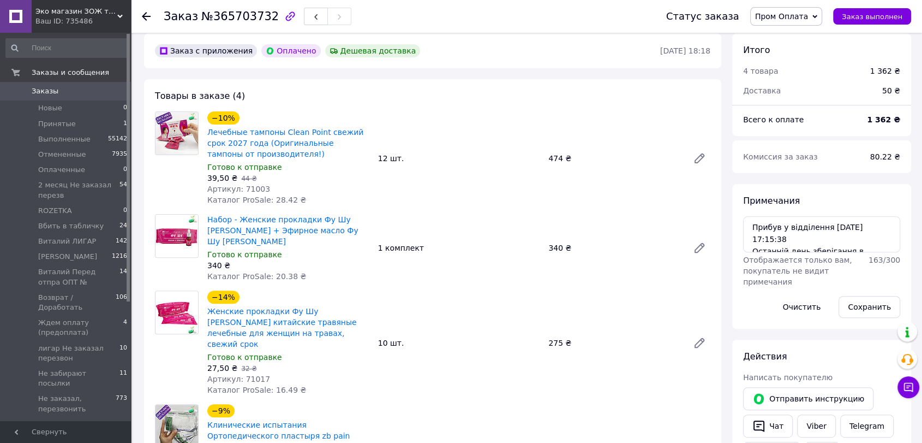
scroll to position [22, 0]
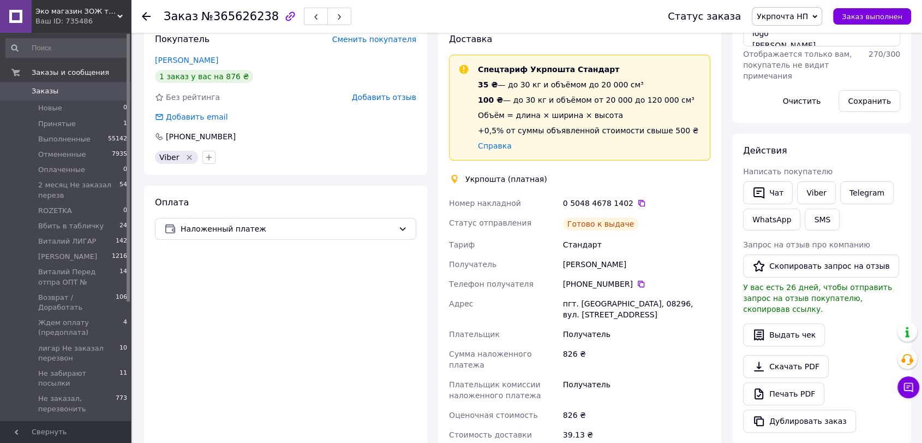
scroll to position [242, 0]
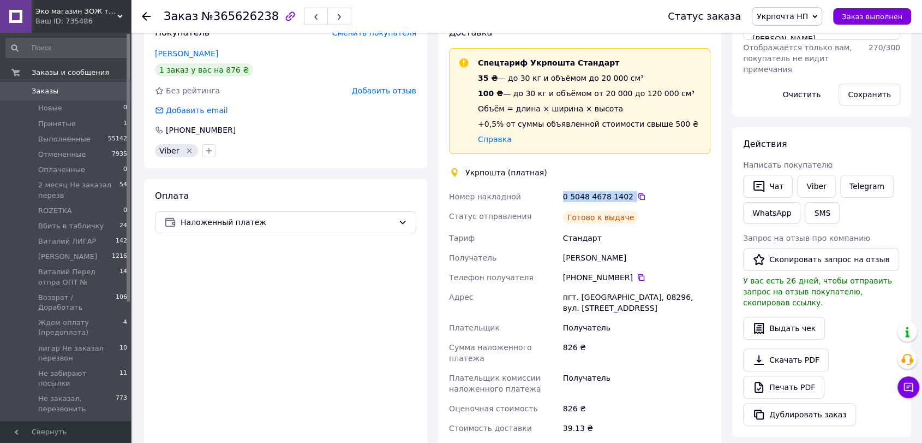
drag, startPoint x: 557, startPoint y: 194, endPoint x: 624, endPoint y: 198, distance: 66.7
click at [625, 197] on div "Номер накладной 0 5048 4678 1402   Статус отправления [PERSON_NAME] к выдаче [P…" at bounding box center [580, 312] width 266 height 251
copy div "Номер накладной 0 5048 4678 1402"
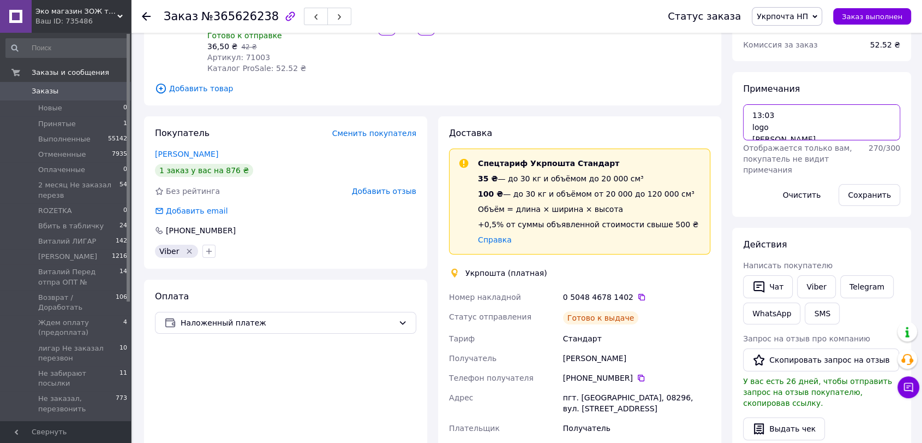
scroll to position [22, 0]
drag, startPoint x: 744, startPoint y: 107, endPoint x: 845, endPoint y: 150, distance: 109.8
click at [845, 140] on textarea "13:03 logo Петренко О. +50.00" at bounding box center [821, 122] width 157 height 36
paste textarea "Прибуло до Відділення 08296 с-ще Ворзель Україна 10.10.2025"
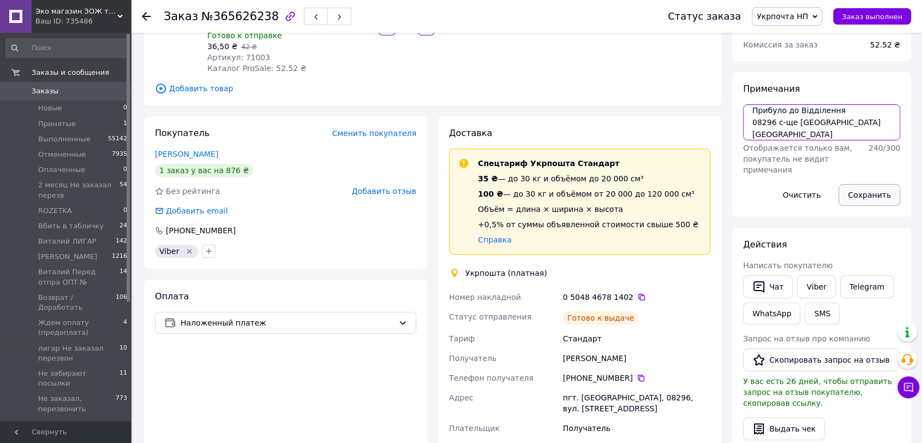
type textarea "Прибуло до Відділення 08296 с-ще Ворзель Україна 10.10.2025"
click at [871, 194] on button "Сохранить" at bounding box center [870, 195] width 62 height 22
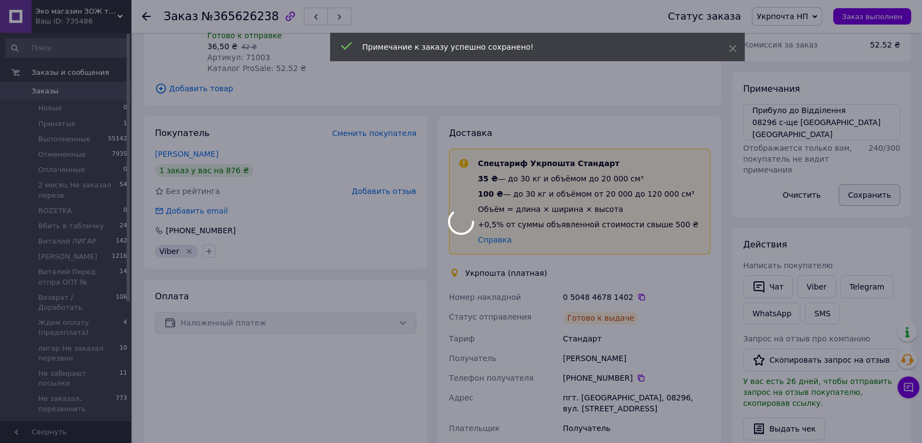
scroll to position [4, 0]
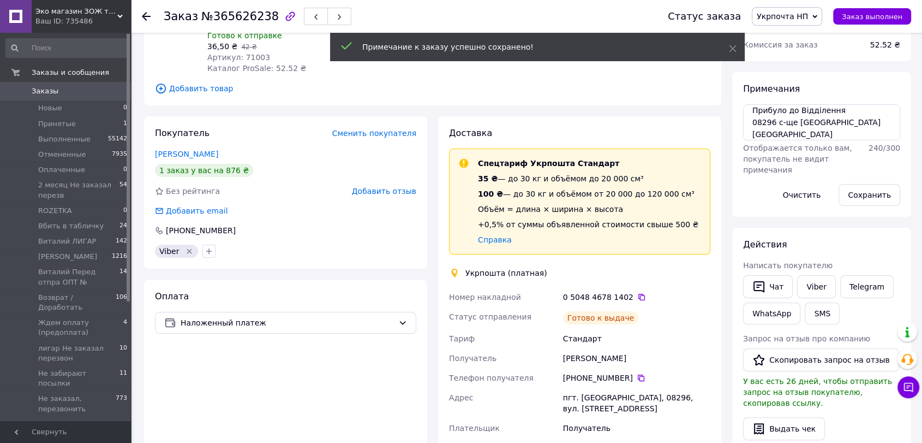
click at [817, 16] on icon at bounding box center [815, 16] width 5 height 3
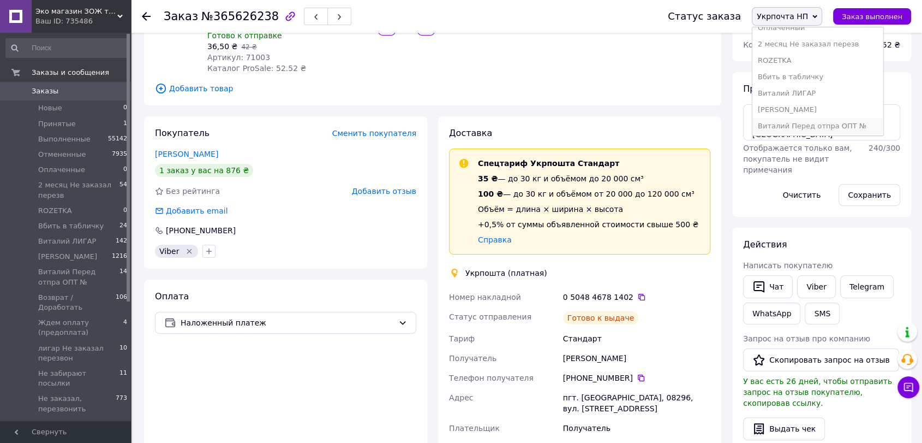
scroll to position [121, 0]
click at [805, 125] on li "Не забирают посылки" at bounding box center [818, 130] width 131 height 16
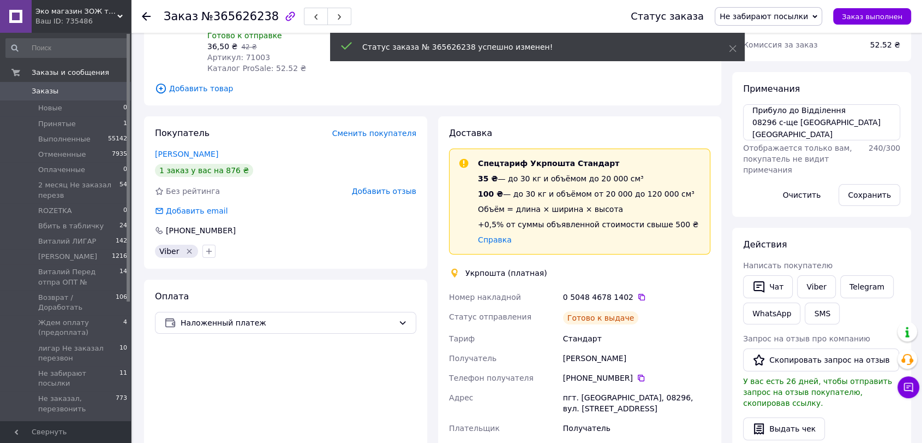
scroll to position [31, 0]
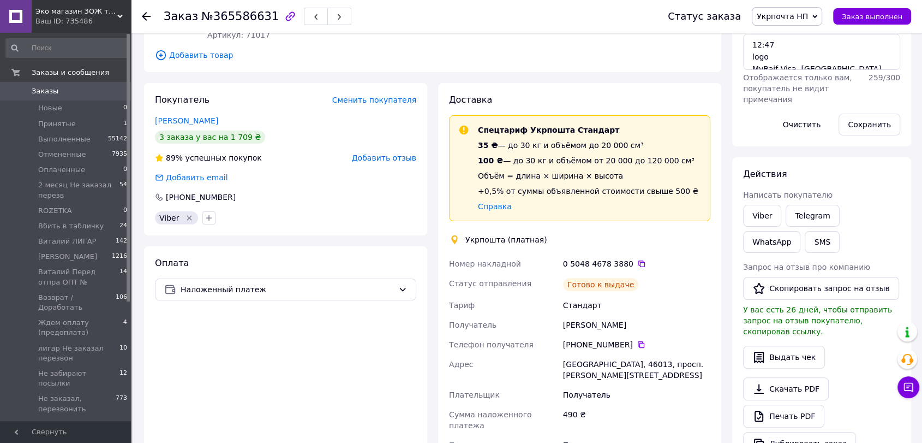
scroll to position [182, 0]
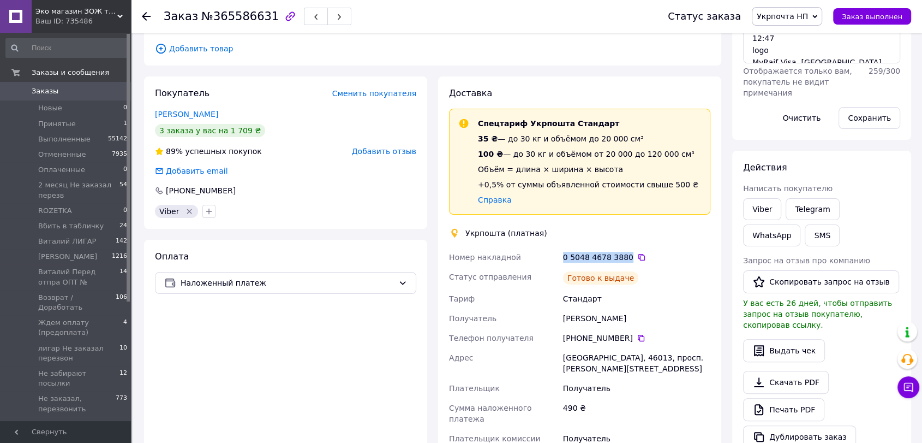
drag, startPoint x: 557, startPoint y: 244, endPoint x: 621, endPoint y: 240, distance: 64.0
click at [621, 247] on div "Номер накладной 0 5048 4678 3880   Статус отправления [PERSON_NAME] к выдаче Та…" at bounding box center [580, 372] width 266 height 251
copy div "Номер накладной 0 5048 4678 3880"
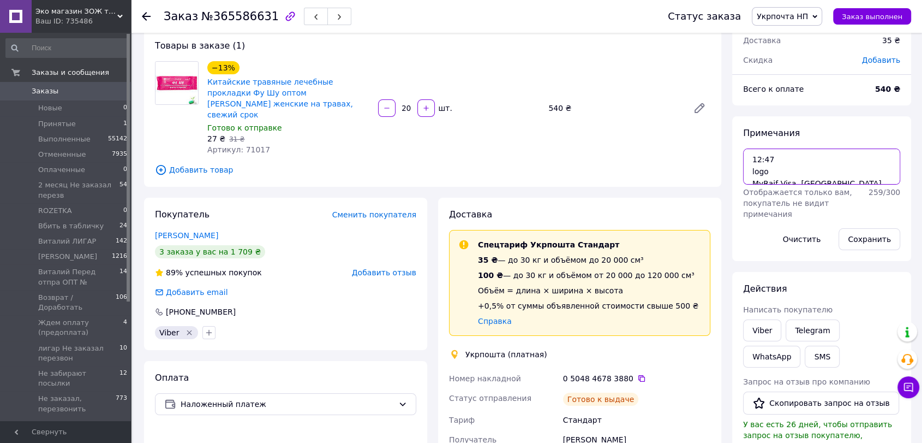
scroll to position [22, 0]
drag, startPoint x: 745, startPoint y: 161, endPoint x: 835, endPoint y: 194, distance: 95.5
click at [835, 184] on textarea "12:47 logo MyRaif Visa, [GEOGRAPHIC_DATA] +50.00 08/10" at bounding box center [821, 166] width 157 height 36
paste textarea "Прибуло до Відділення 46013 м. [GEOGRAPHIC_DATA] [GEOGRAPHIC_DATA] [DATE]"
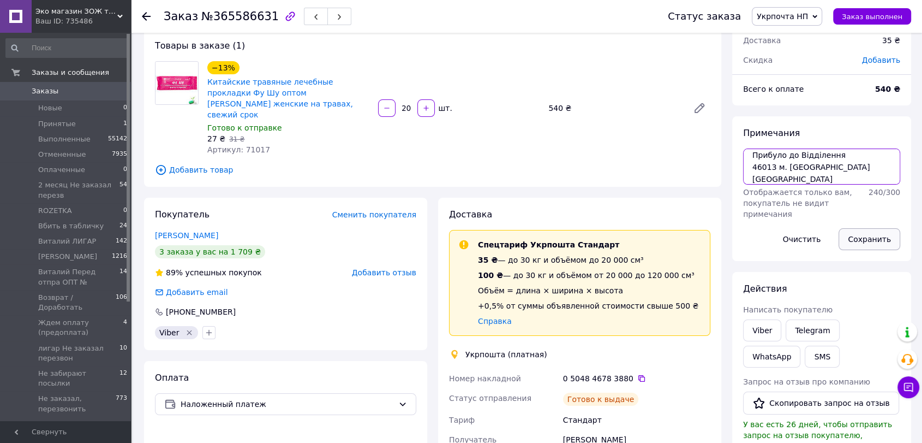
type textarea "Прибуло до Відділення 46013 м. [GEOGRAPHIC_DATA] [GEOGRAPHIC_DATA] [DATE]"
click at [852, 243] on button "Сохранить" at bounding box center [870, 239] width 62 height 22
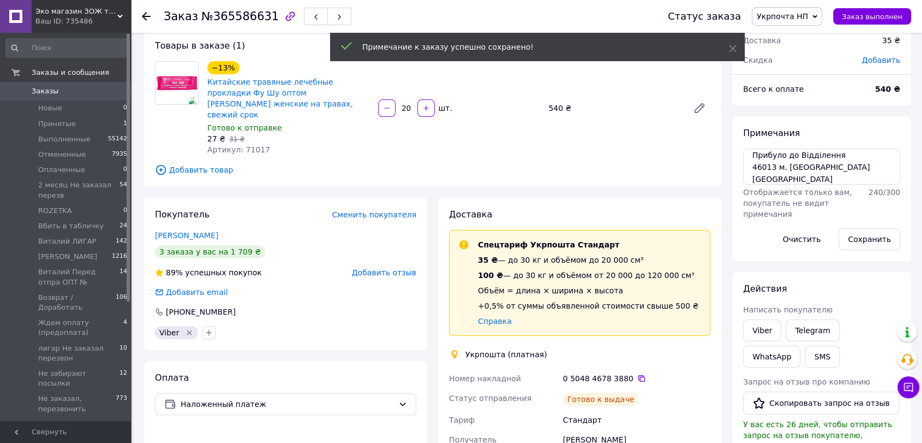
scroll to position [135, 0]
click at [817, 15] on icon at bounding box center [815, 16] width 5 height 5
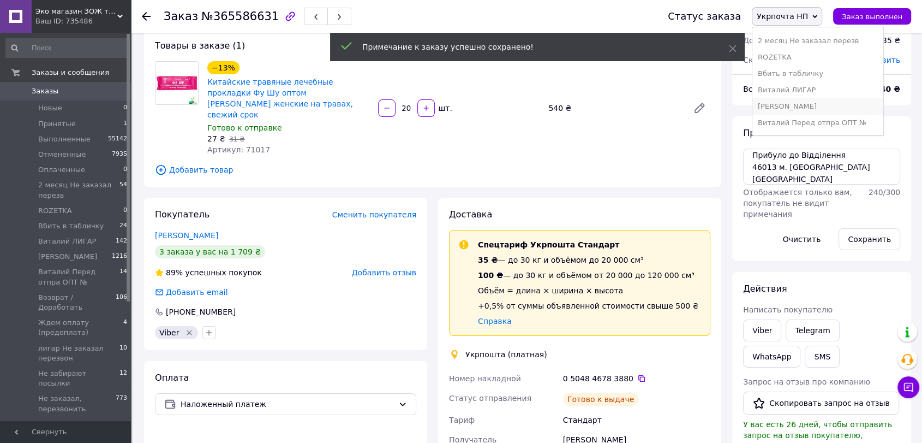
scroll to position [121, 0]
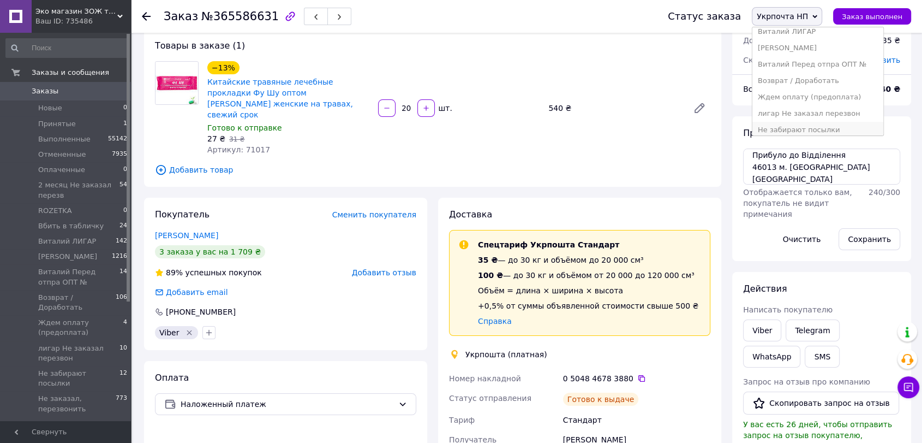
click at [823, 126] on li "Не забирают посылки" at bounding box center [818, 130] width 131 height 16
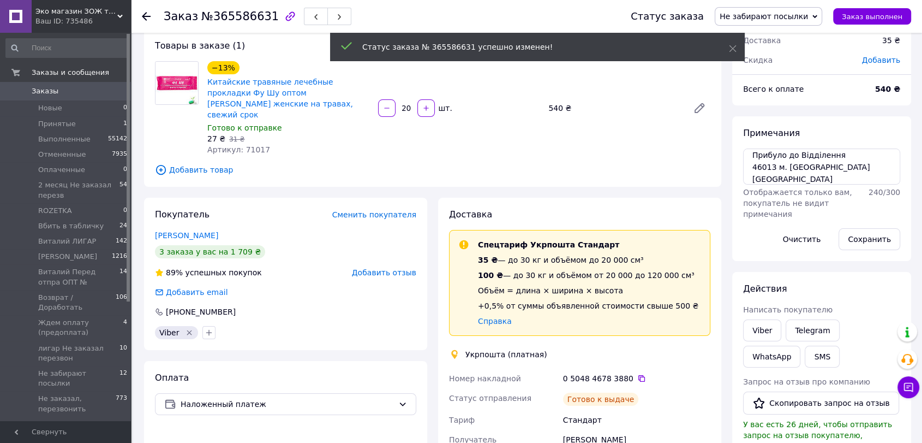
scroll to position [162, 0]
